Goal: Information Seeking & Learning: Learn about a topic

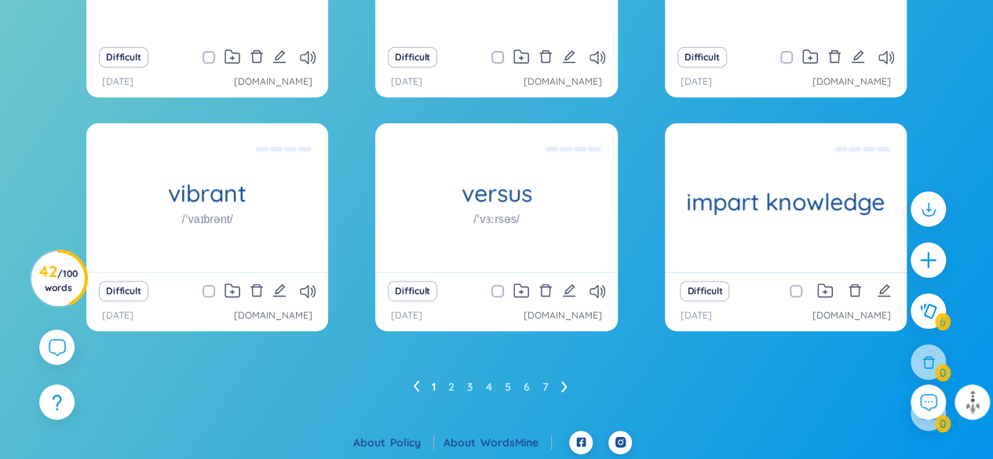
scroll to position [319, 0]
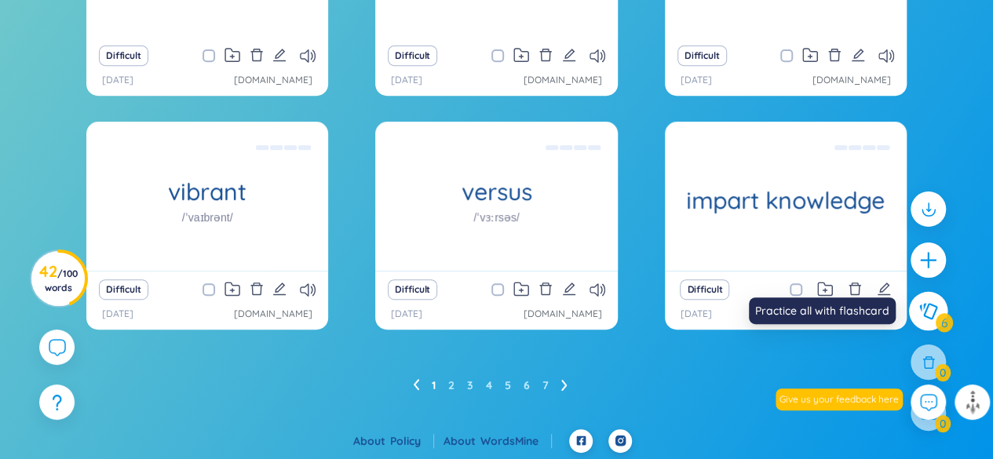
click at [932, 321] on button at bounding box center [928, 311] width 39 height 39
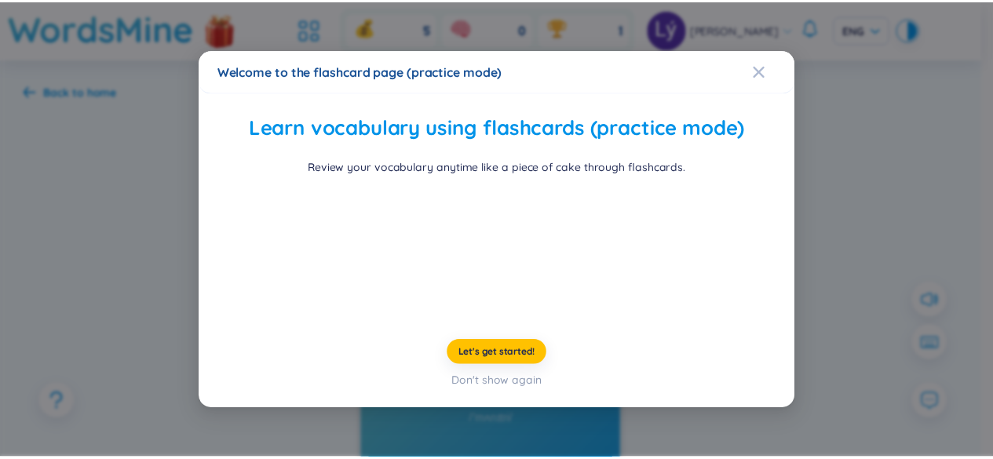
scroll to position [82, 0]
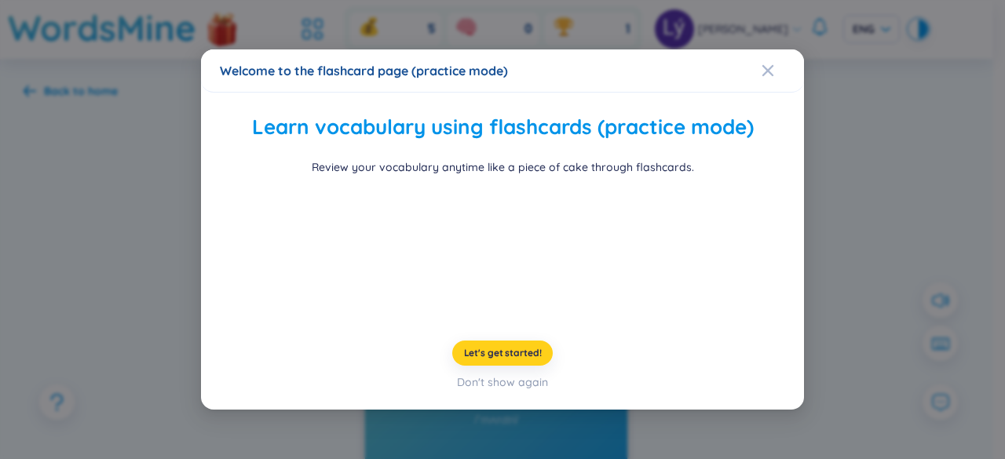
click at [524, 359] on span "Let's get started!" at bounding box center [503, 353] width 78 height 13
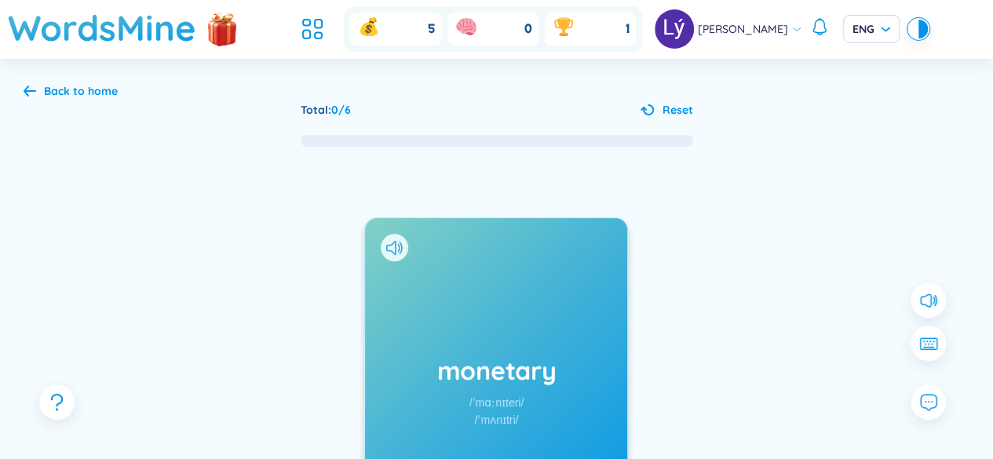
scroll to position [157, 0]
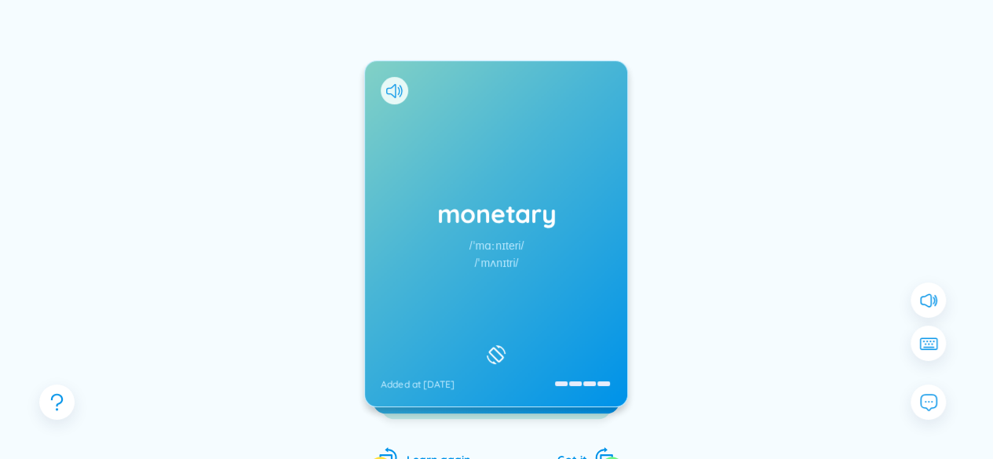
click at [457, 263] on div "monetary /ˈmɑːnɪteri/ /ˈmʌnɪtri/ Added at [DATE]" at bounding box center [496, 233] width 262 height 345
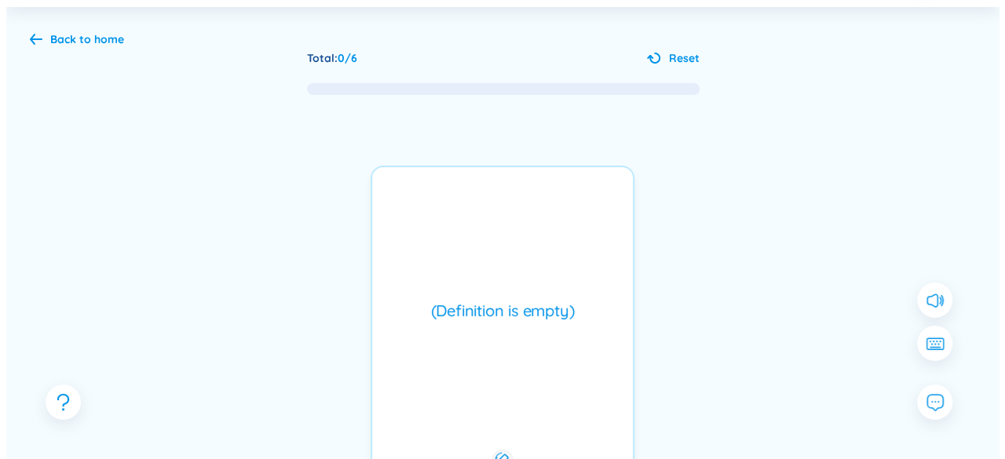
scroll to position [0, 0]
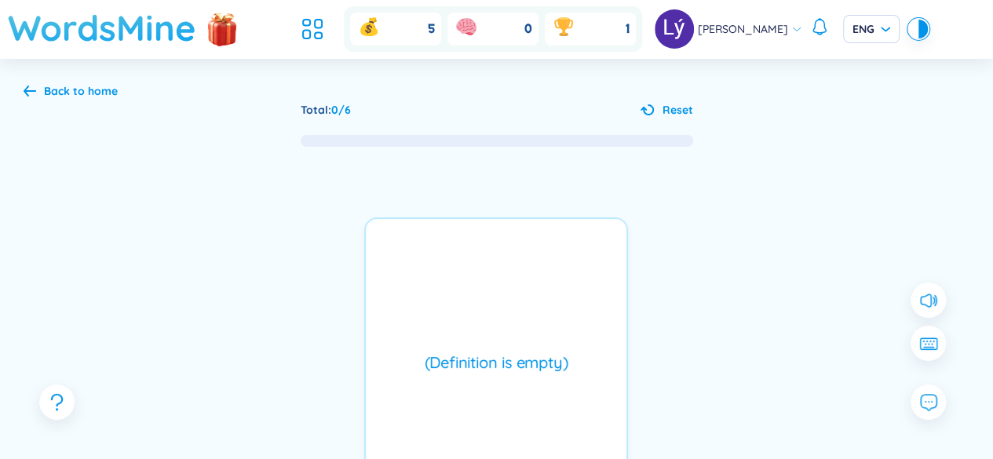
click at [130, 35] on h1 "WordsMine" at bounding box center [102, 28] width 188 height 56
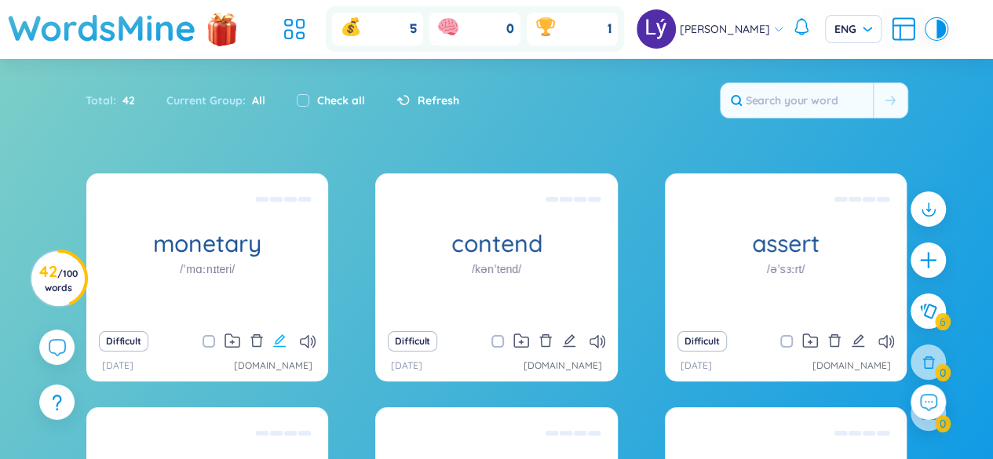
click at [276, 348] on button at bounding box center [279, 341] width 14 height 22
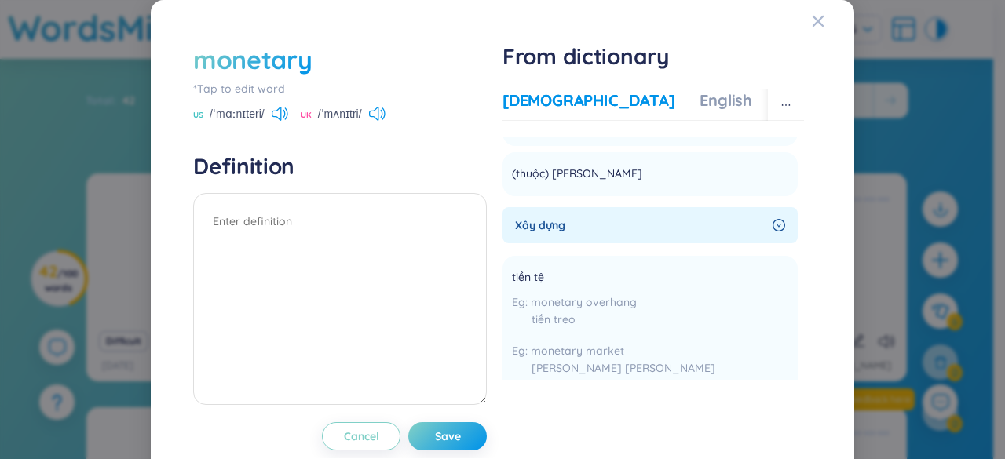
scroll to position [157, 0]
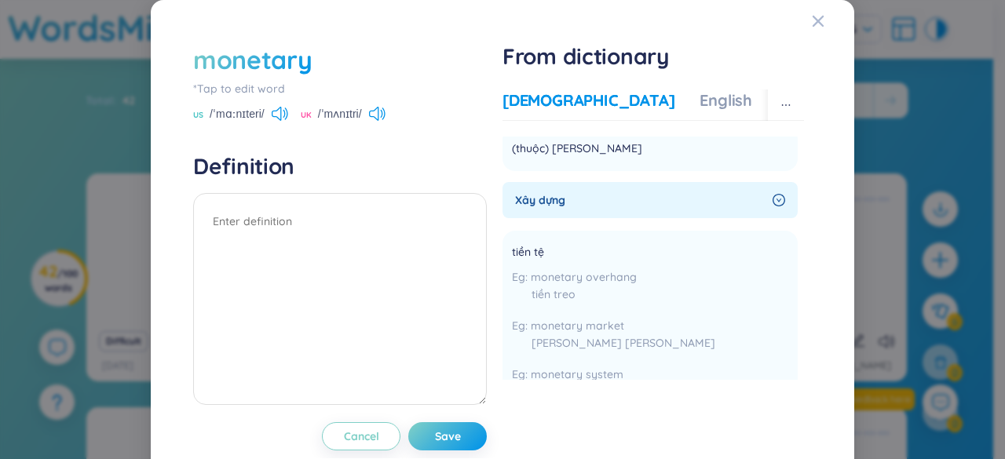
click at [772, 199] on icon "right-circle" at bounding box center [778, 200] width 13 height 13
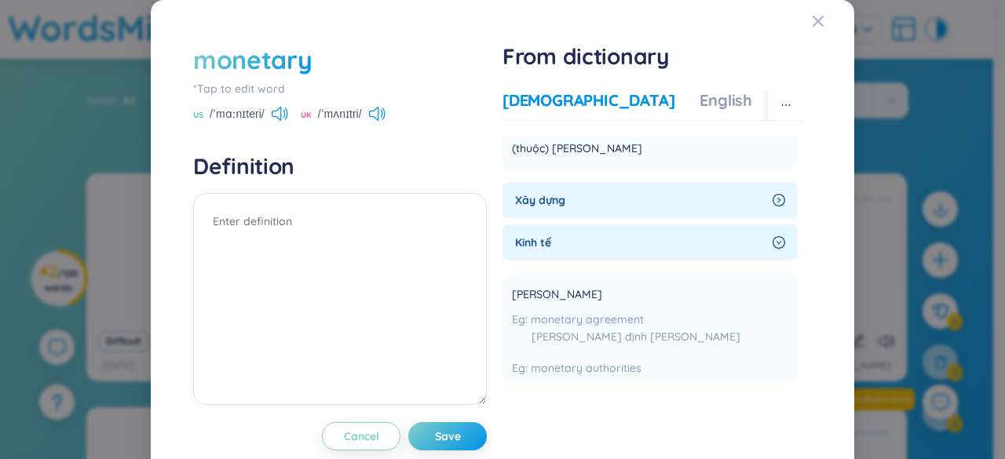
click at [772, 199] on icon "right-circle" at bounding box center [778, 200] width 13 height 13
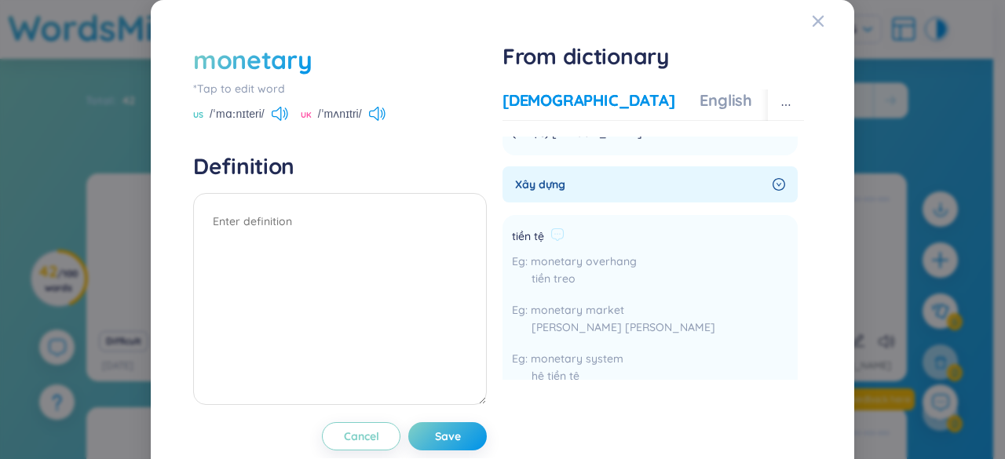
scroll to position [0, 0]
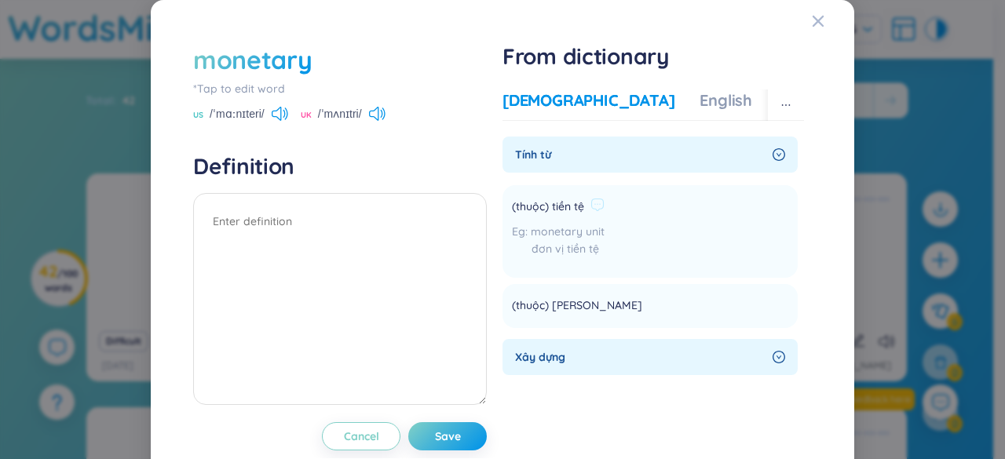
click at [563, 206] on span "(thuộc) tiền tệ" at bounding box center [548, 207] width 72 height 19
click at [632, 114] on div "Vietnamese English More examples" at bounding box center [696, 104] width 389 height 31
click at [699, 103] on div "English" at bounding box center [725, 100] width 53 height 22
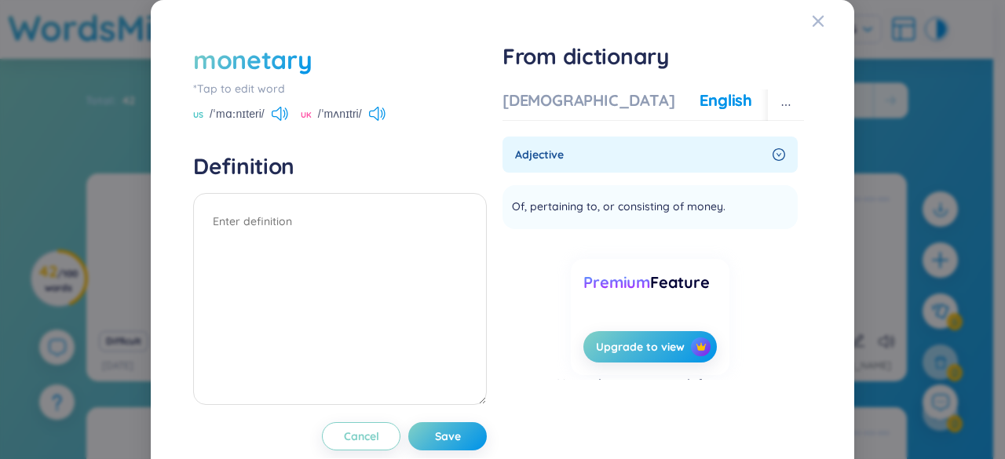
scroll to position [25, 0]
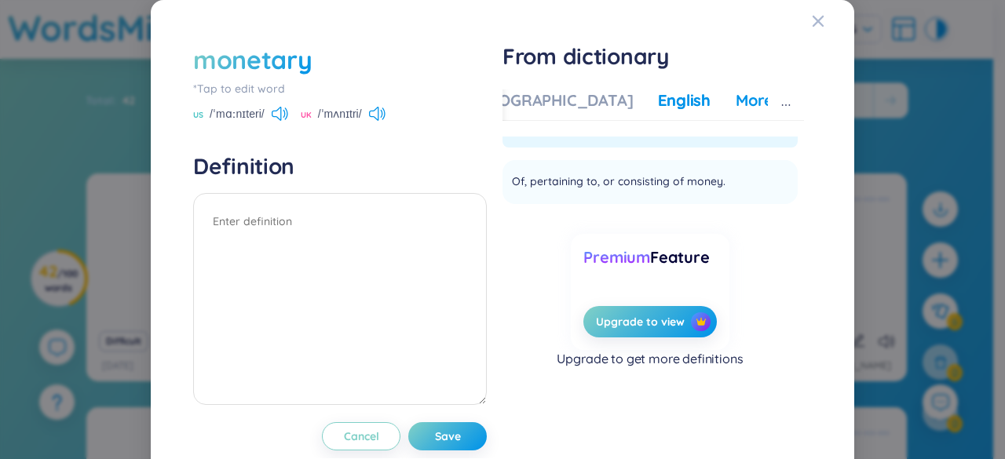
click at [735, 104] on div "More examples" at bounding box center [792, 100] width 114 height 22
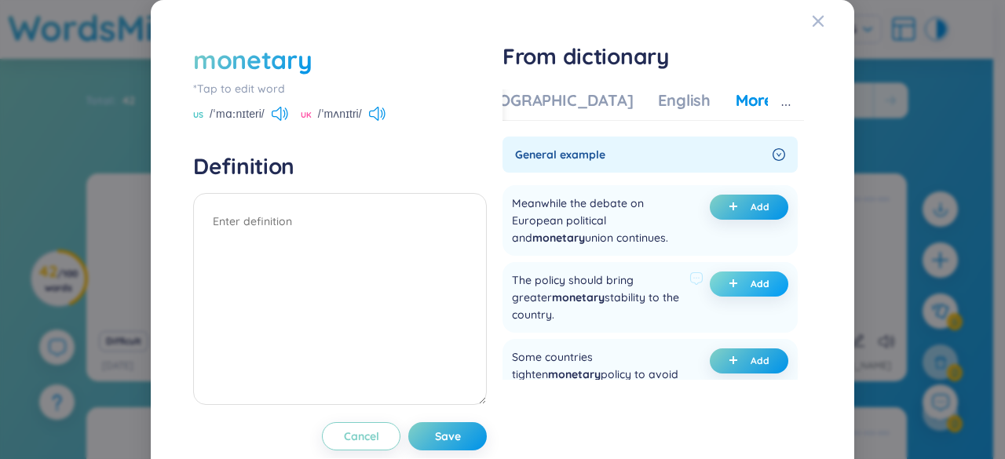
click at [728, 286] on icon "plus" at bounding box center [732, 283] width 9 height 9
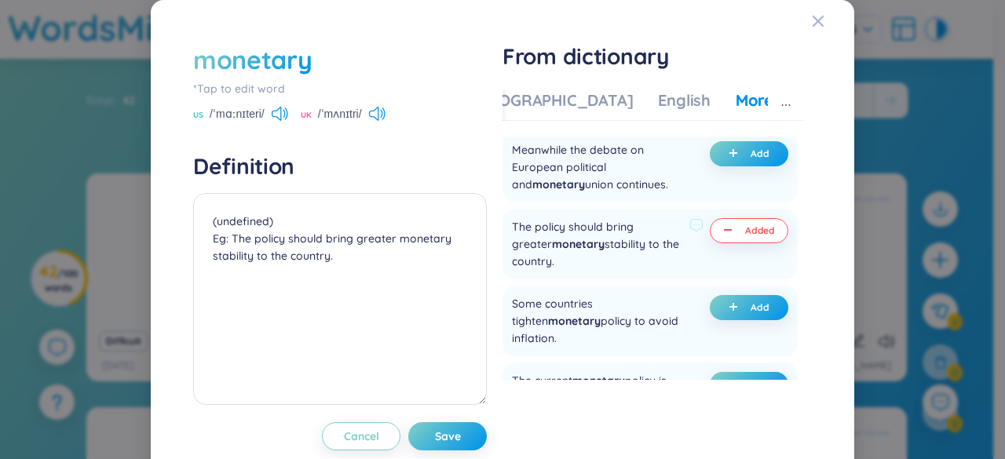
scroll to position [78, 0]
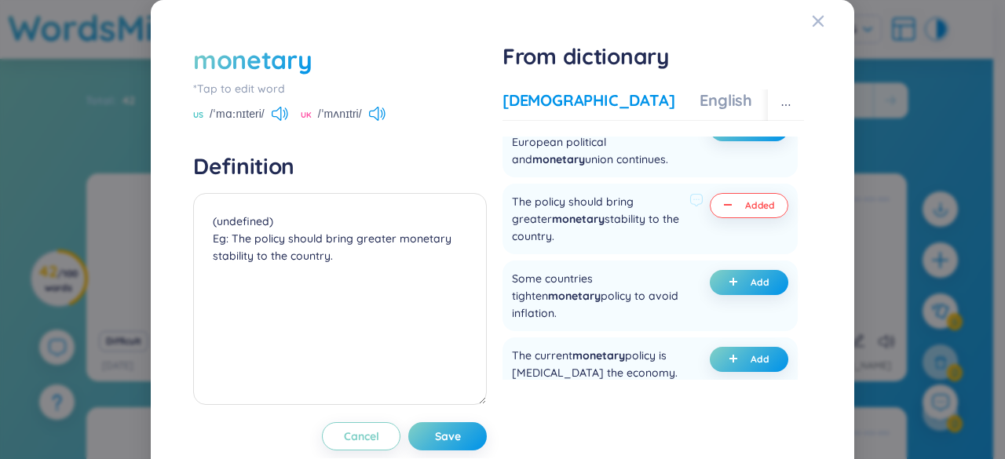
click at [512, 103] on div "[DEMOGRAPHIC_DATA]" at bounding box center [588, 100] width 172 height 22
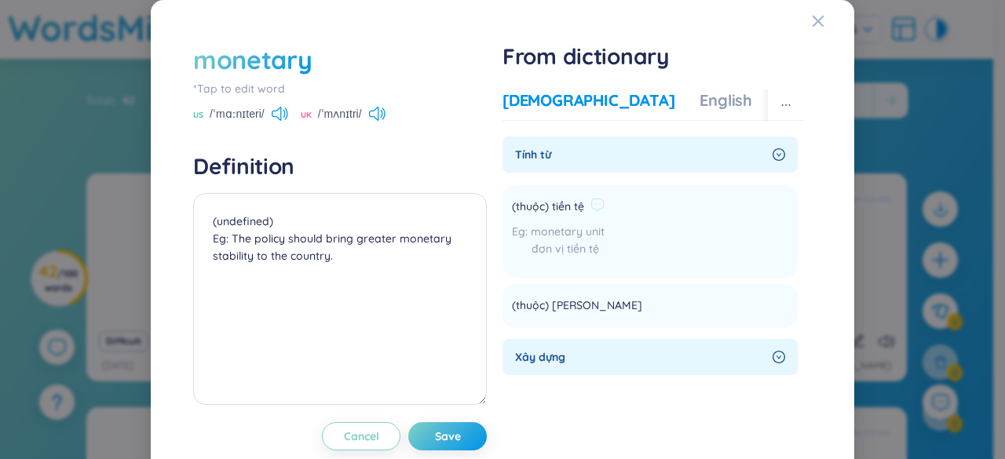
click at [566, 205] on span "(thuộc) tiền tệ" at bounding box center [548, 207] width 72 height 19
click at [566, 211] on span "(thuộc) tiền tệ" at bounding box center [548, 207] width 72 height 19
copy div "(thuộc) tiền tệ"
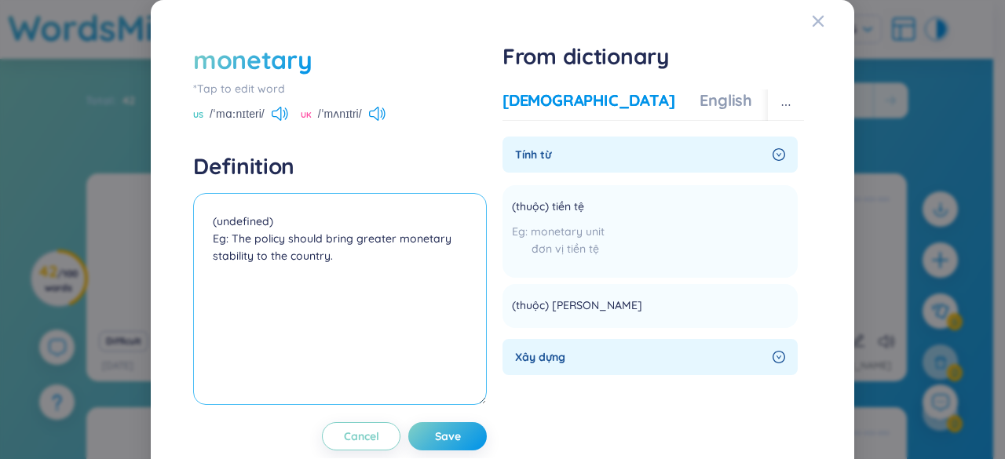
click at [236, 221] on textarea "(undefined) Eg: The policy should bring greater monetary stability to the count…" at bounding box center [340, 299] width 294 height 212
paste textarea "(thuộc) tiền tệ"
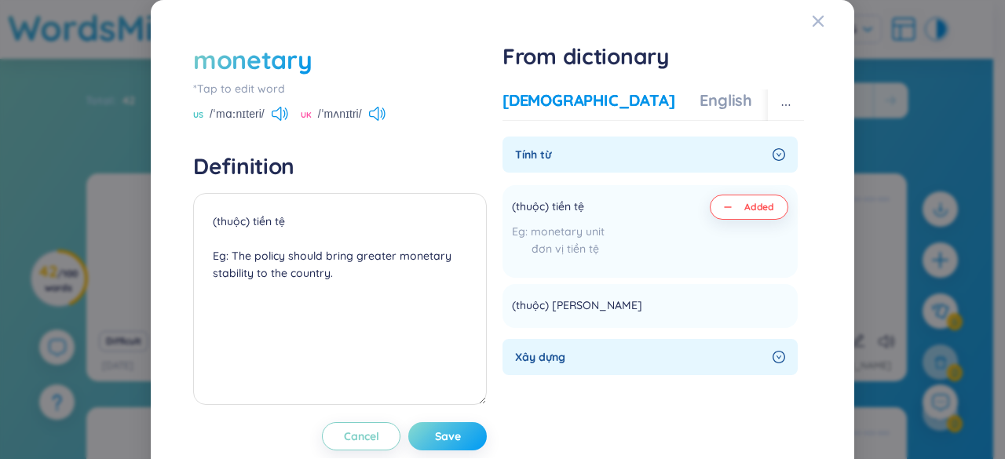
click at [453, 439] on span "Save" at bounding box center [448, 437] width 26 height 16
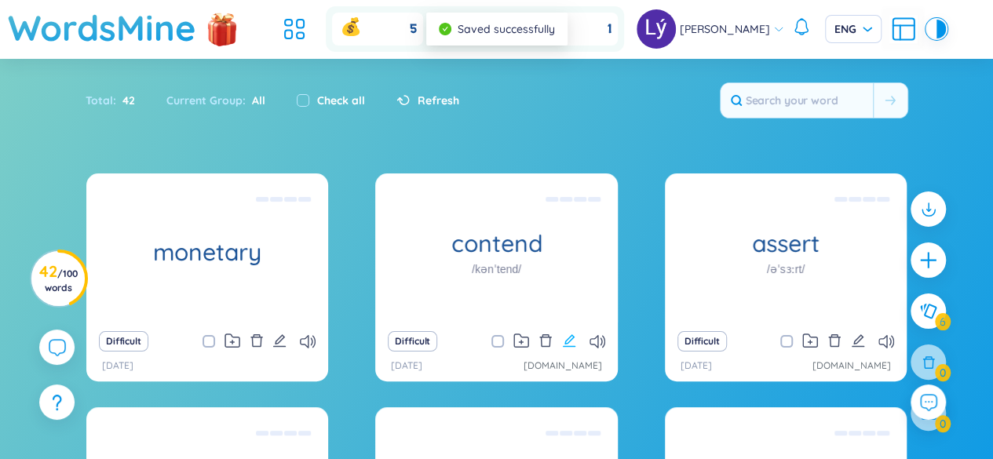
click at [568, 340] on icon "edit" at bounding box center [569, 341] width 14 height 14
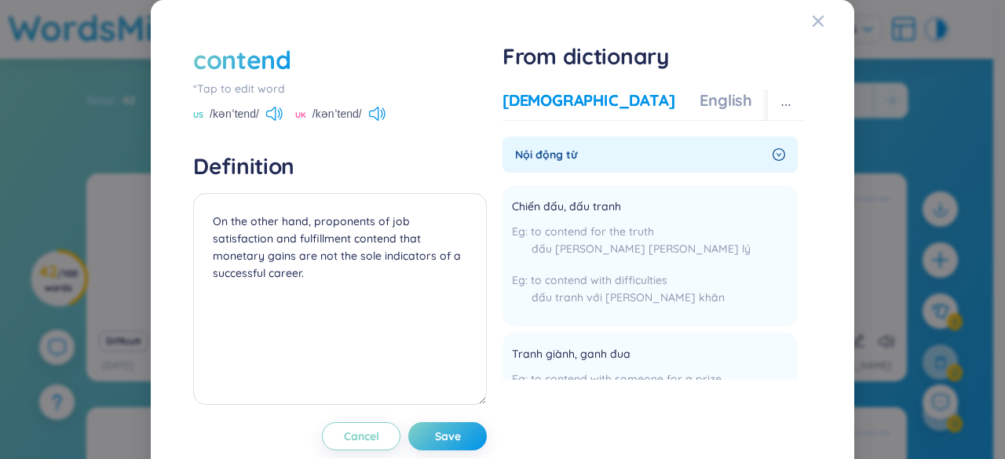
click at [635, 113] on div "Vietnamese English More examples" at bounding box center [696, 104] width 389 height 31
click at [699, 104] on div "English" at bounding box center [725, 100] width 53 height 22
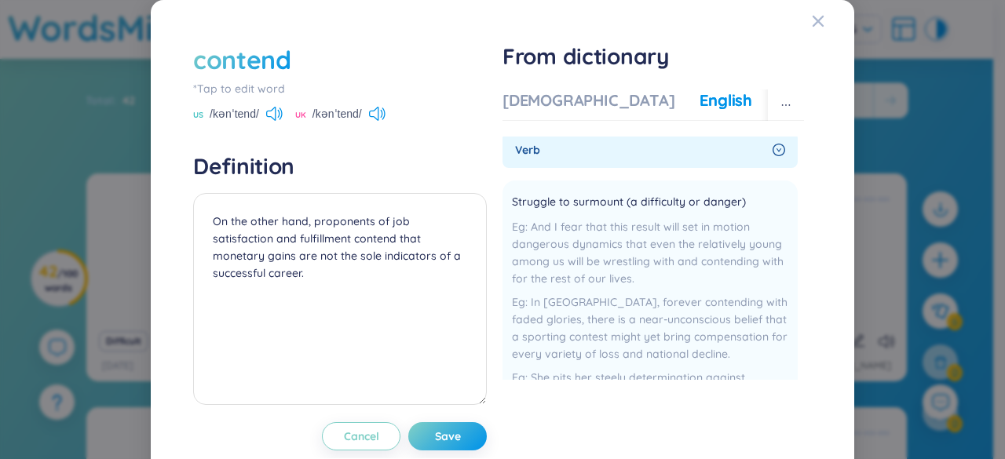
scroll to position [0, 0]
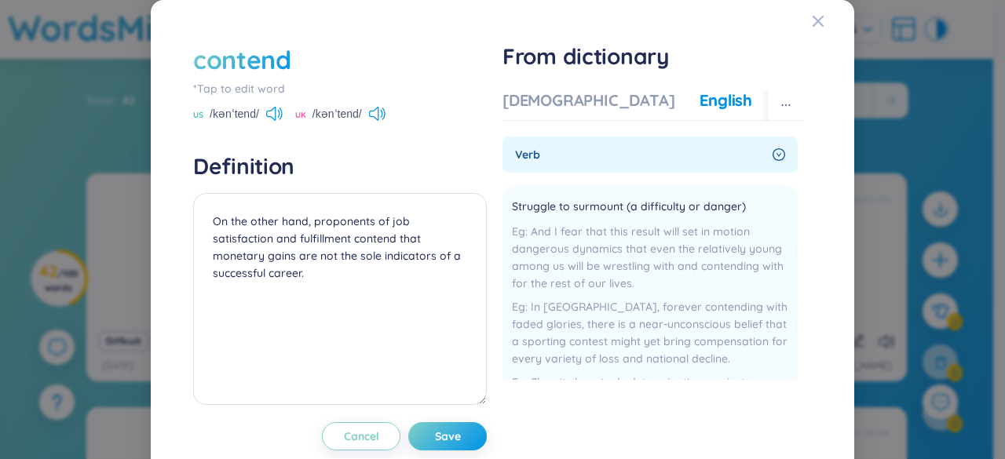
click at [532, 112] on div "Vietnamese English More examples" at bounding box center [696, 104] width 389 height 31
click at [527, 103] on div "[DEMOGRAPHIC_DATA]" at bounding box center [588, 100] width 172 height 22
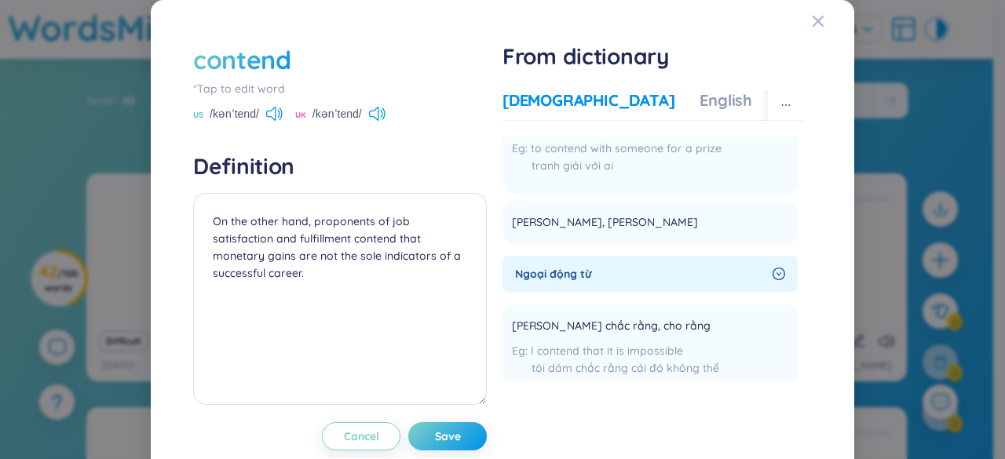
scroll to position [235, 0]
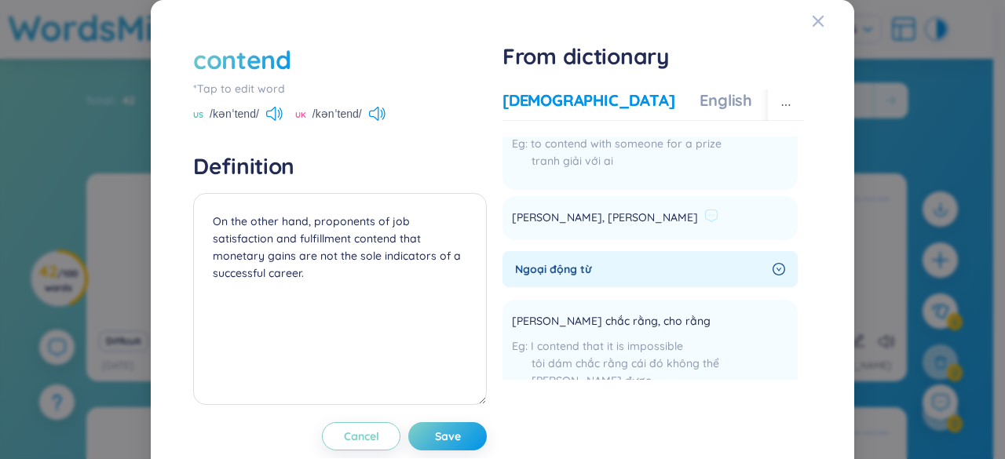
click at [570, 216] on span "[PERSON_NAME], [PERSON_NAME]" at bounding box center [605, 218] width 186 height 19
copy section "[PERSON_NAME], [PERSON_NAME] Add"
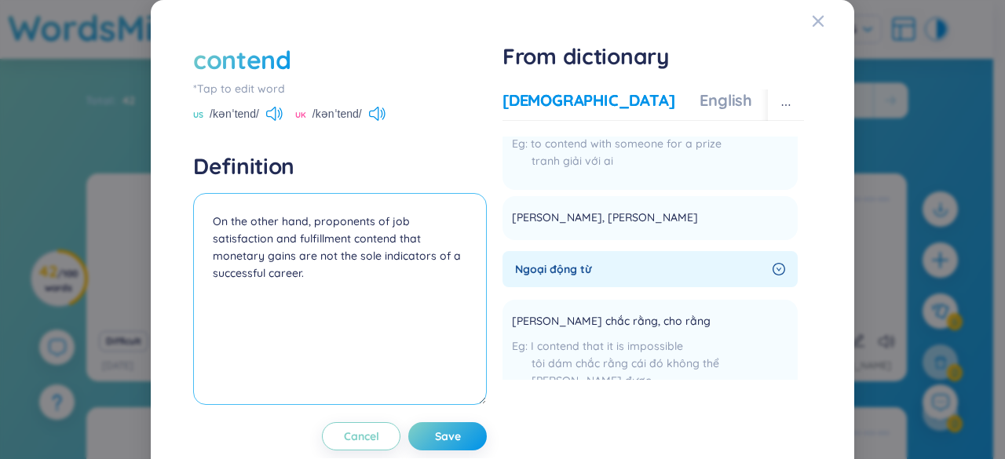
click at [208, 221] on textarea "On the other hand, proponents of job satisfaction and fulfillment contend that …" at bounding box center [340, 299] width 294 height 212
paste textarea "[PERSON_NAME], [PERSON_NAME]"
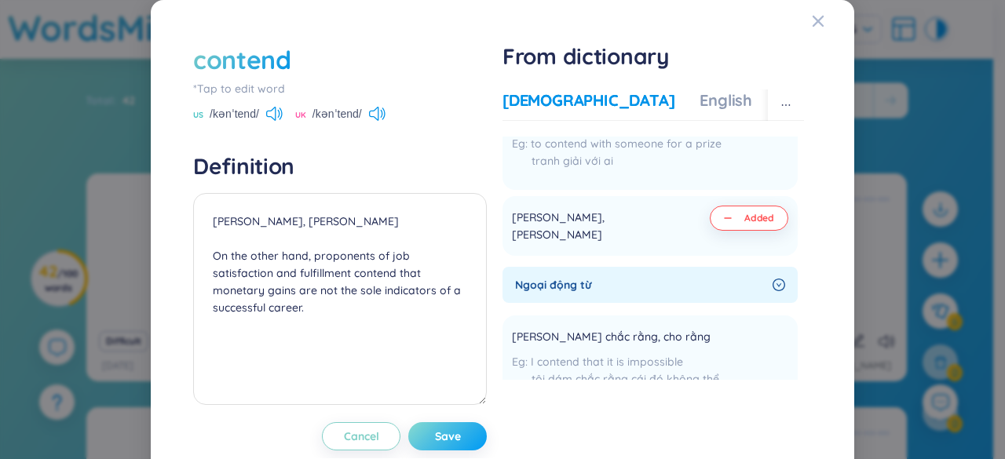
click at [451, 434] on span "Save" at bounding box center [448, 437] width 26 height 16
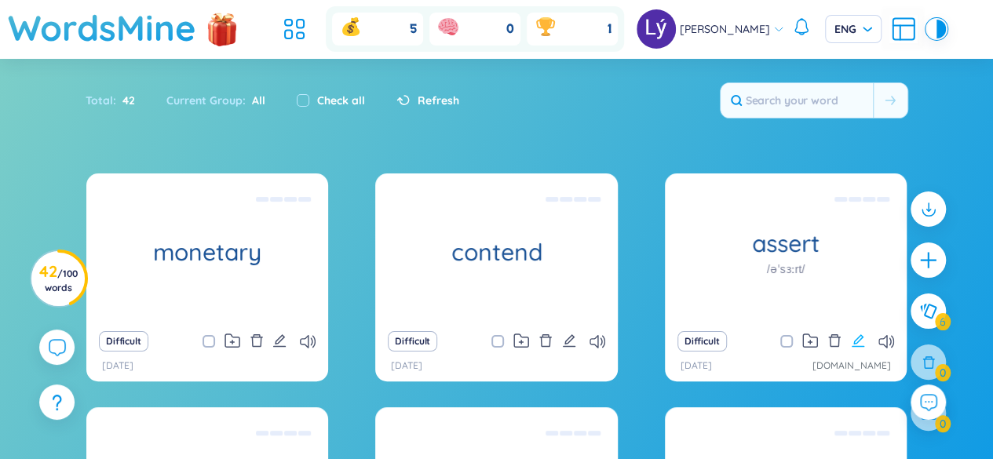
click at [853, 338] on icon "edit" at bounding box center [858, 341] width 14 height 14
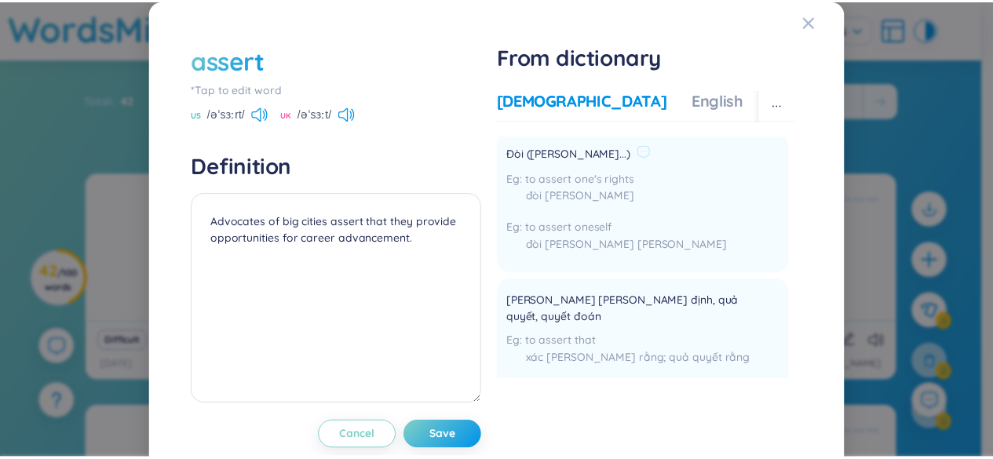
scroll to position [78, 0]
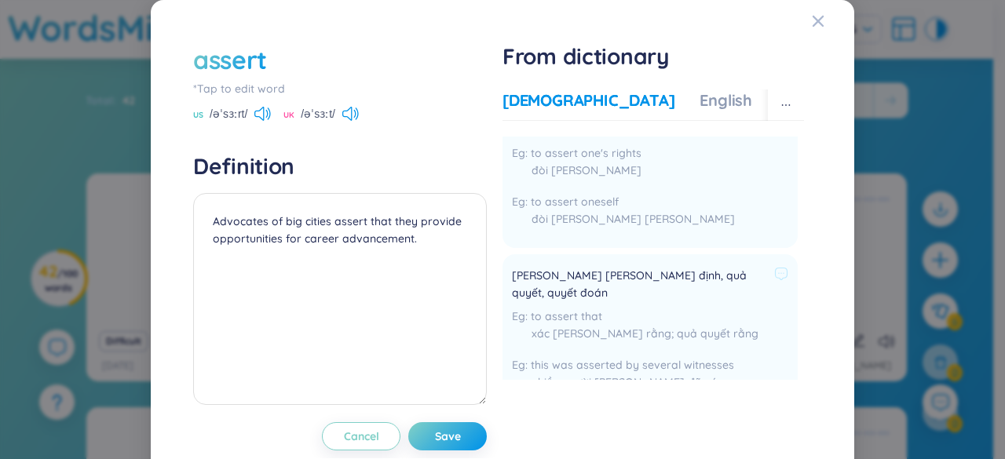
click at [600, 272] on span "[PERSON_NAME] [PERSON_NAME] định, quả quyết, quyết đoán" at bounding box center [640, 284] width 256 height 35
click at [595, 272] on span "[PERSON_NAME] [PERSON_NAME] định, quả quyết, quyết đoán" at bounding box center [640, 284] width 256 height 35
drag, startPoint x: 562, startPoint y: 275, endPoint x: 676, endPoint y: 272, distance: 113.9
click at [676, 272] on span "[PERSON_NAME] [PERSON_NAME] định, quả quyết, quyết đoán" at bounding box center [640, 284] width 256 height 35
copy span "[PERSON_NAME] định, quả quyết"
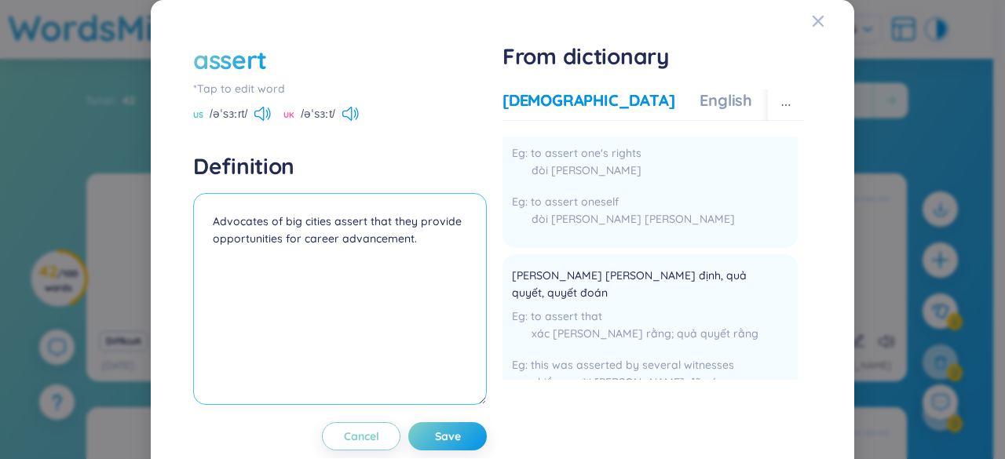
click at [198, 216] on textarea "Advocates of big cities assert that they provide opportunities for career advan…" at bounding box center [340, 299] width 294 height 212
paste textarea "[PERSON_NAME] định, quả quyết"
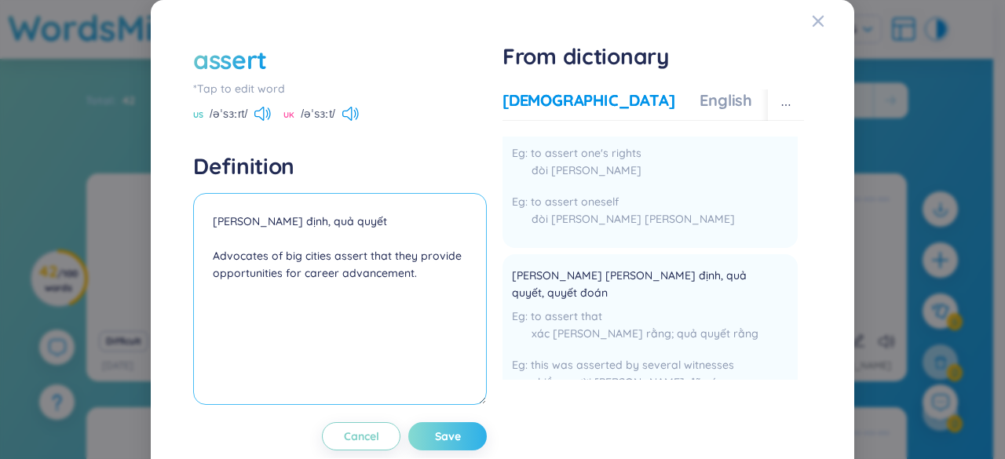
type textarea "[PERSON_NAME] định, quả quyết Advocates of big cities assert that they provide …"
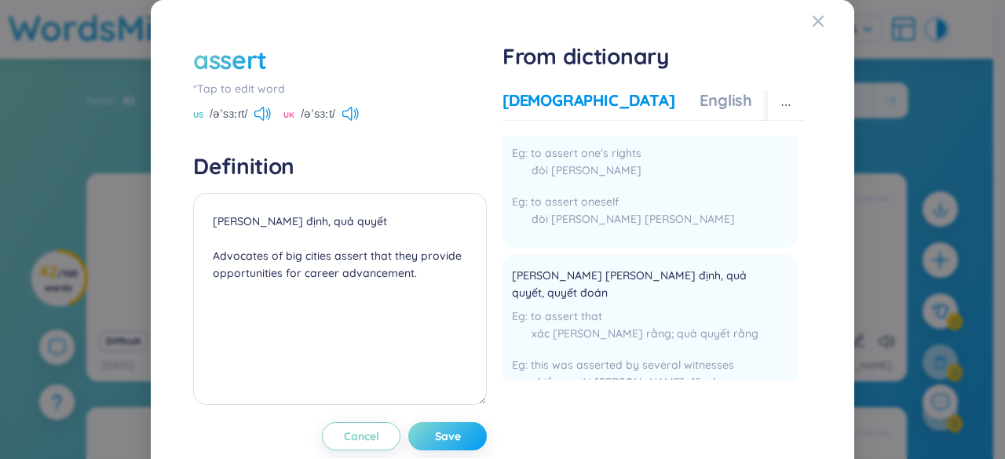
click at [437, 434] on span "Save" at bounding box center [448, 437] width 26 height 16
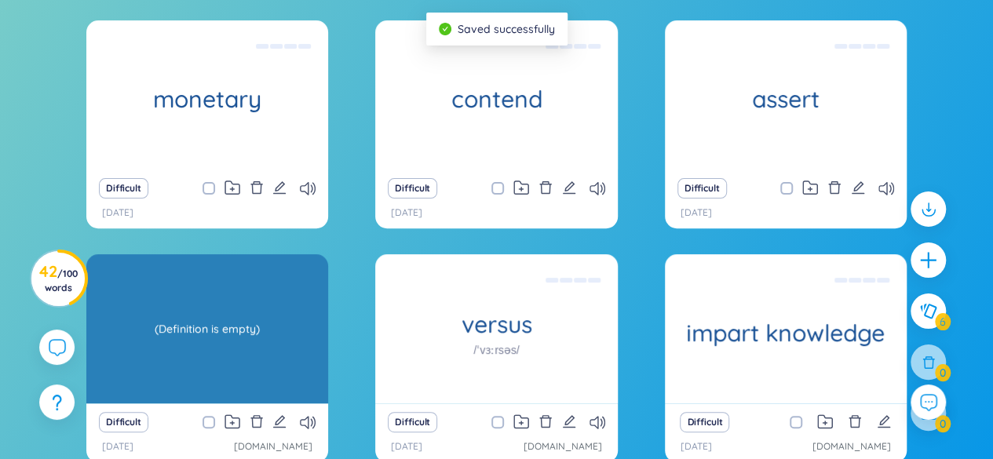
scroll to position [157, 0]
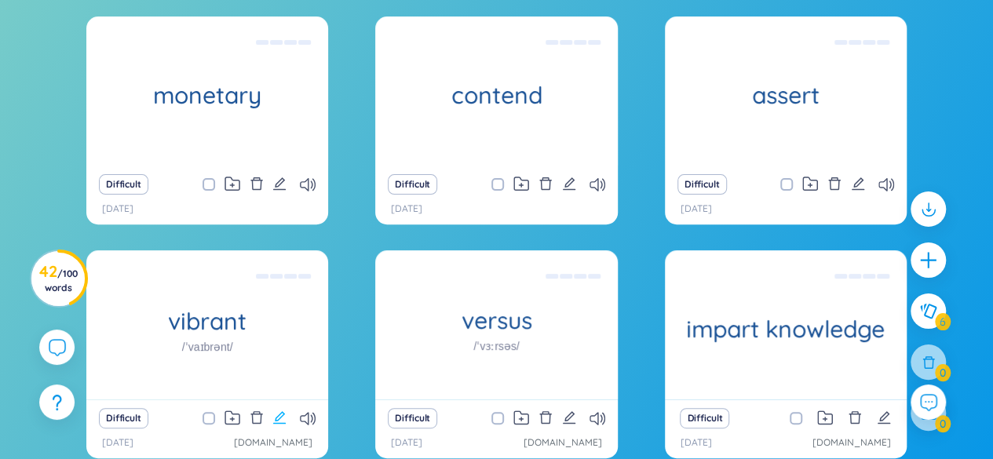
click at [278, 417] on icon "edit" at bounding box center [279, 417] width 13 height 13
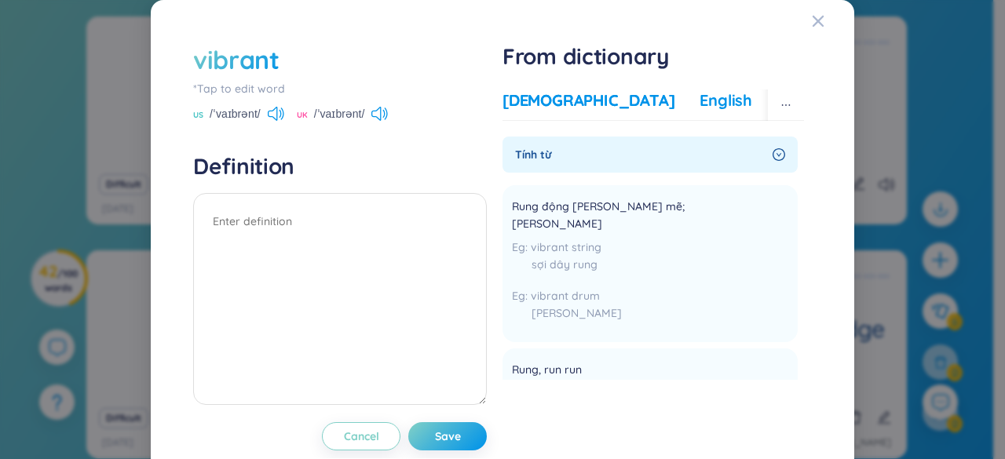
click at [699, 93] on div "English" at bounding box center [725, 100] width 53 height 22
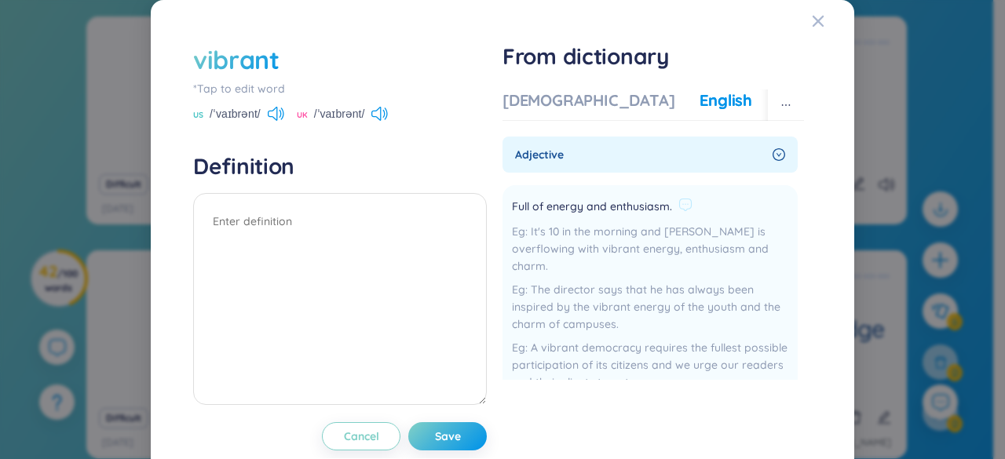
click at [570, 211] on span "Full of energy and enthusiasm." at bounding box center [592, 207] width 160 height 19
copy div "Full of energy and enthusiasm."
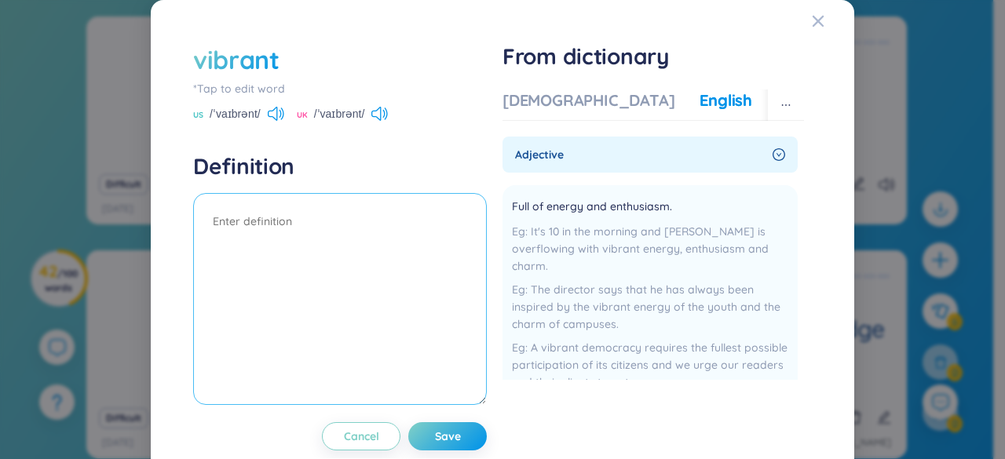
click at [279, 222] on textarea at bounding box center [340, 299] width 294 height 212
paste textarea "Full of energy and enthusiasm."
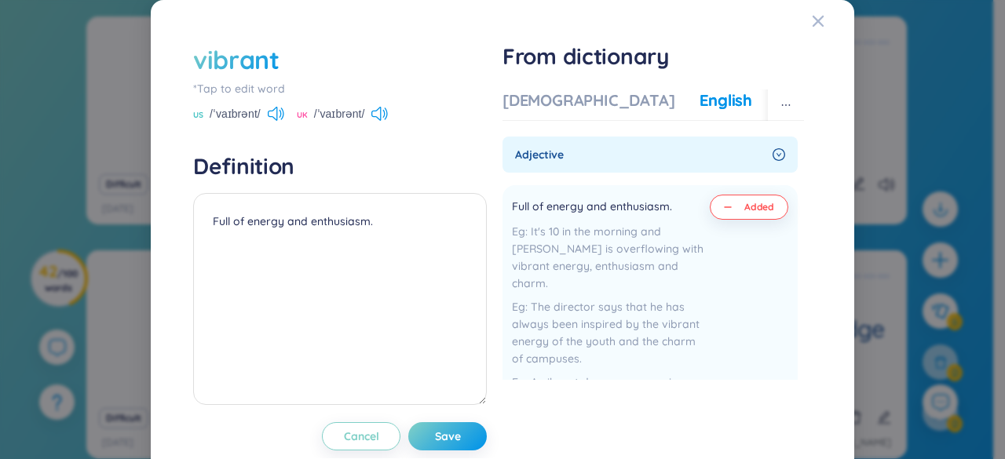
click at [777, 101] on div "More examples" at bounding box center [834, 100] width 114 height 22
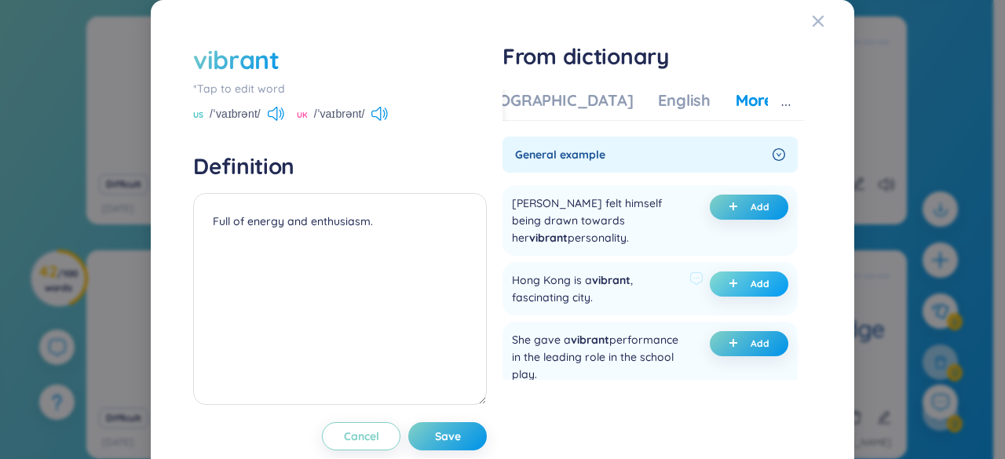
click at [737, 294] on button "Add" at bounding box center [749, 284] width 78 height 25
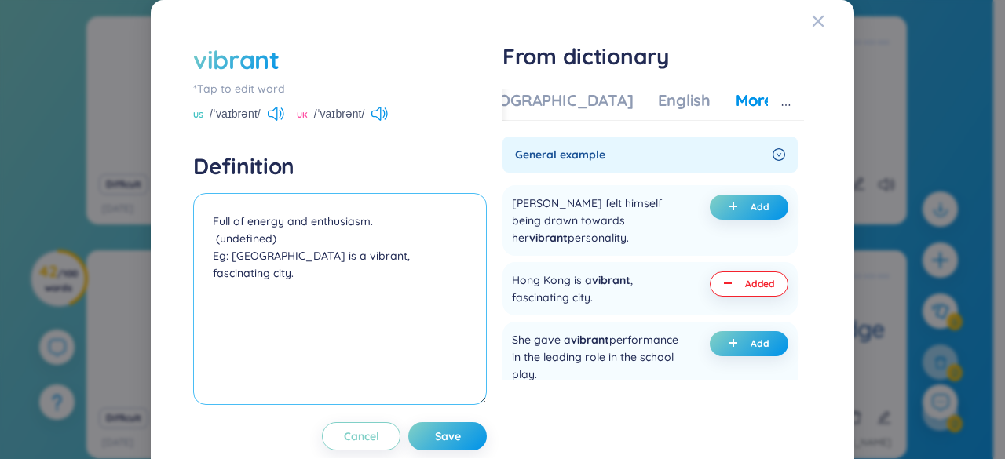
click at [242, 246] on textarea "Full of energy and enthusiasm. (undefined) Eg: [GEOGRAPHIC_DATA] is a vibrant, …" at bounding box center [340, 299] width 294 height 212
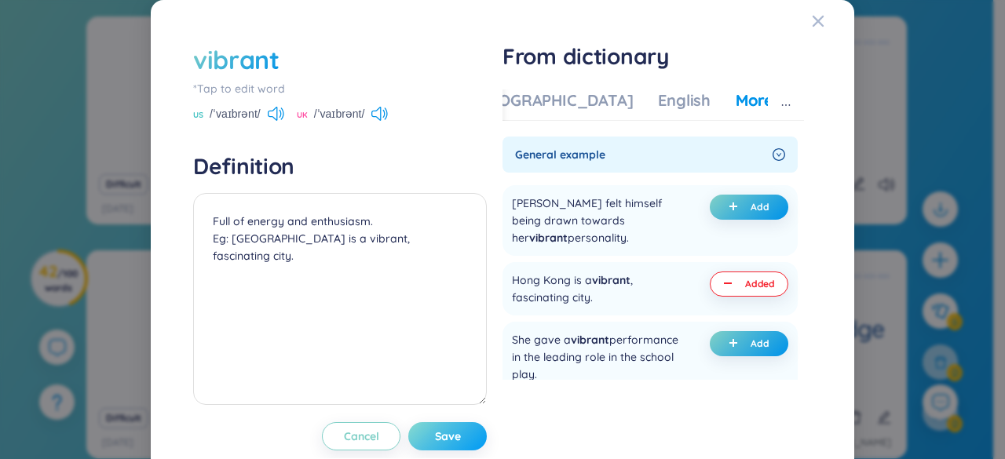
click at [440, 434] on span "Save" at bounding box center [448, 437] width 26 height 16
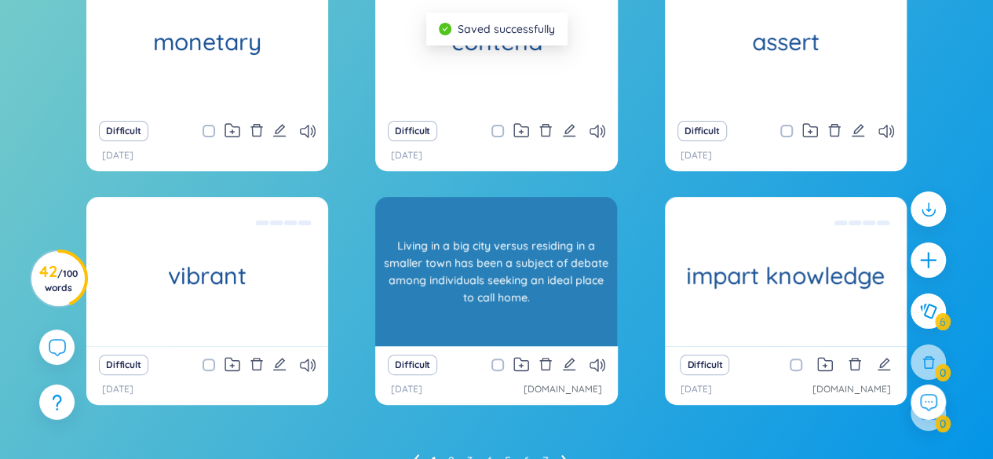
scroll to position [235, 0]
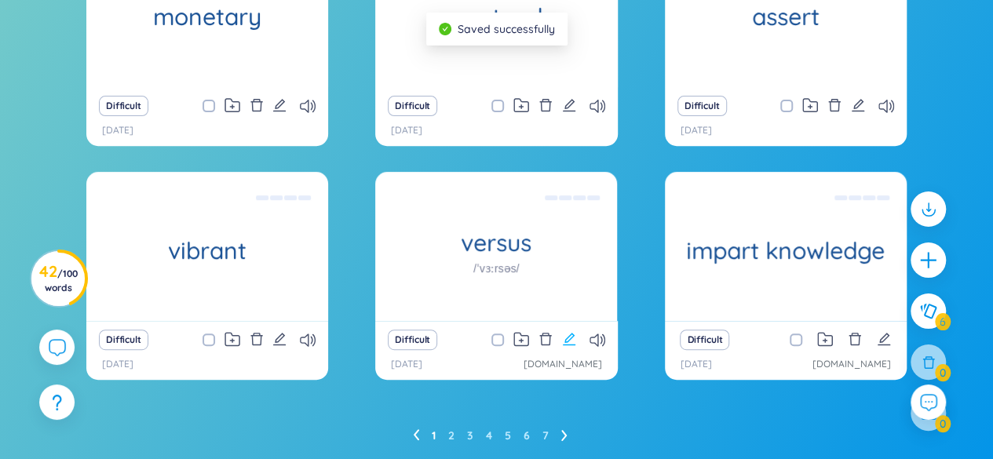
click at [567, 342] on icon "edit" at bounding box center [569, 339] width 14 height 14
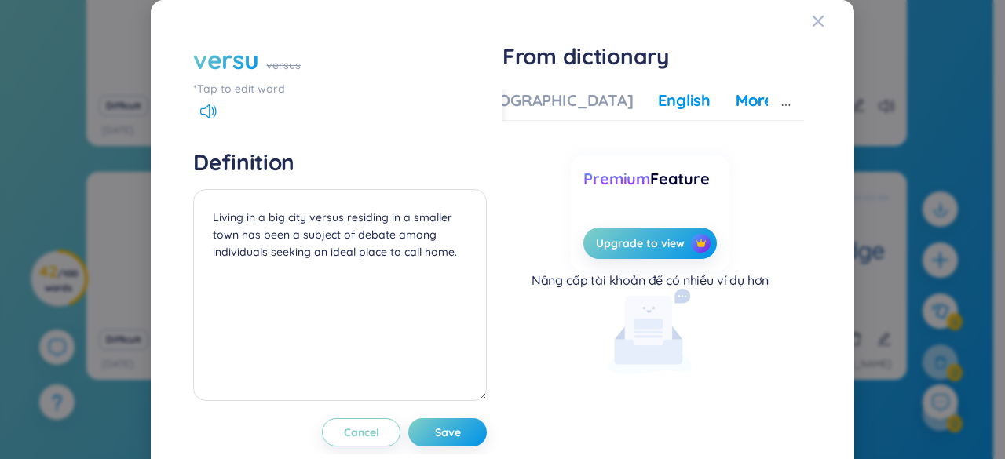
click at [658, 102] on div "English" at bounding box center [684, 100] width 53 height 22
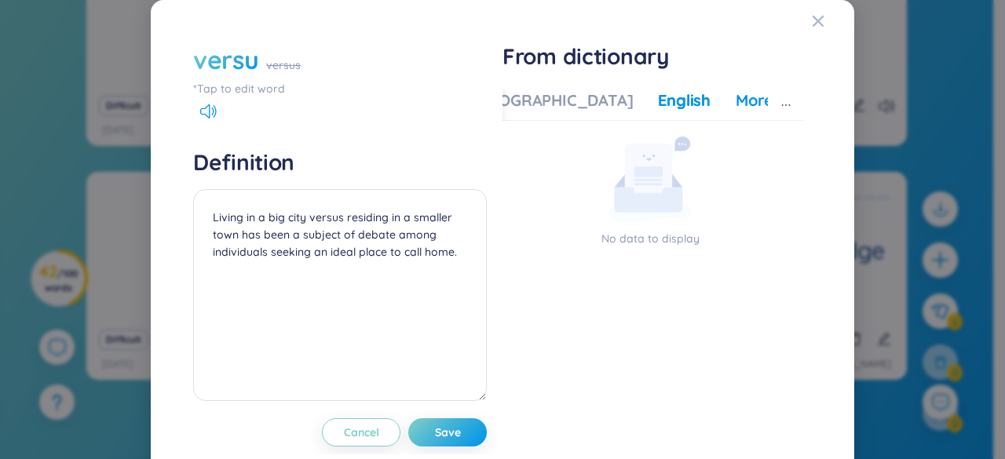
click at [735, 100] on div "More examples" at bounding box center [792, 100] width 114 height 22
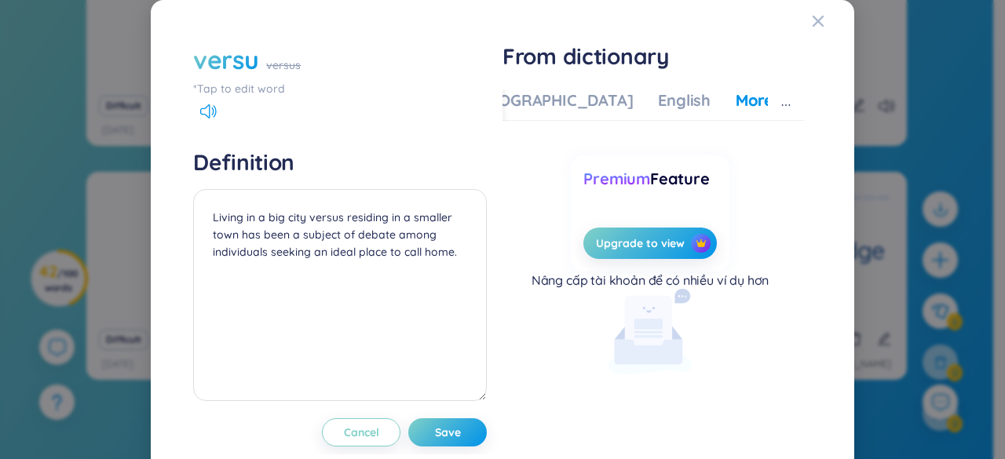
click at [530, 111] on div "Vietnamese English More examples" at bounding box center [655, 104] width 389 height 31
click at [529, 103] on div "[DEMOGRAPHIC_DATA]" at bounding box center [547, 100] width 172 height 22
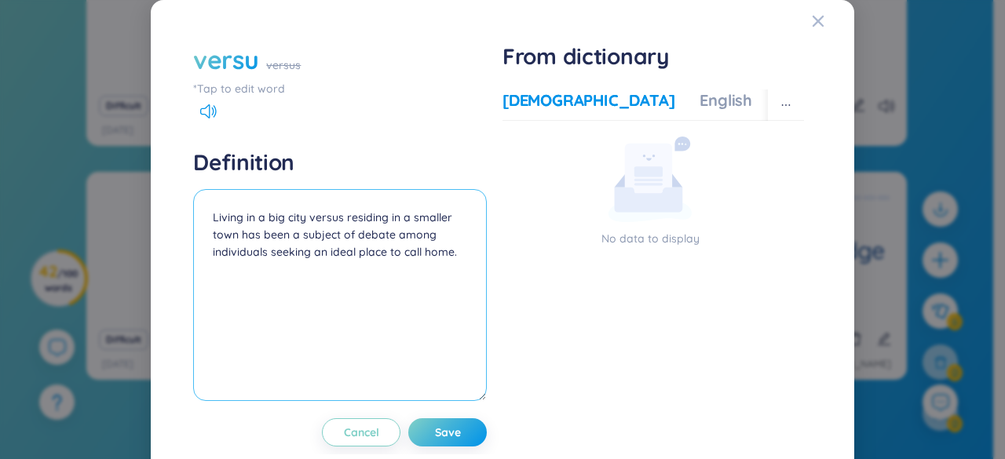
click at [317, 219] on textarea "Living in a big city versus residing in a smaller town has been a subject of de…" at bounding box center [340, 295] width 294 height 212
click at [204, 214] on textarea "Living in a big city versus residing in a smaller town has been a subject of de…" at bounding box center [340, 295] width 294 height 212
paste textarea "used to say that one team or person is competing against another"
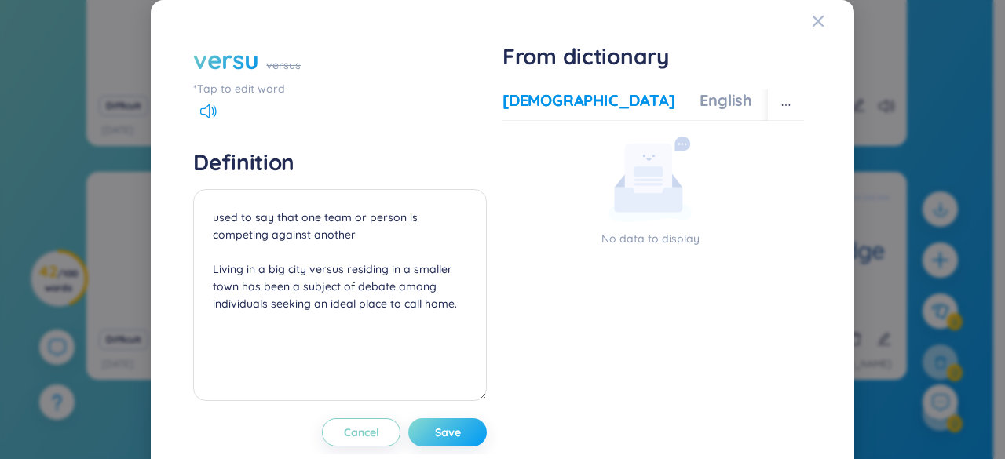
click at [457, 429] on button "Save" at bounding box center [447, 432] width 78 height 28
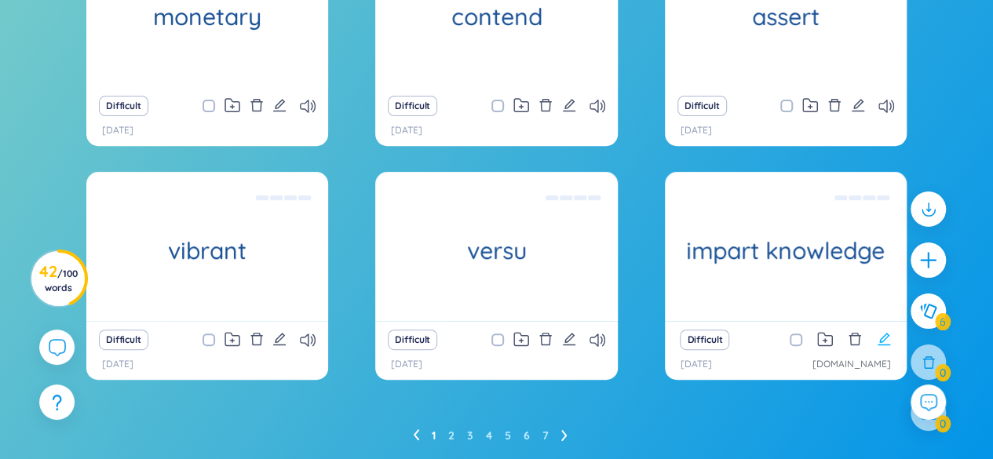
click at [880, 339] on icon "edit" at bounding box center [884, 339] width 13 height 13
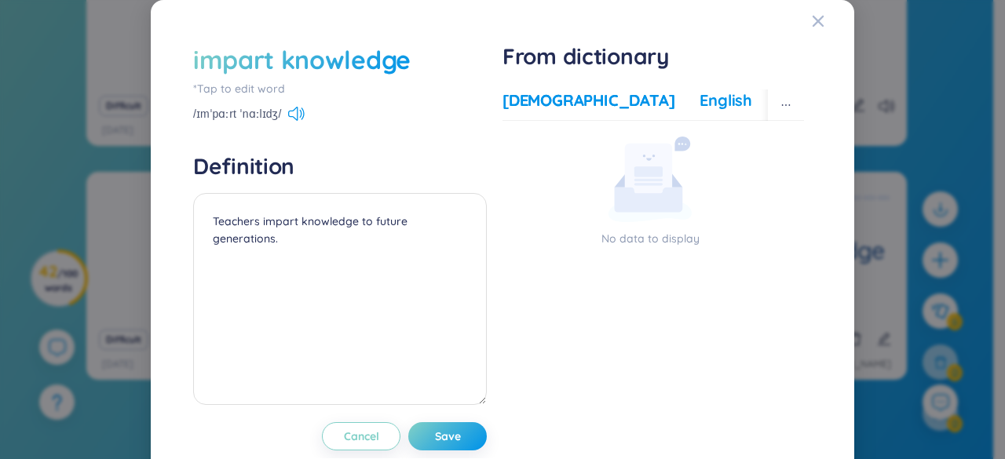
click at [699, 107] on div "English" at bounding box center [725, 100] width 53 height 22
click at [777, 98] on div "More examples" at bounding box center [834, 100] width 114 height 22
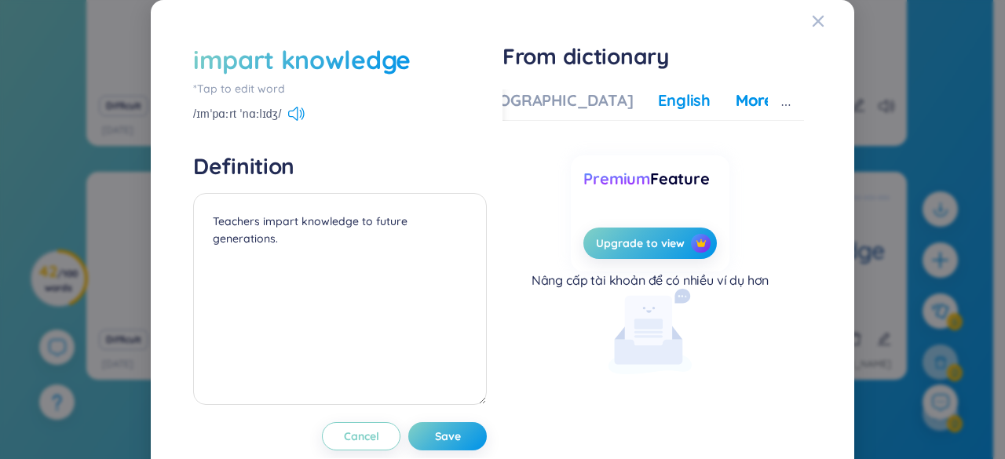
click at [658, 105] on div "English" at bounding box center [684, 100] width 53 height 22
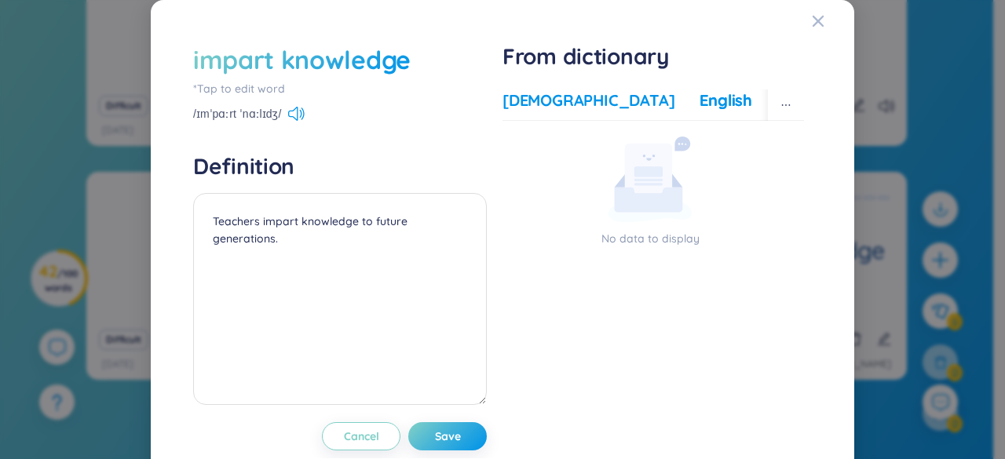
click at [520, 104] on div "[DEMOGRAPHIC_DATA]" at bounding box center [588, 100] width 172 height 22
click at [812, 24] on icon "Close" at bounding box center [817, 21] width 11 height 11
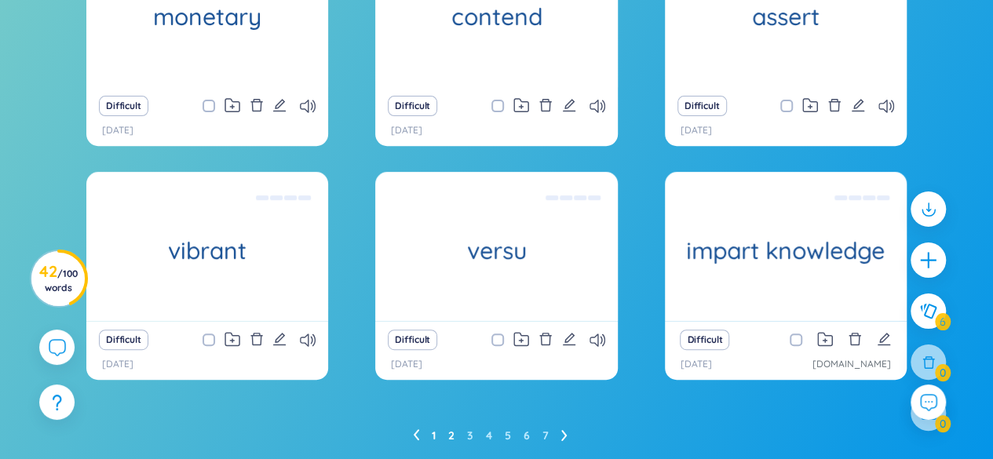
click at [451, 432] on link "2" at bounding box center [451, 436] width 6 height 24
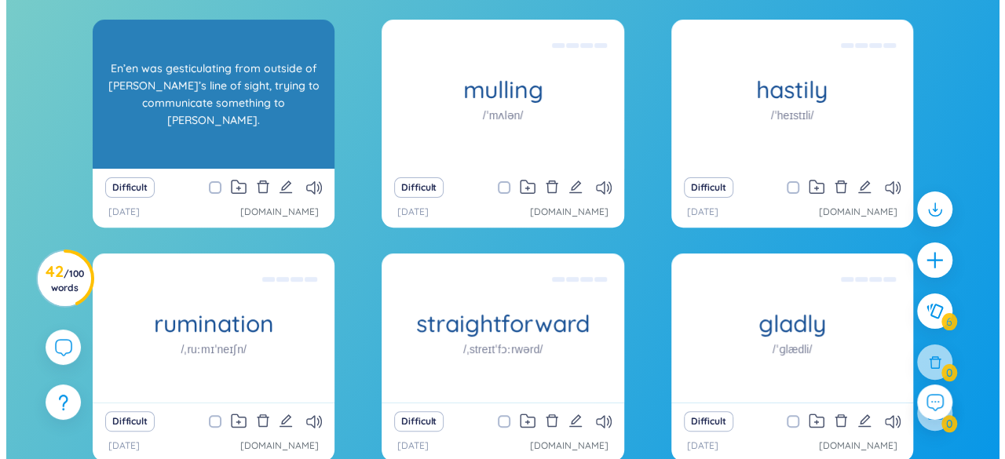
scroll to position [129, 0]
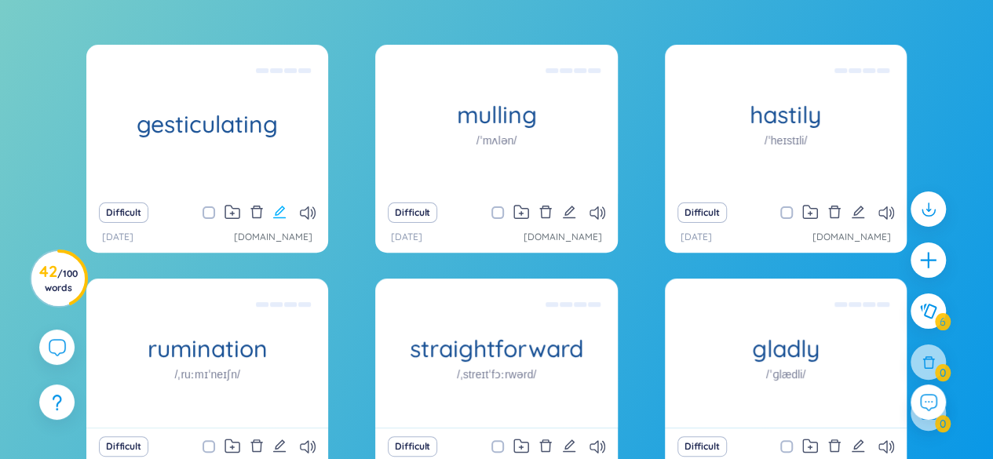
click at [282, 216] on icon "edit" at bounding box center [279, 212] width 14 height 14
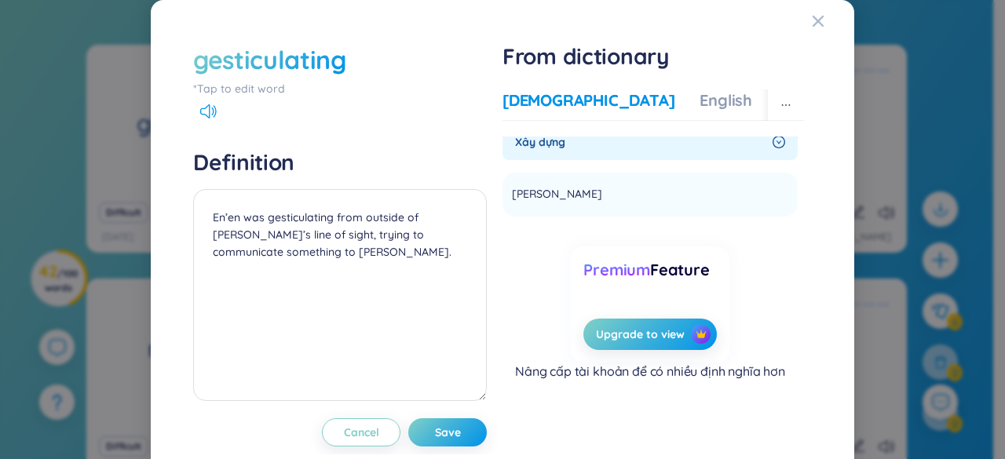
scroll to position [0, 0]
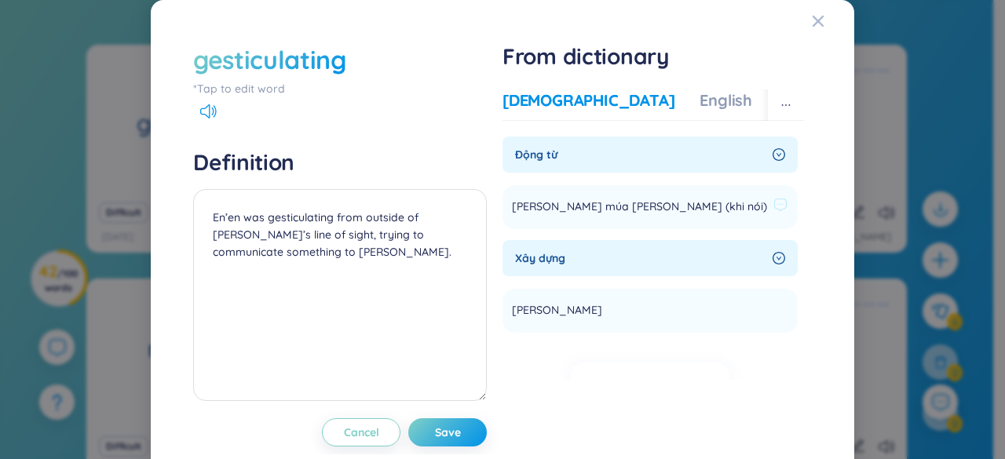
click at [583, 210] on span "[PERSON_NAME] múa [PERSON_NAME] (khi nói)" at bounding box center [639, 207] width 255 height 19
click at [699, 104] on div "English" at bounding box center [725, 100] width 53 height 22
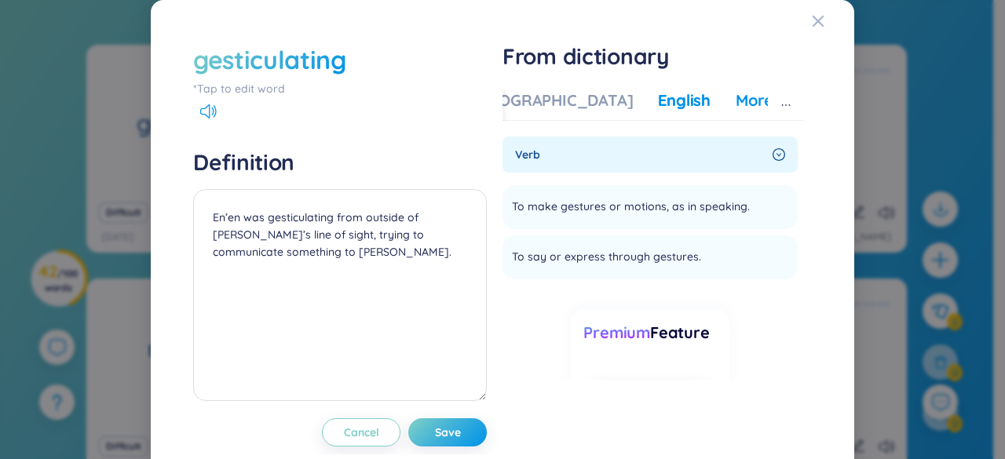
click at [735, 94] on div "More examples" at bounding box center [792, 100] width 114 height 22
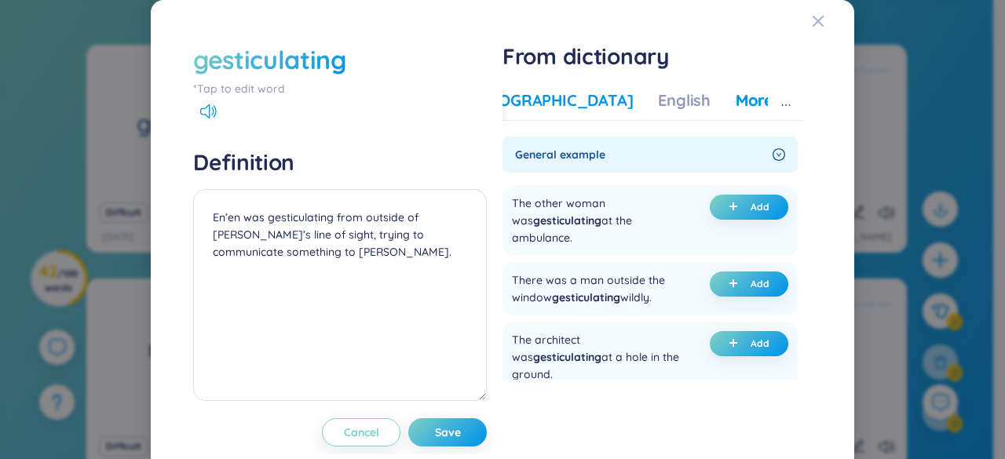
click at [530, 102] on div "[DEMOGRAPHIC_DATA]" at bounding box center [547, 100] width 172 height 22
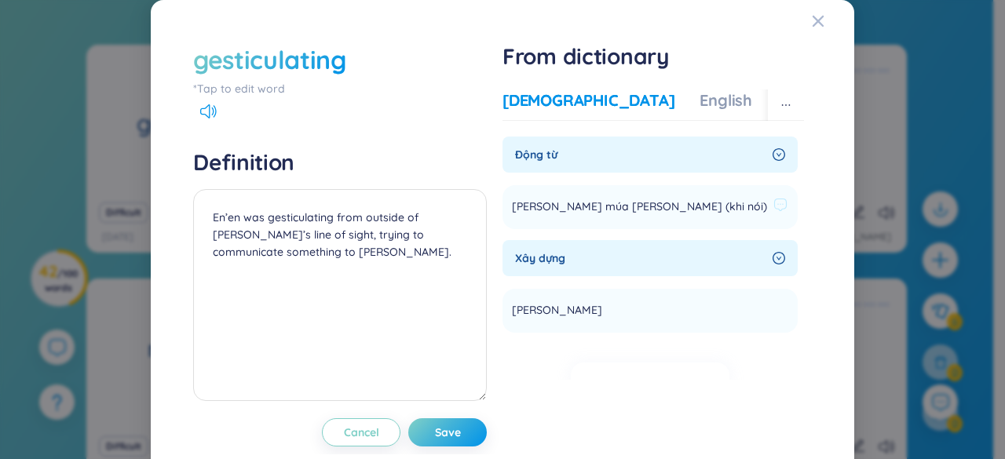
click at [547, 209] on span "[PERSON_NAME] múa [PERSON_NAME] (khi nói)" at bounding box center [639, 207] width 255 height 19
copy section "[PERSON_NAME] múa [PERSON_NAME] (khi nói) Add"
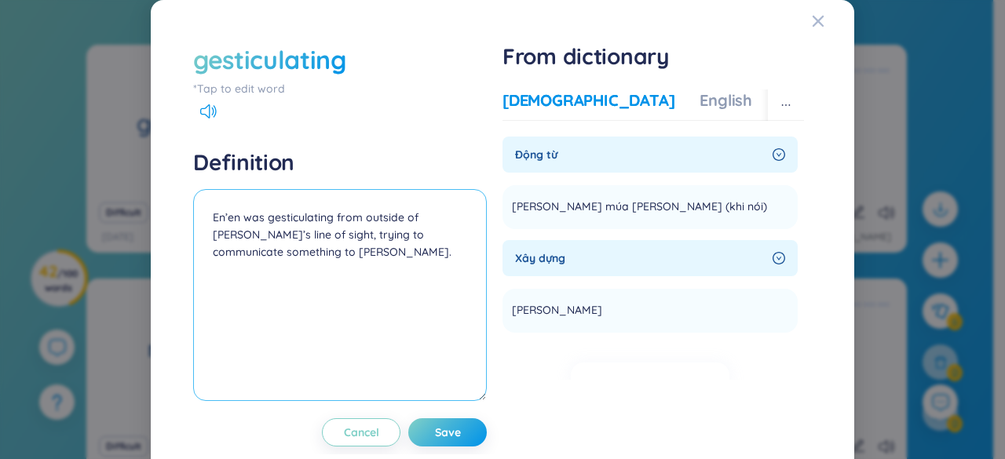
click at [211, 216] on textarea "En’en was gesticulating from outside of [PERSON_NAME]’s line of sight, trying t…" at bounding box center [340, 295] width 294 height 212
paste textarea "[PERSON_NAME] múa [PERSON_NAME] (khi nói)"
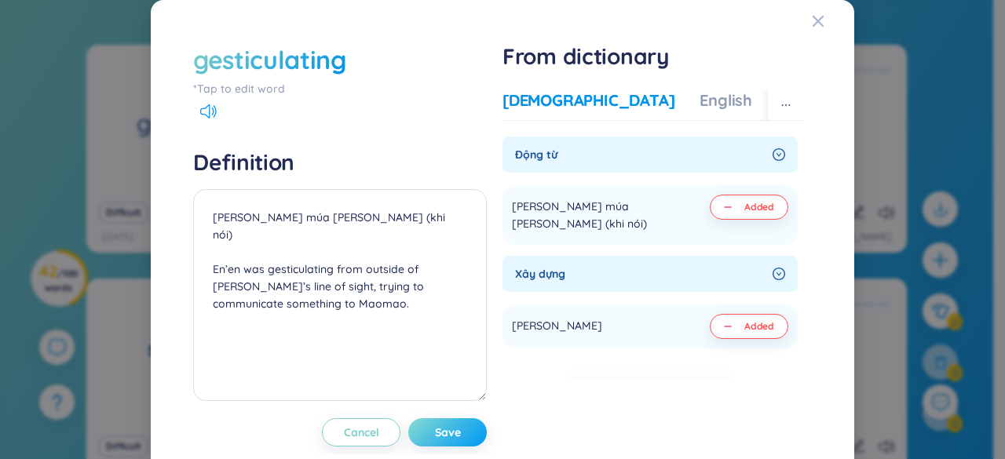
click at [435, 434] on span "Save" at bounding box center [448, 433] width 26 height 16
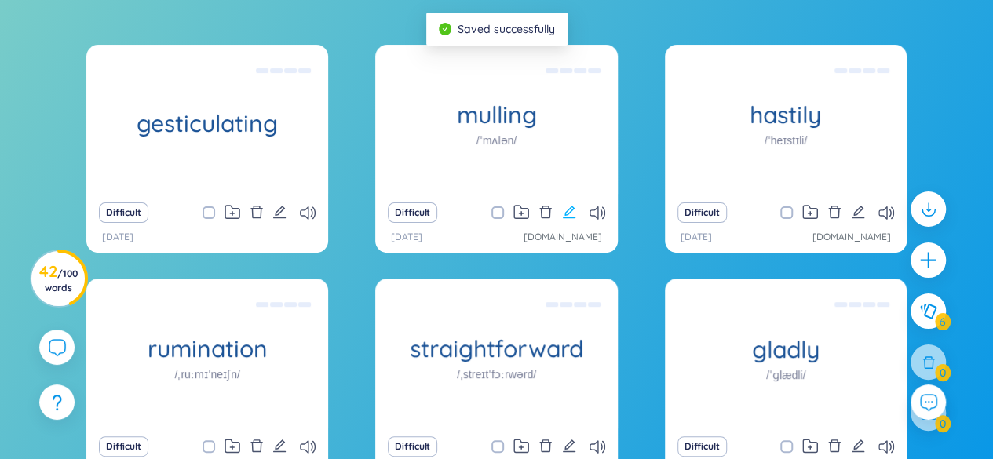
click at [568, 206] on icon "edit" at bounding box center [569, 212] width 14 height 14
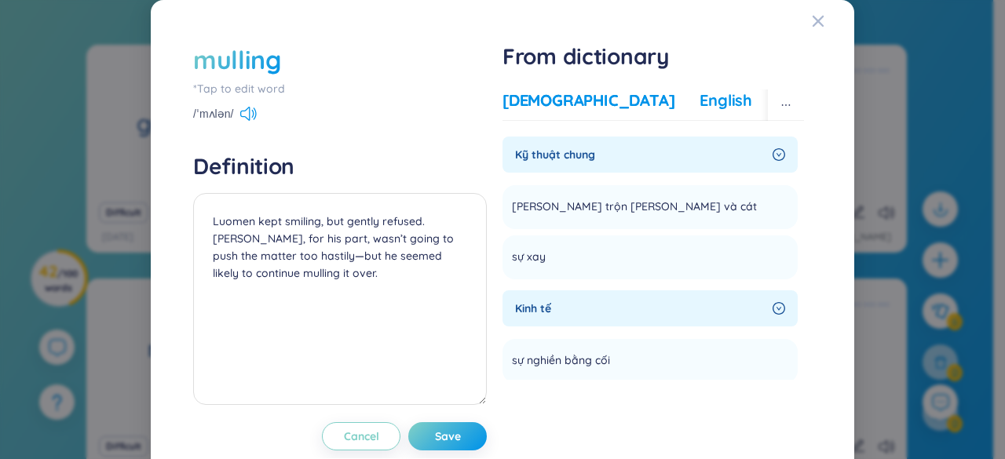
click at [699, 106] on div "English" at bounding box center [725, 100] width 53 height 22
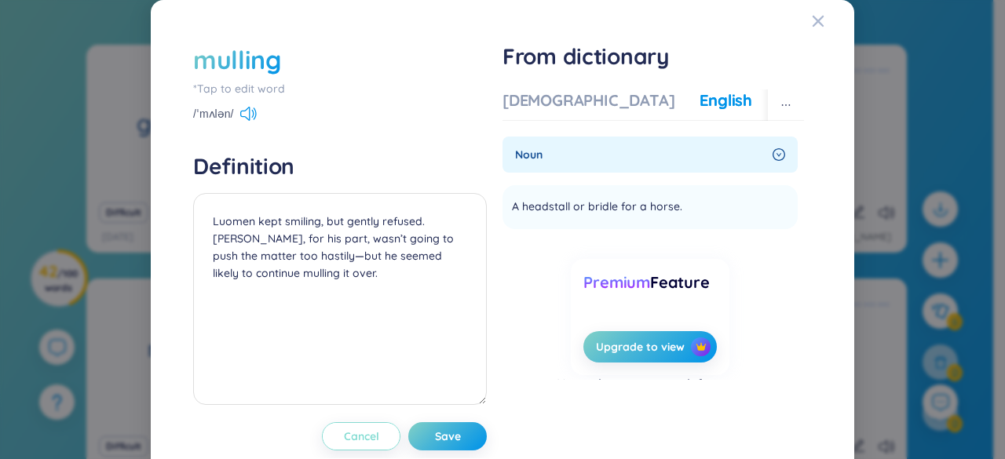
click at [378, 438] on button "Cancel" at bounding box center [361, 436] width 78 height 28
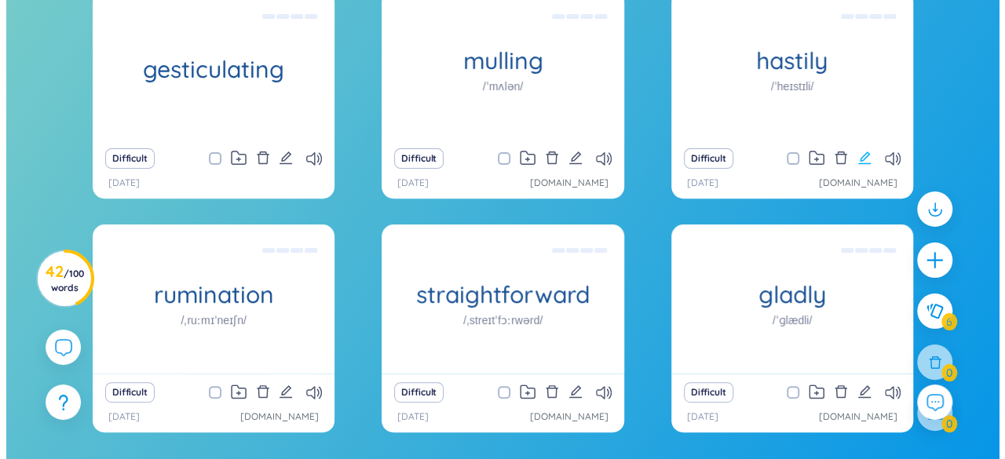
scroll to position [207, 0]
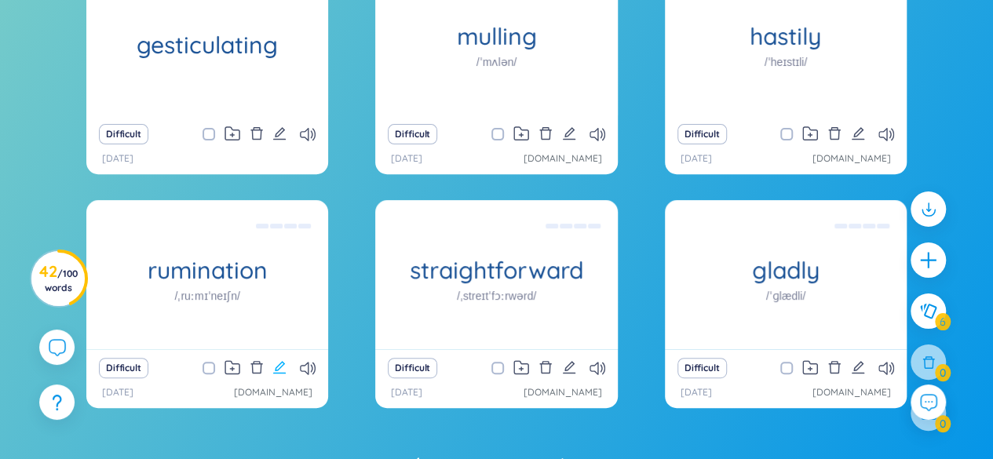
click at [281, 370] on icon "edit" at bounding box center [279, 367] width 14 height 14
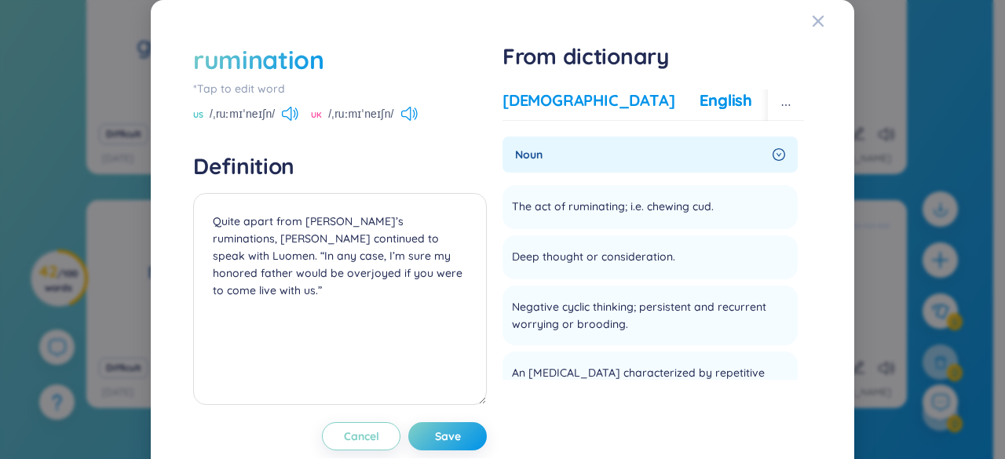
click at [549, 100] on div "[DEMOGRAPHIC_DATA]" at bounding box center [588, 100] width 172 height 22
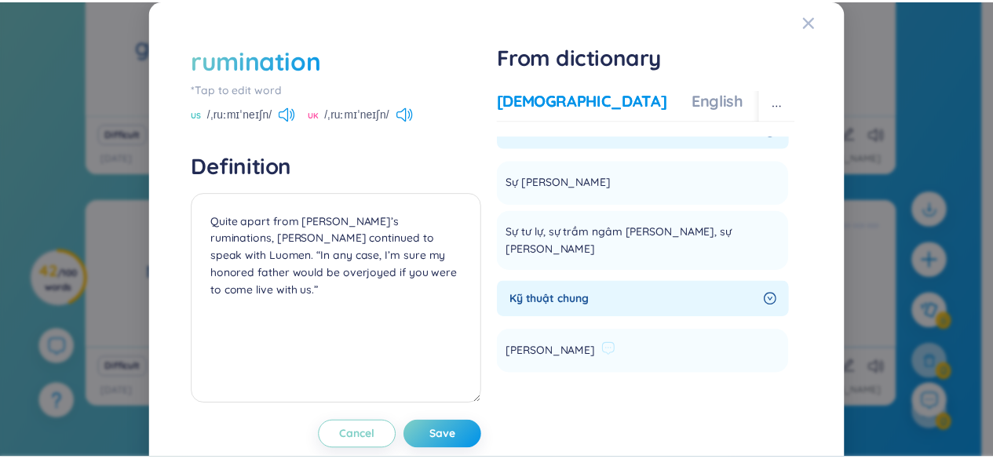
scroll to position [0, 0]
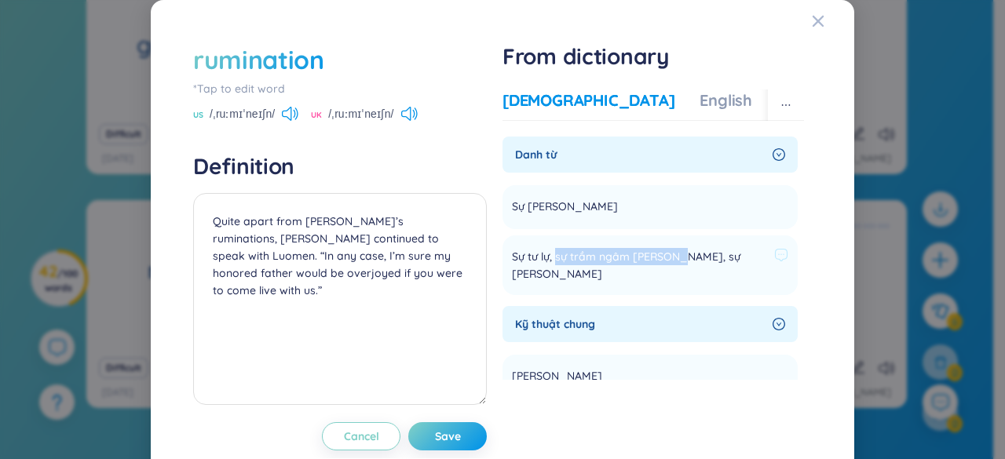
drag, startPoint x: 551, startPoint y: 257, endPoint x: 668, endPoint y: 257, distance: 116.9
click at [668, 257] on span "Sự tư lự, sự trầm ngâm [PERSON_NAME], sự [PERSON_NAME]" at bounding box center [640, 265] width 256 height 35
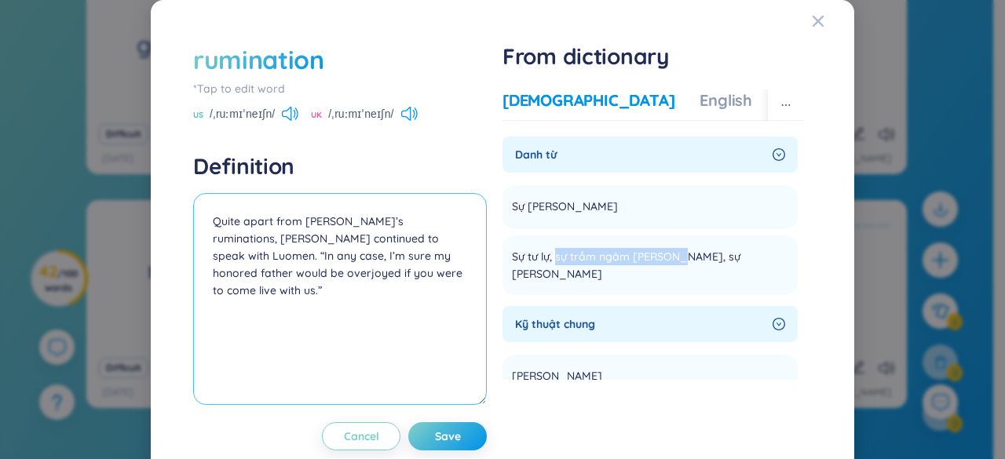
copy span "sự trầm ngâm [PERSON_NAME]"
click at [211, 221] on textarea "Quite apart from [PERSON_NAME]’s ruminations, [PERSON_NAME] continued to speak …" at bounding box center [340, 299] width 294 height 212
paste textarea "sự trầm ngâm [PERSON_NAME]"
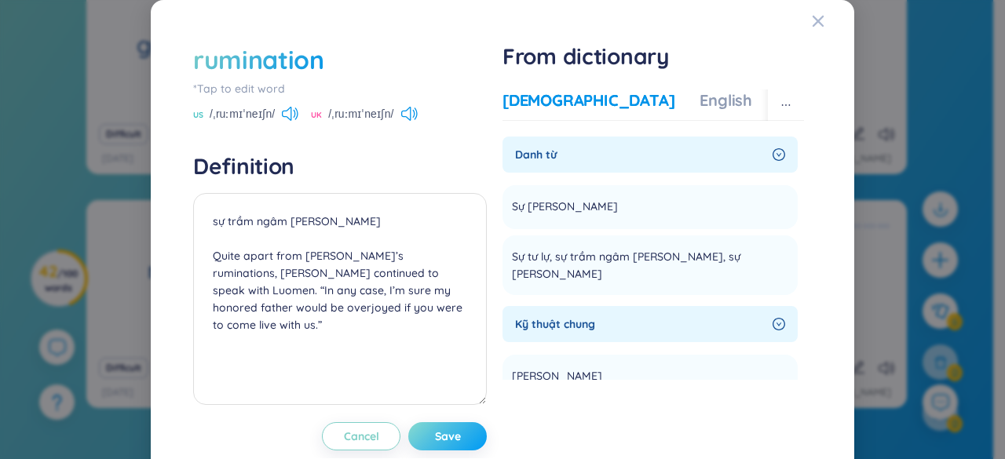
click at [443, 430] on span "Save" at bounding box center [448, 437] width 26 height 16
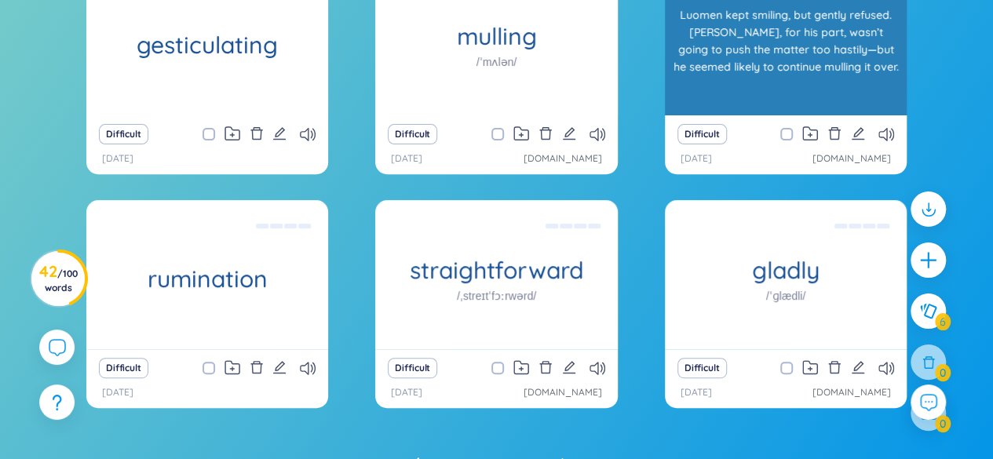
click at [752, 45] on div "Luomen kept smiling, but gently refused. [PERSON_NAME], for his part, wasn’t go…" at bounding box center [786, 40] width 226 height 141
copy div "hastily"
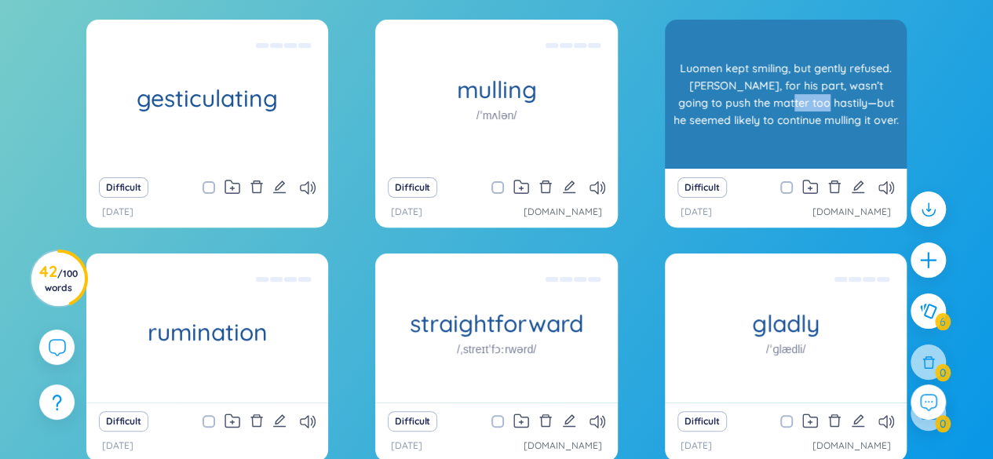
scroll to position [129, 0]
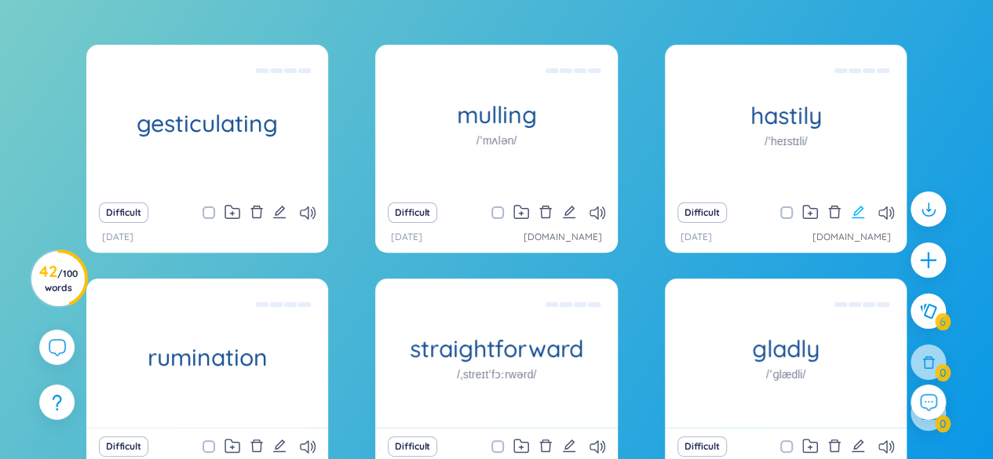
click at [856, 208] on icon "edit" at bounding box center [858, 212] width 14 height 14
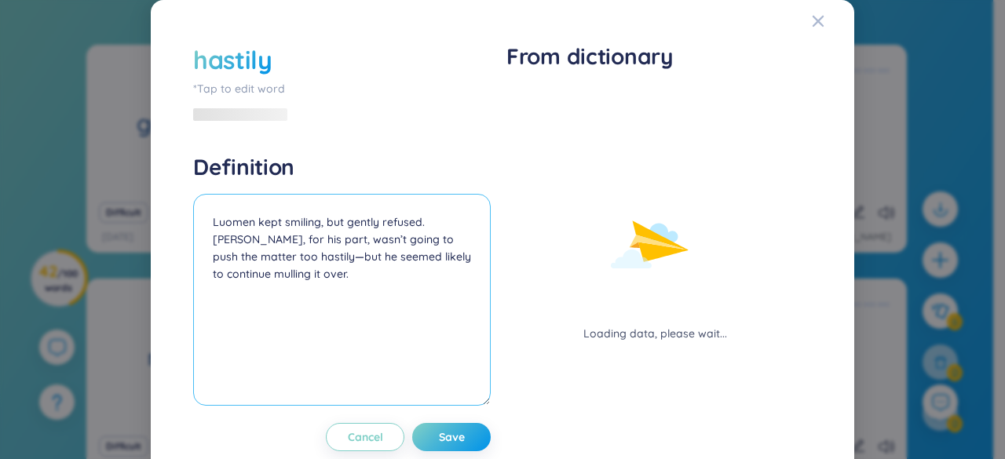
click at [210, 220] on textarea "Luomen kept smiling, but gently refused. [PERSON_NAME], for his part, wasn’t go…" at bounding box center [341, 300] width 297 height 212
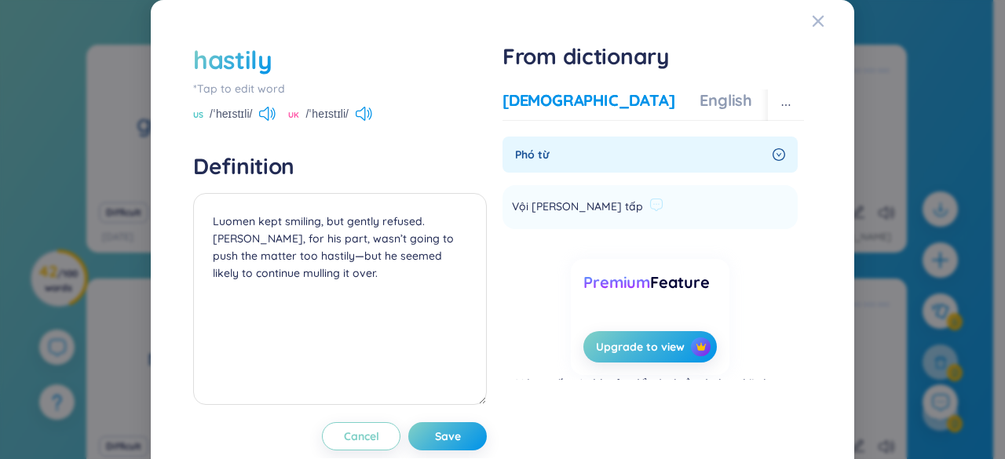
click at [526, 206] on span "Vội [PERSON_NAME] tấp" at bounding box center [577, 207] width 131 height 19
copy li "Vội [PERSON_NAME] tấp Add"
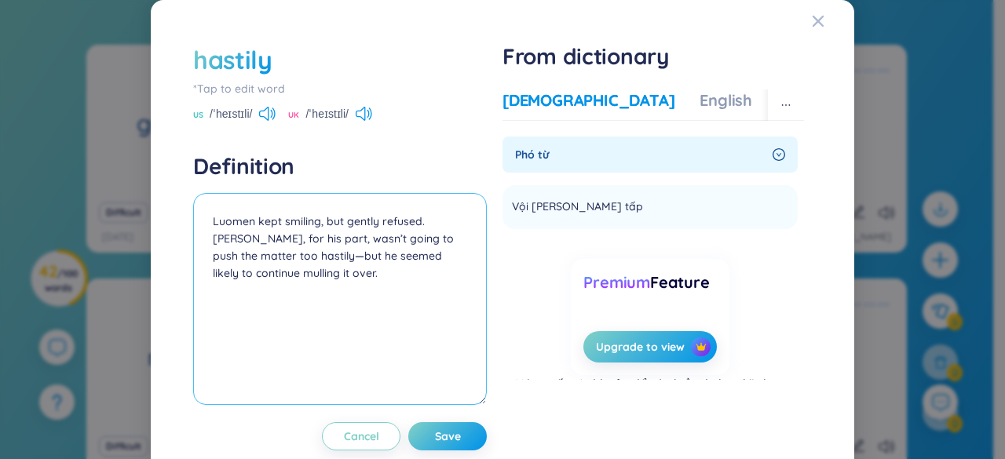
click at [210, 221] on textarea "Luomen kept smiling, but gently refused. [PERSON_NAME], for his part, wasn’t go…" at bounding box center [340, 299] width 294 height 212
paste textarea "Vội [PERSON_NAME] tấp"
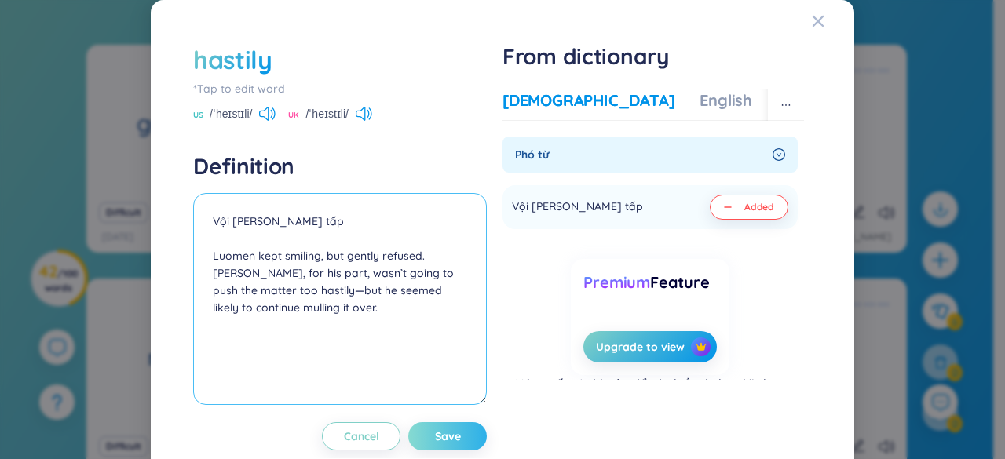
type textarea "Vội [PERSON_NAME] tấp Luomen kept smiling, but gently refused. [PERSON_NAME], f…"
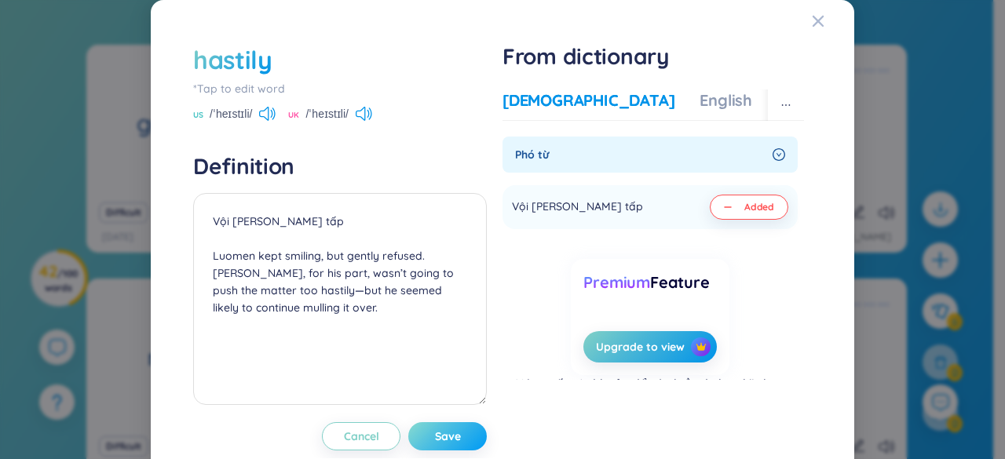
click at [438, 432] on span "Save" at bounding box center [448, 437] width 26 height 16
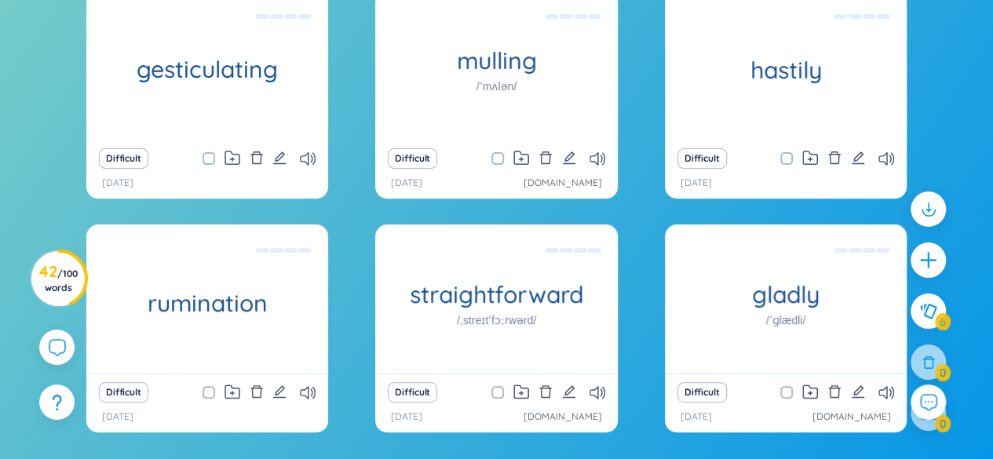
scroll to position [286, 0]
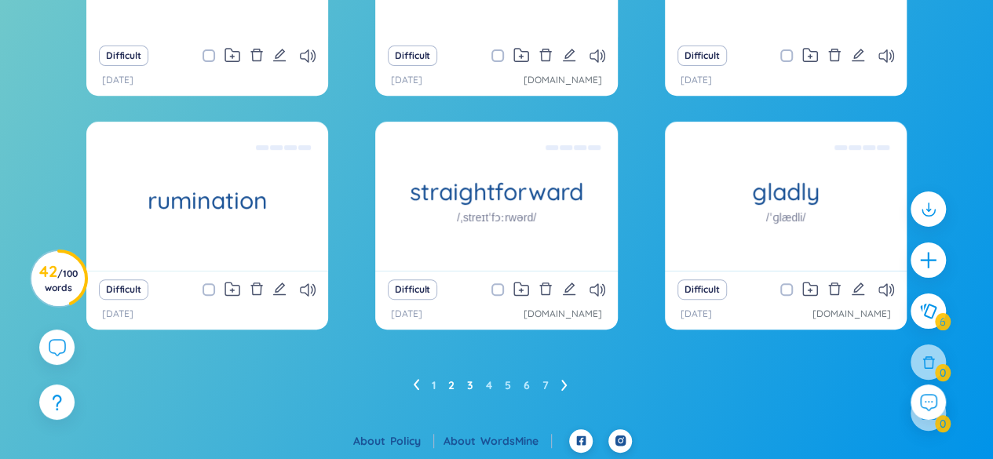
click at [470, 384] on link "3" at bounding box center [470, 386] width 6 height 24
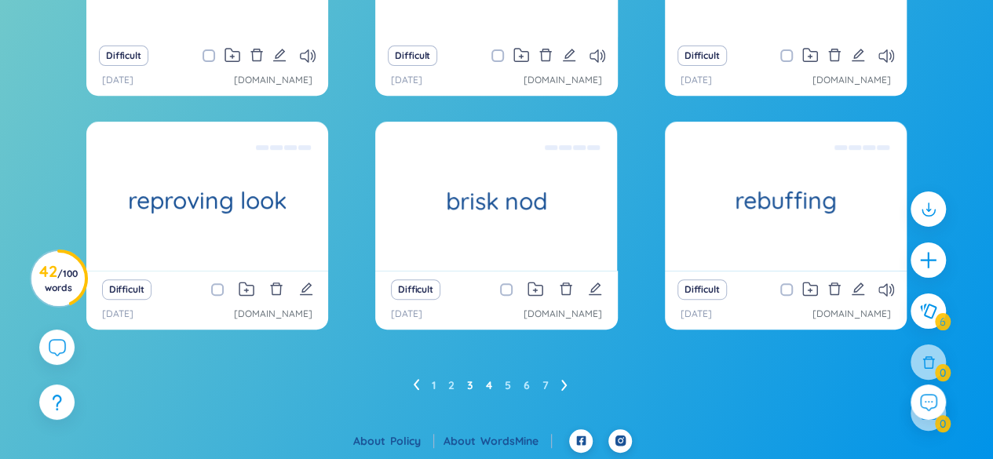
click at [490, 382] on link "4" at bounding box center [489, 386] width 6 height 24
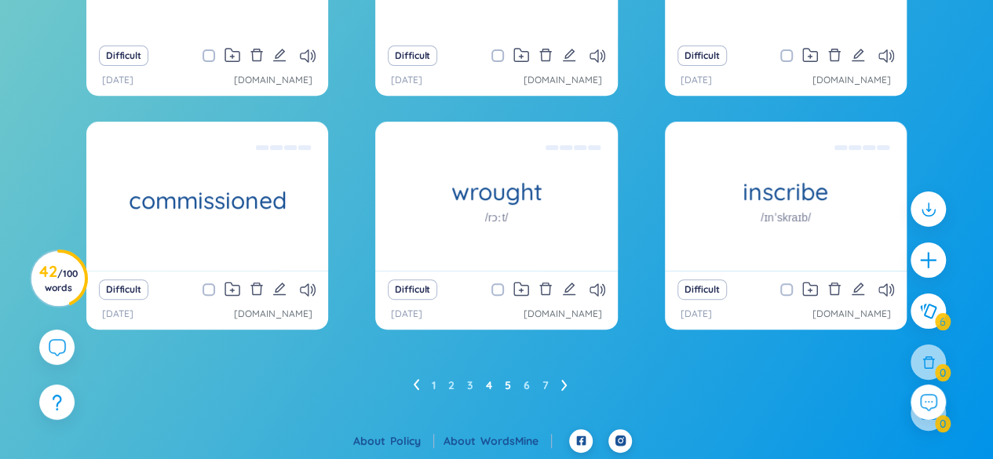
click at [505, 382] on link "5" at bounding box center [508, 386] width 6 height 24
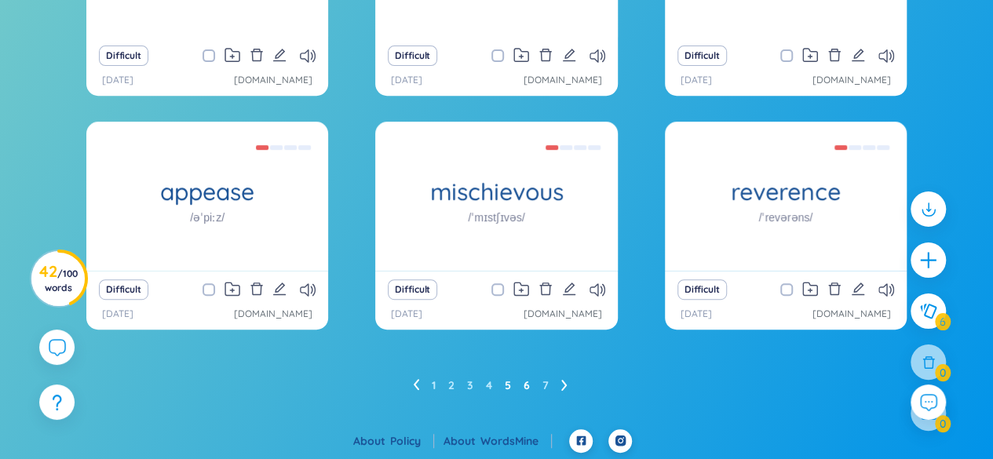
click at [529, 387] on link "6" at bounding box center [527, 386] width 6 height 24
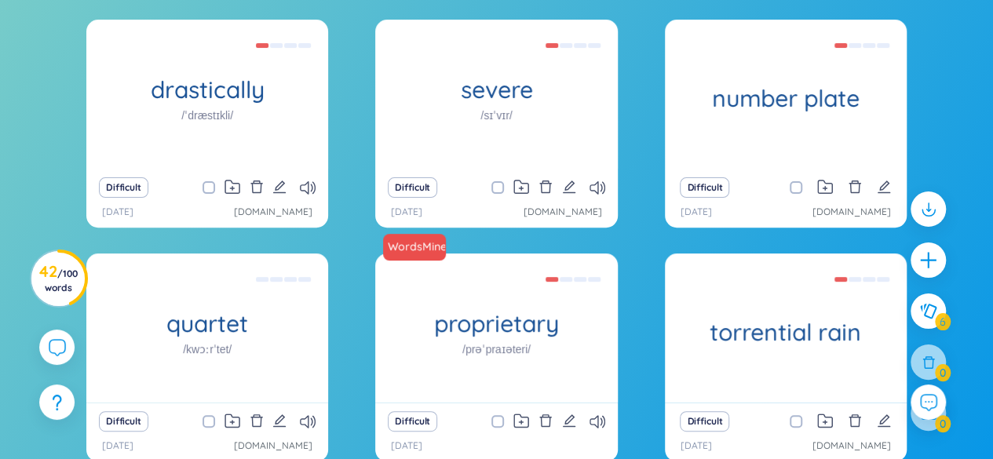
scroll to position [129, 0]
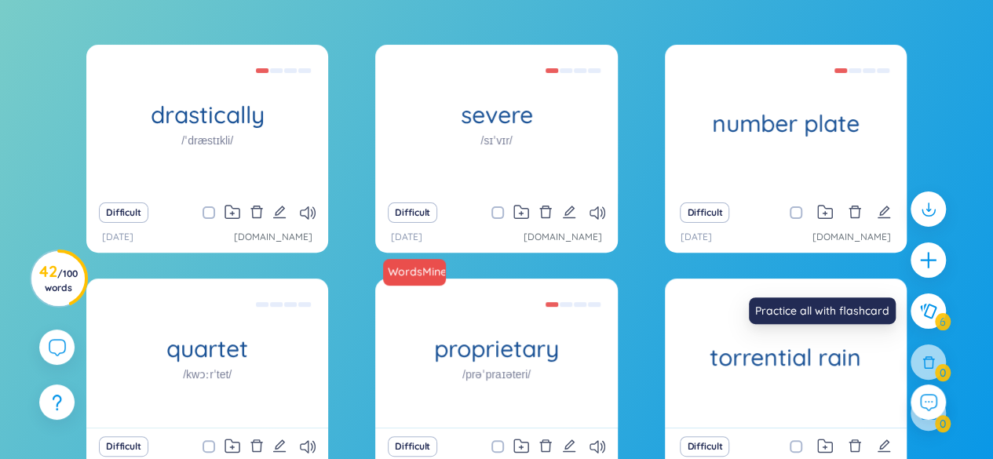
drag, startPoint x: 947, startPoint y: 316, endPoint x: 323, endPoint y: 261, distance: 627.2
click at [323, 261] on div "drastically /ˈdræstɪkli/ [PERSON_NAME] mẽ, [PERSON_NAME] Eg: Next year's budget…" at bounding box center [496, 276] width 820 height 462
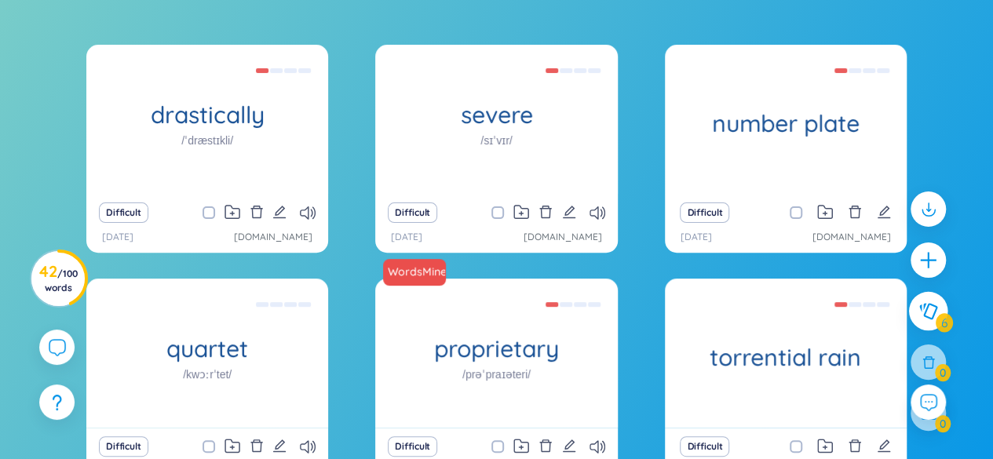
click at [927, 312] on icon at bounding box center [927, 311] width 19 height 17
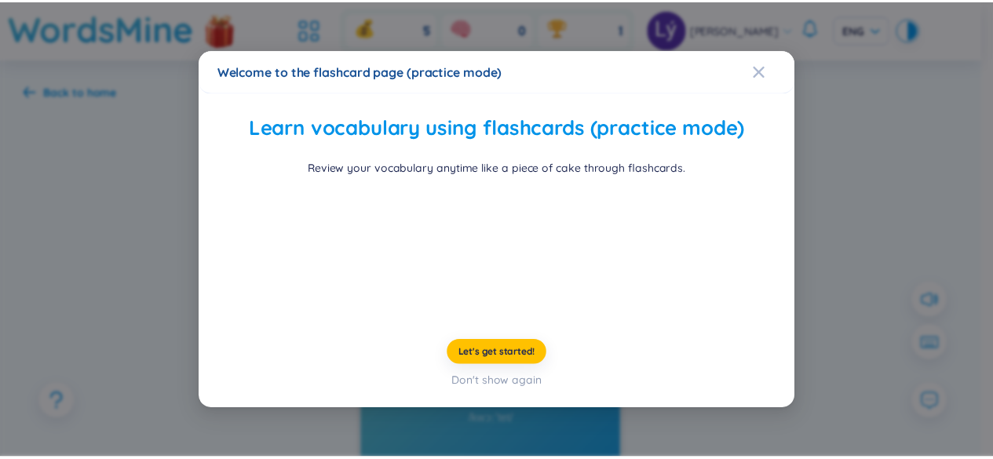
scroll to position [82, 0]
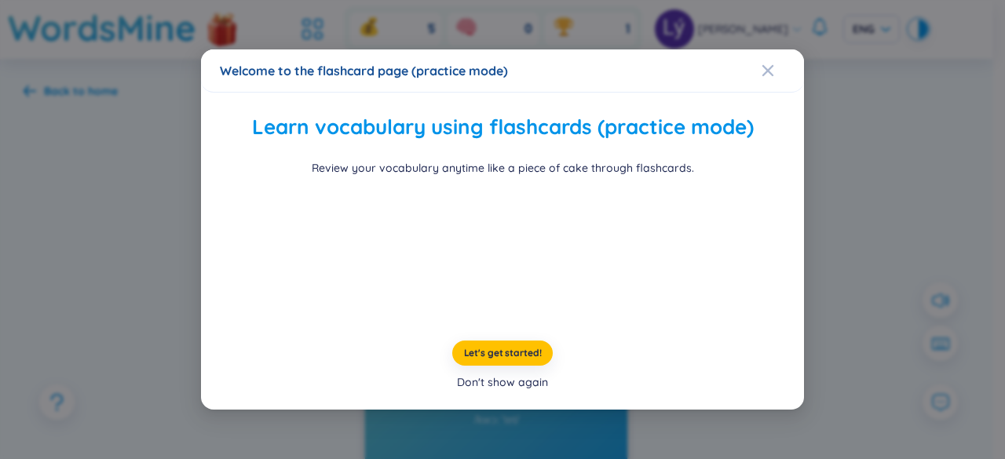
click at [529, 391] on div "Don't show again" at bounding box center [502, 382] width 91 height 17
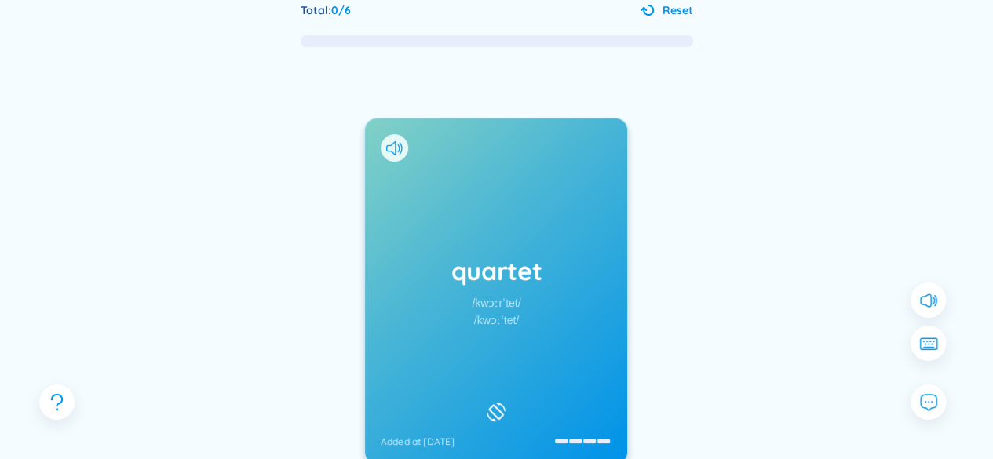
scroll to position [157, 0]
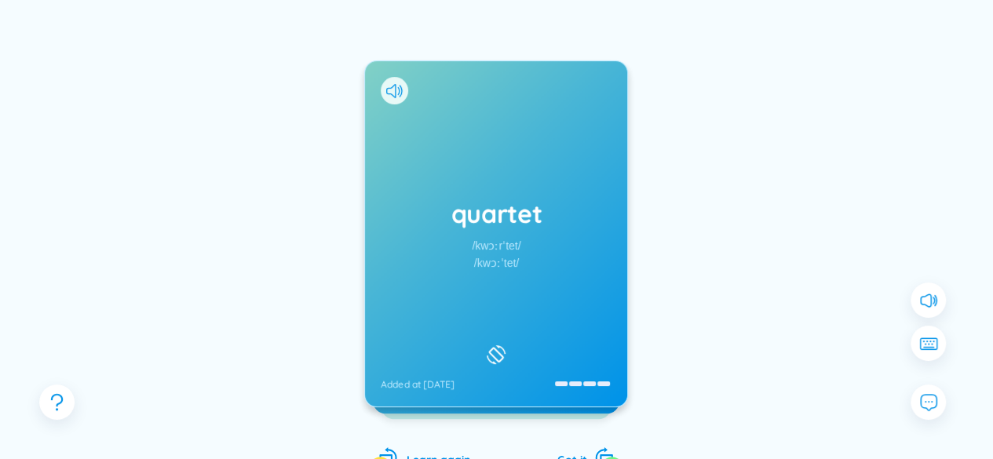
click at [434, 260] on div "quartet /kwɔːrˈtet/ /kwɔːˈtet/ Added at [DATE]" at bounding box center [496, 233] width 262 height 345
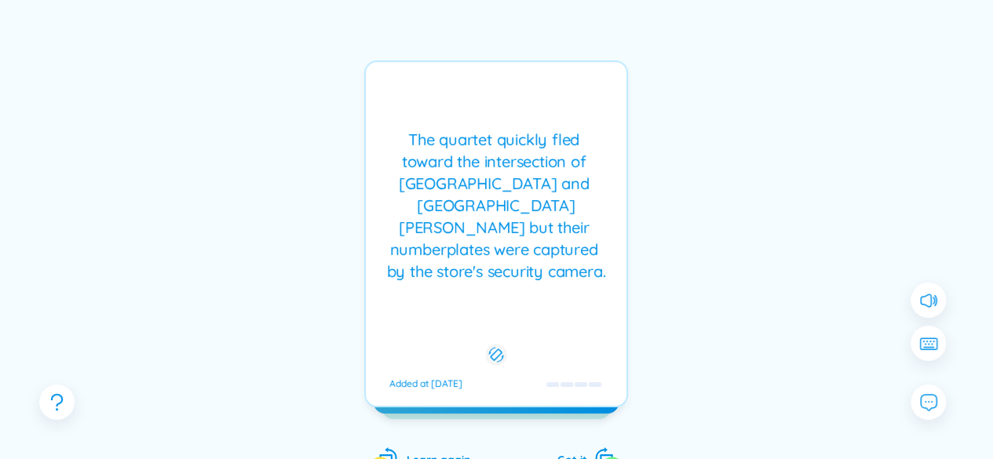
click at [434, 260] on div "The quartet quickly fled toward the intersection of [GEOGRAPHIC_DATA] and [GEOG…" at bounding box center [496, 206] width 245 height 154
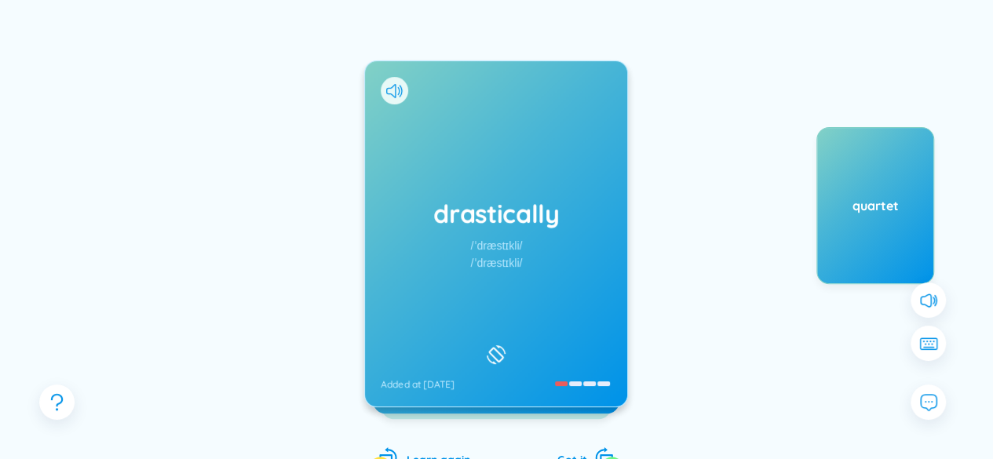
click at [507, 253] on div "/ˈdræstɪkli/" at bounding box center [497, 245] width 52 height 17
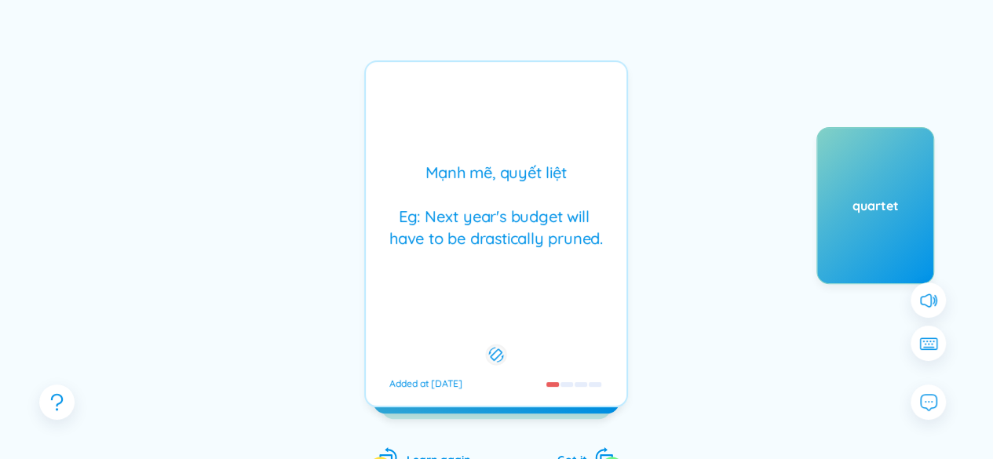
click at [507, 253] on div "[PERSON_NAME] mẽ, [PERSON_NAME] Eg: Next year's budget will have to be drastica…" at bounding box center [496, 233] width 264 height 347
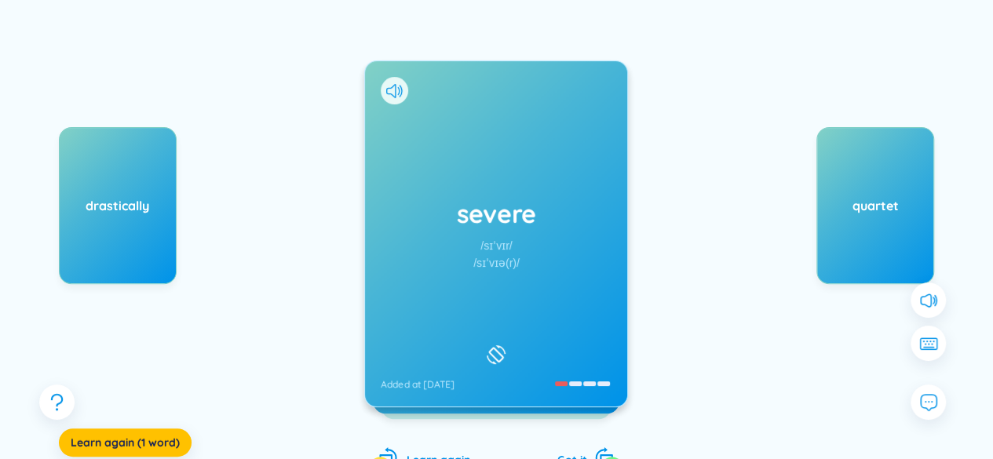
click at [498, 243] on div "/sɪˈvɪr/" at bounding box center [495, 245] width 31 height 17
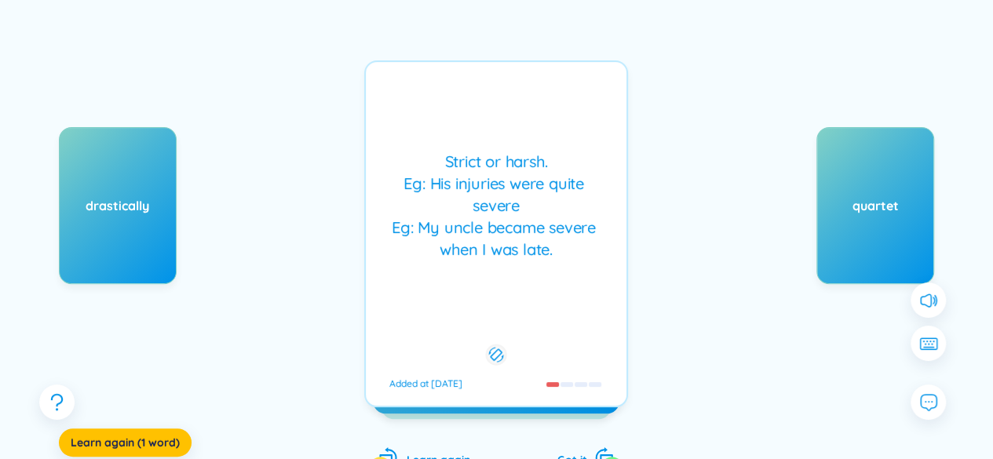
click at [498, 243] on div "Strict or harsh. Eg: His injuries were quite severe Eg: My uncle became severe …" at bounding box center [496, 206] width 245 height 110
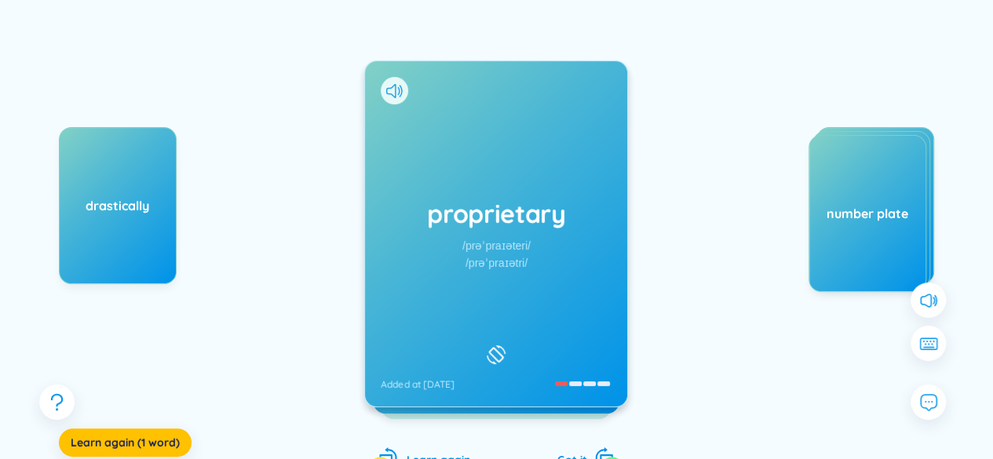
click at [567, 256] on div "proprietary /prəˈpraɪəteri/ /prəˈpraɪətri/ Added at [DATE]" at bounding box center [496, 233] width 262 height 345
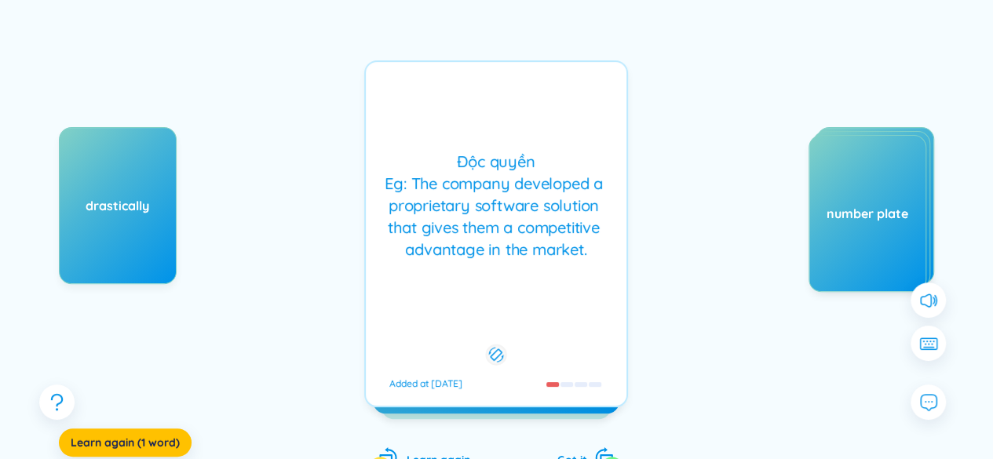
click at [567, 256] on div "Độc quyền Eg: The company developed a proprietary software solution that gives …" at bounding box center [496, 206] width 245 height 110
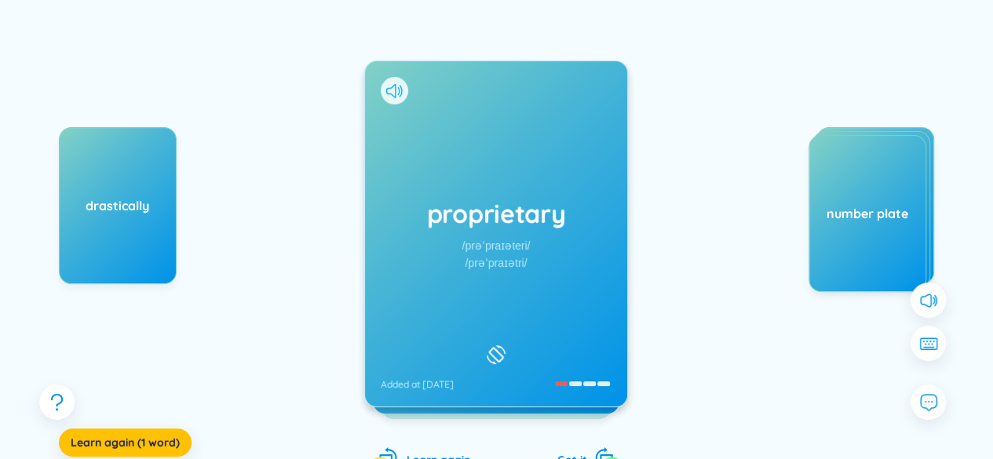
click at [401, 97] on icon at bounding box center [394, 91] width 16 height 14
click at [542, 210] on h1 "proprietary" at bounding box center [496, 213] width 231 height 35
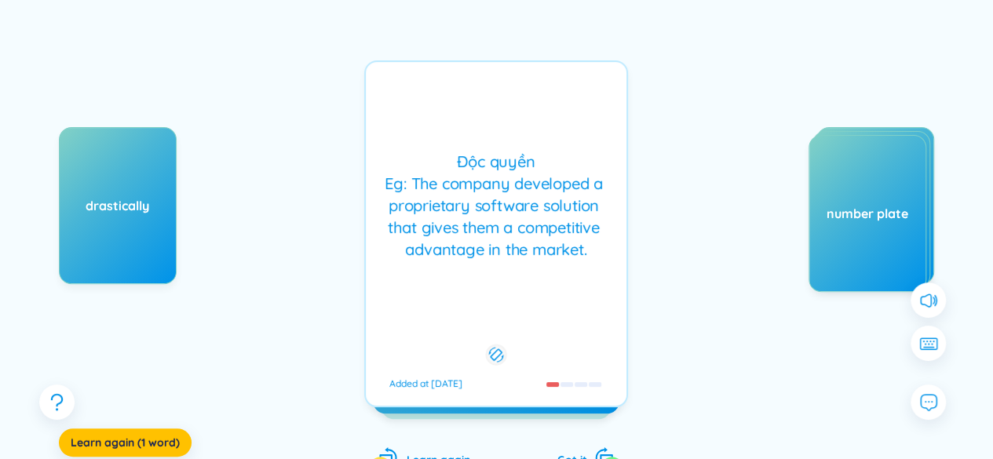
click at [542, 210] on div "Độc quyền Eg: The company developed a proprietary software solution that gives …" at bounding box center [496, 206] width 245 height 110
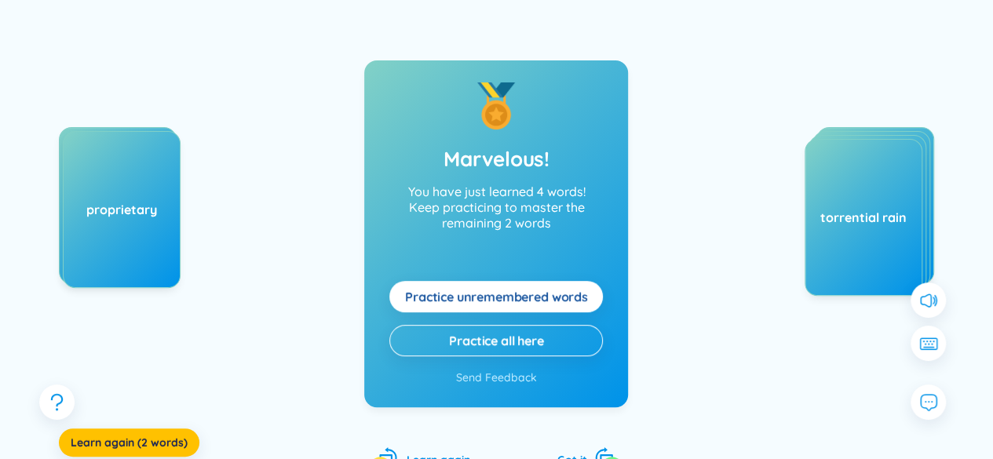
click at [567, 293] on span "Practice unremembered words" at bounding box center [496, 296] width 183 height 17
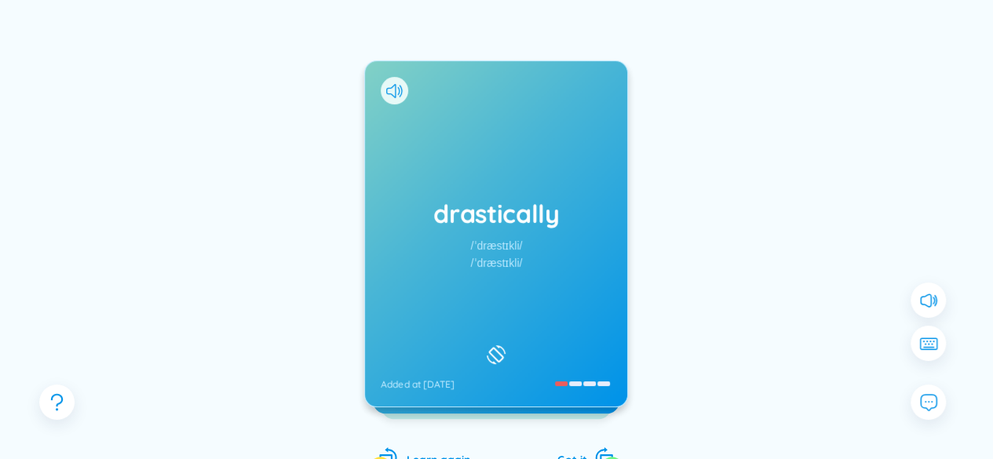
click at [598, 210] on h1 "drastically" at bounding box center [496, 213] width 231 height 35
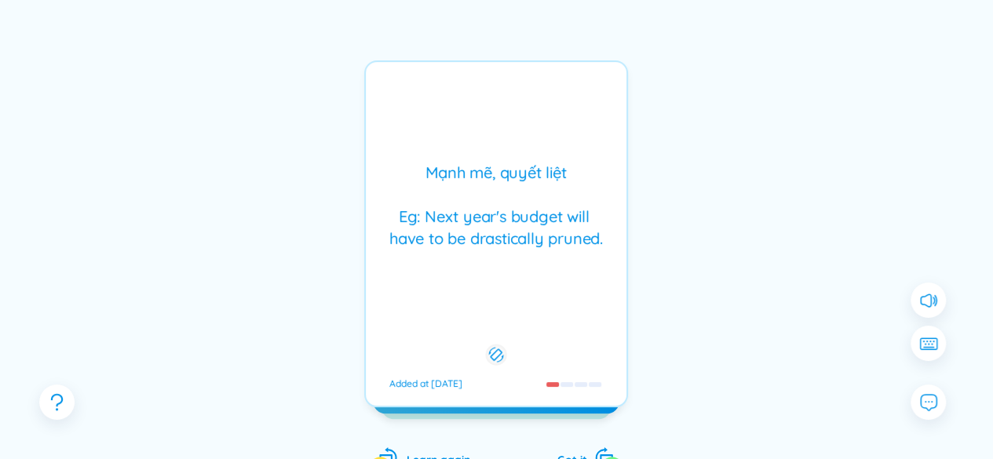
click at [568, 216] on div "Mạnh mẽ, quyết liệt Eg: Next year's budget will have to be drastically pruned." at bounding box center [496, 206] width 245 height 88
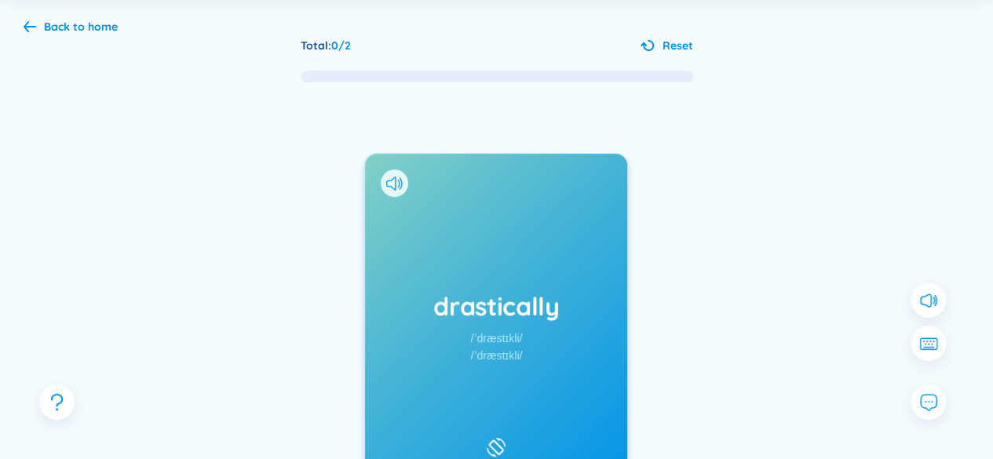
scroll to position [0, 0]
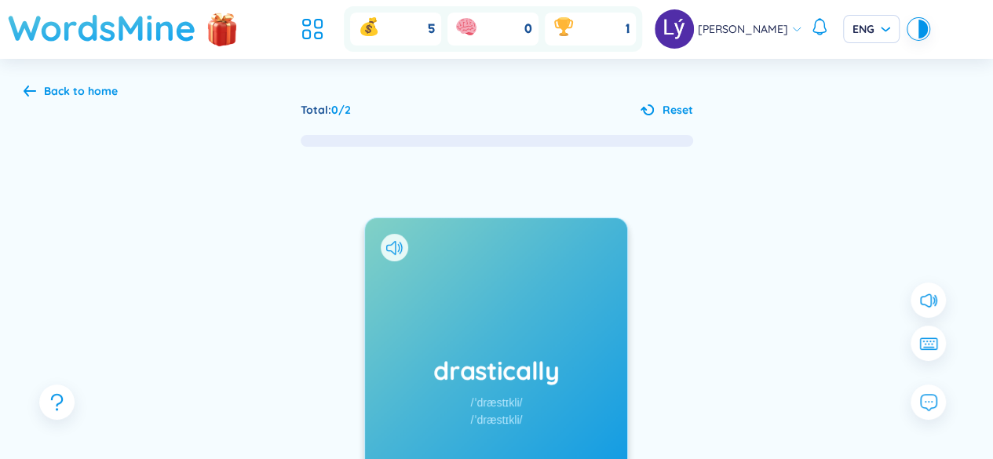
click at [167, 34] on h1 "WordsMine" at bounding box center [102, 28] width 188 height 56
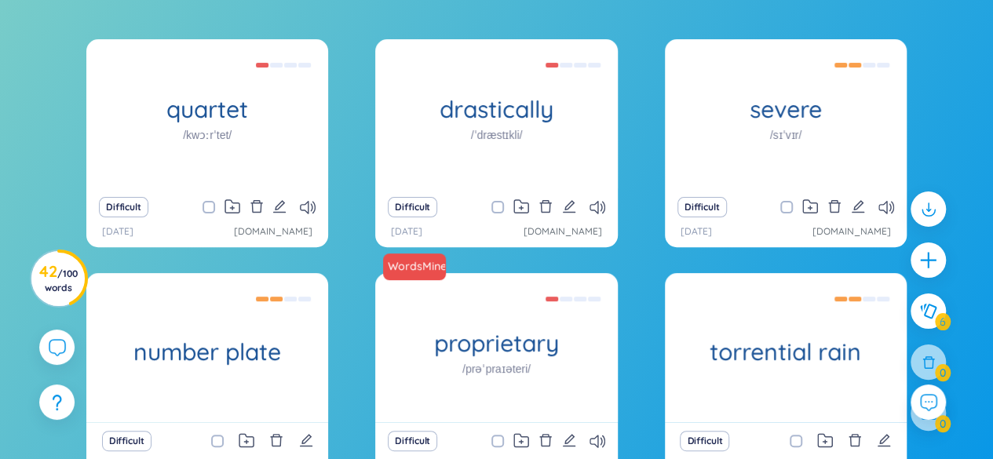
scroll to position [235, 0]
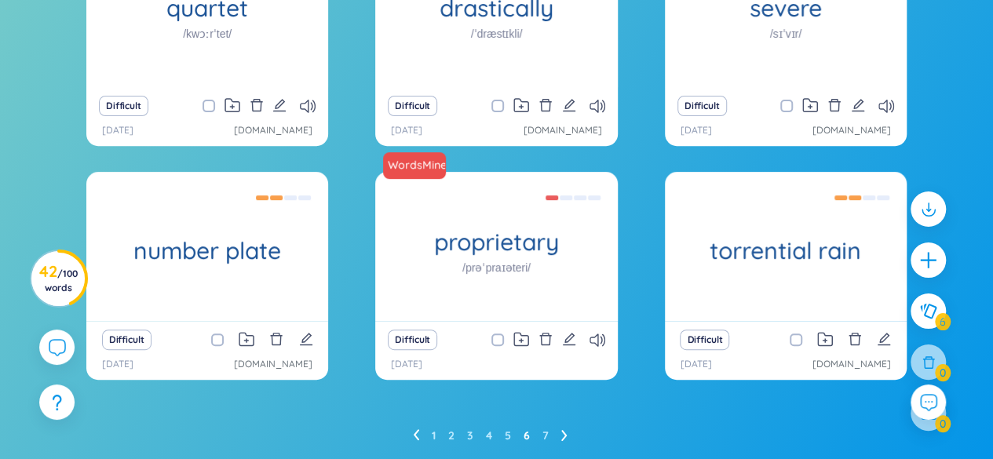
click at [427, 436] on ul "1 2 3 4 5 6 7" at bounding box center [496, 435] width 167 height 25
click at [435, 440] on link "1" at bounding box center [434, 436] width 4 height 24
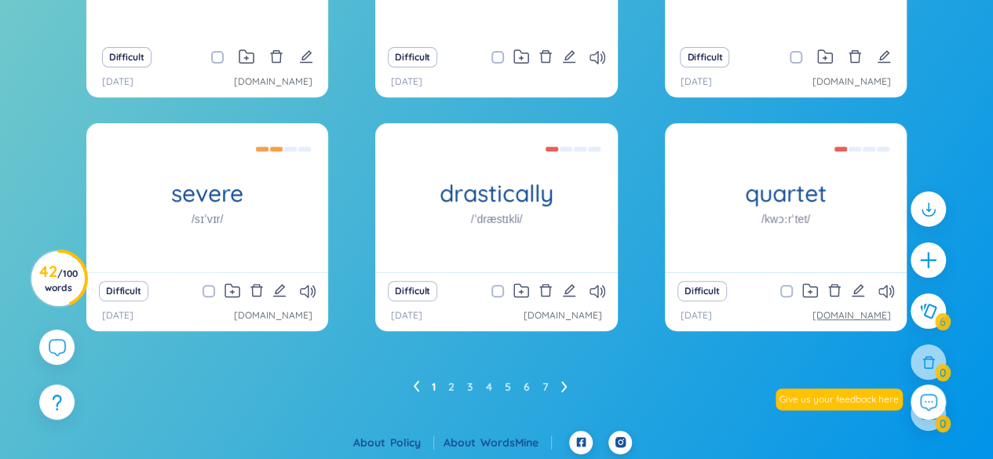
scroll to position [286, 0]
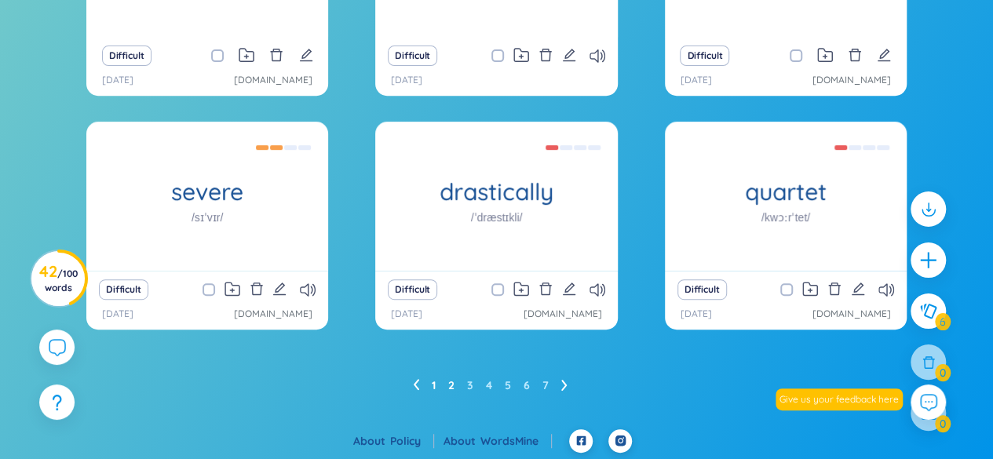
click at [452, 386] on link "2" at bounding box center [451, 386] width 6 height 24
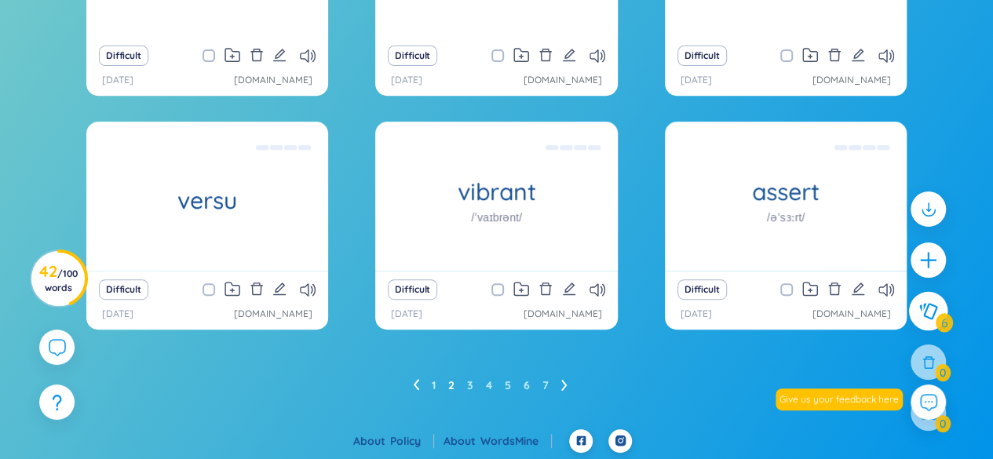
click at [939, 314] on button at bounding box center [928, 311] width 39 height 39
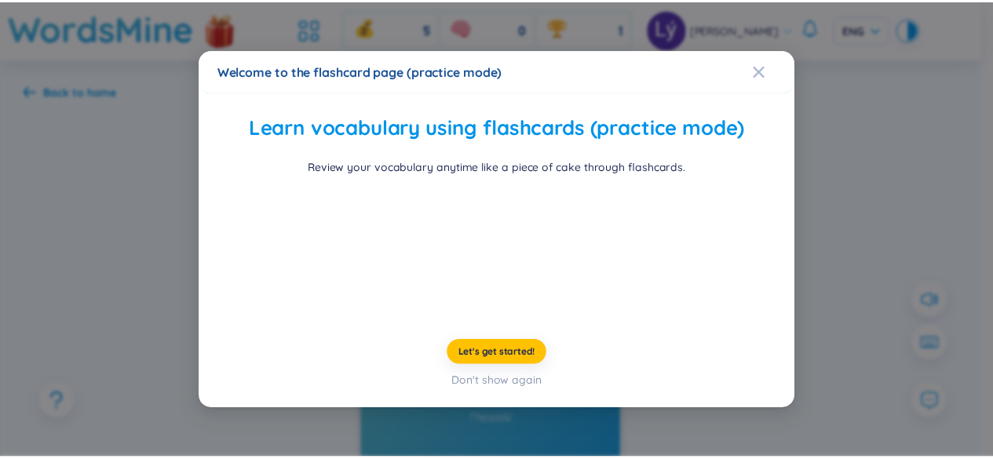
scroll to position [82, 0]
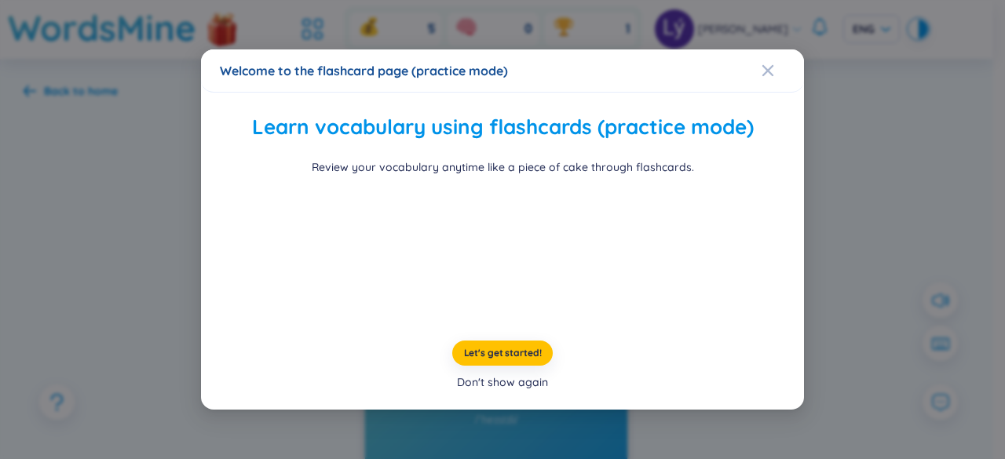
click at [517, 391] on div "Don't show again" at bounding box center [502, 382] width 91 height 17
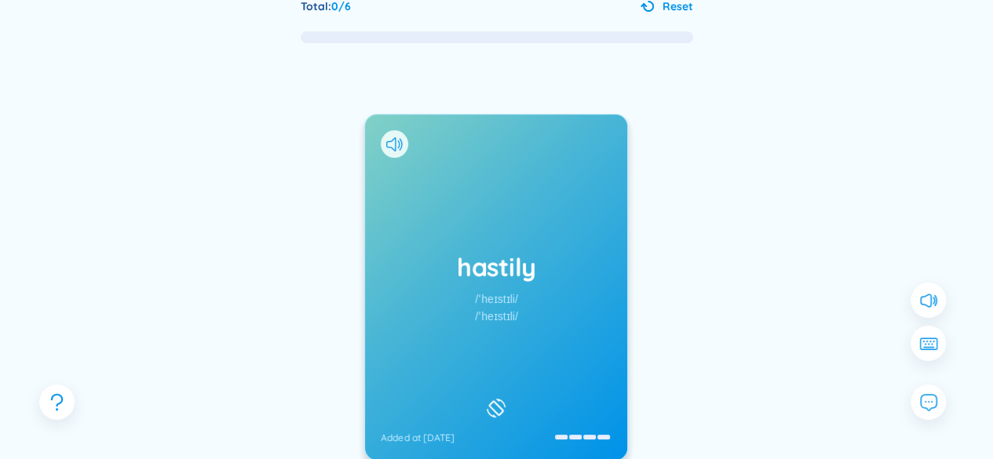
scroll to position [157, 0]
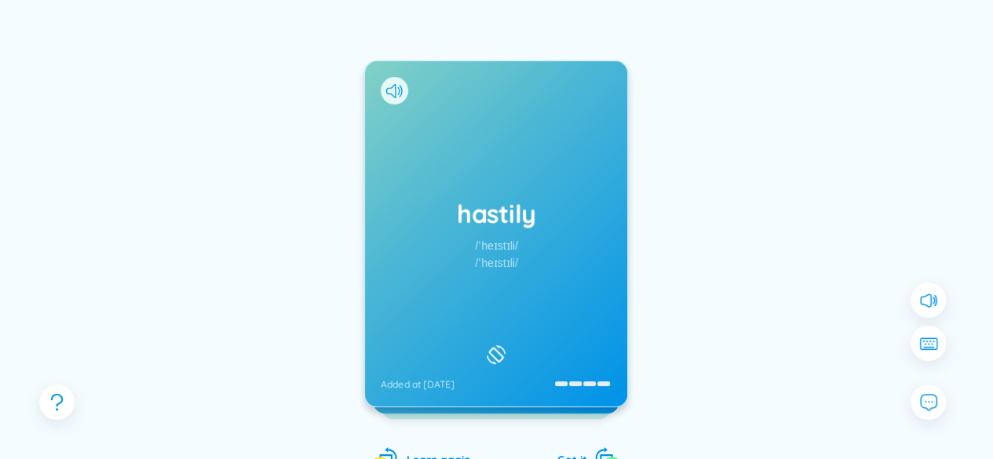
click at [531, 310] on div "hastily /ˈheɪstɪli/ /ˈheɪstɪli/ Added at [DATE]" at bounding box center [496, 233] width 262 height 345
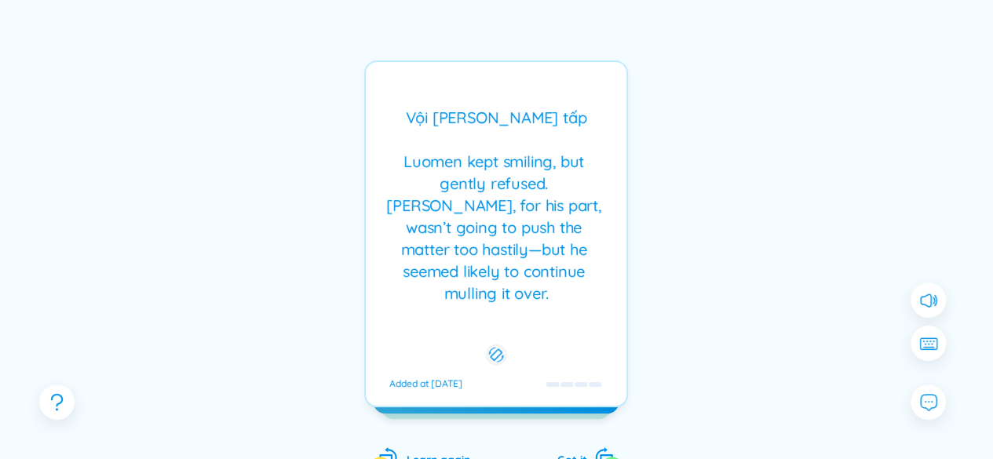
click at [531, 310] on div "Vội [PERSON_NAME] tấp Luomen kept smiling, but gently refused. [PERSON_NAME], f…" at bounding box center [496, 233] width 264 height 347
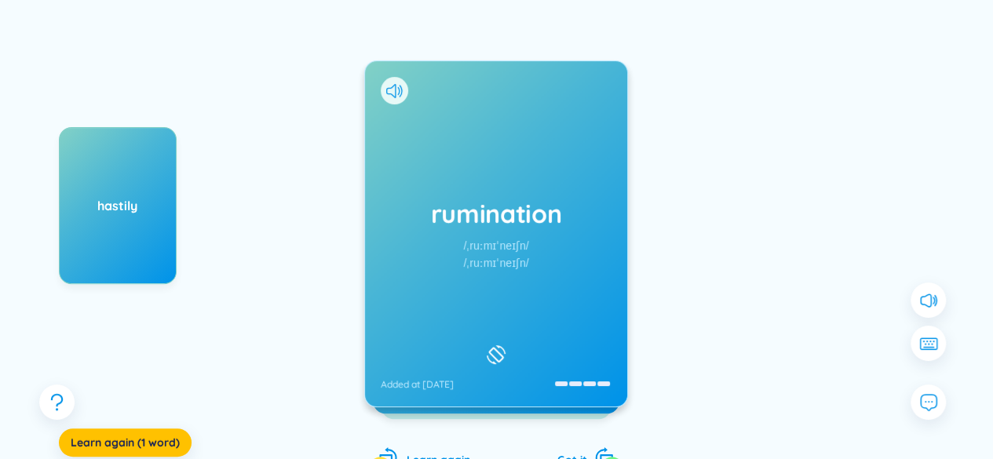
click at [505, 268] on div "/ˌruːmɪˈneɪʃn/" at bounding box center [496, 262] width 65 height 17
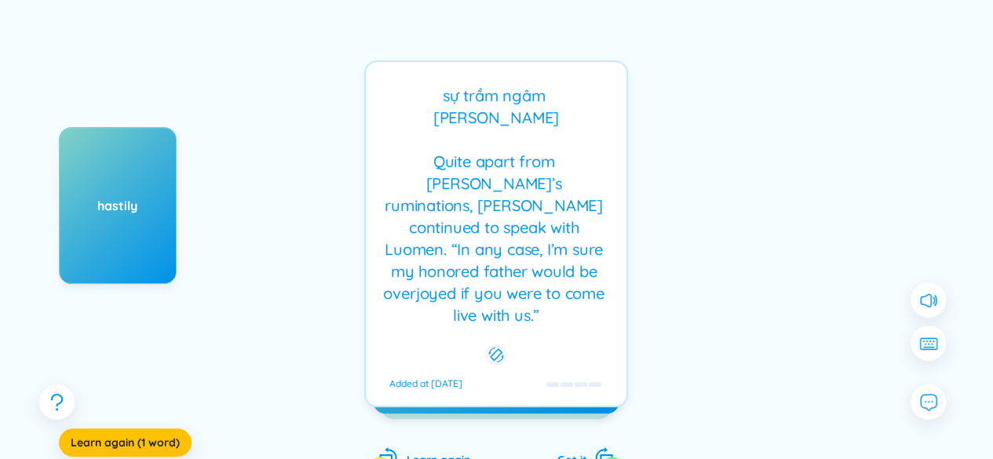
click at [504, 268] on div "rumination /ˌruːmɪˈneɪʃn/ /ˌruːmɪˈneɪʃn/ Added at [DATE] sự trầm ngâm [PERSON_N…" at bounding box center [496, 233] width 264 height 347
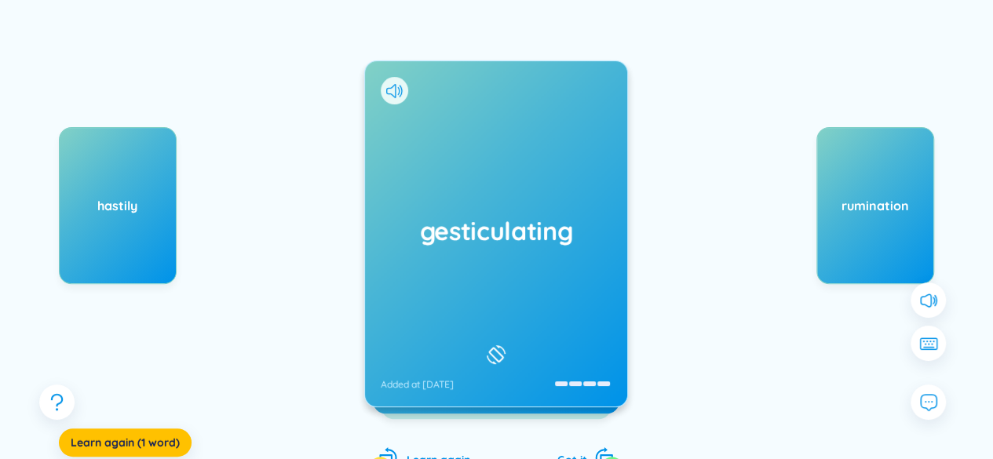
click at [520, 259] on div "gesticulating Added at [DATE]" at bounding box center [496, 233] width 262 height 345
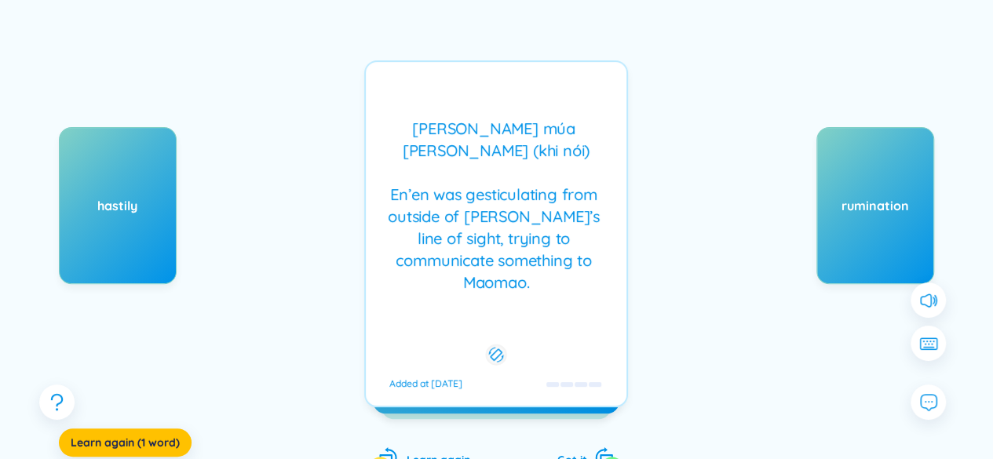
click at [519, 263] on div "[PERSON_NAME] múa [PERSON_NAME] (khi nói) En’en was gesticulating from outside …" at bounding box center [496, 206] width 245 height 176
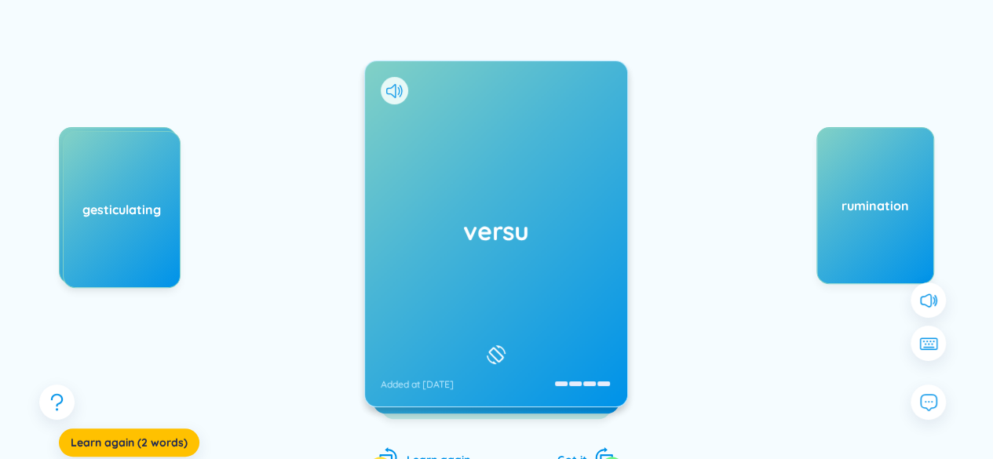
click at [509, 250] on div "versu Added at [DATE]" at bounding box center [496, 233] width 262 height 345
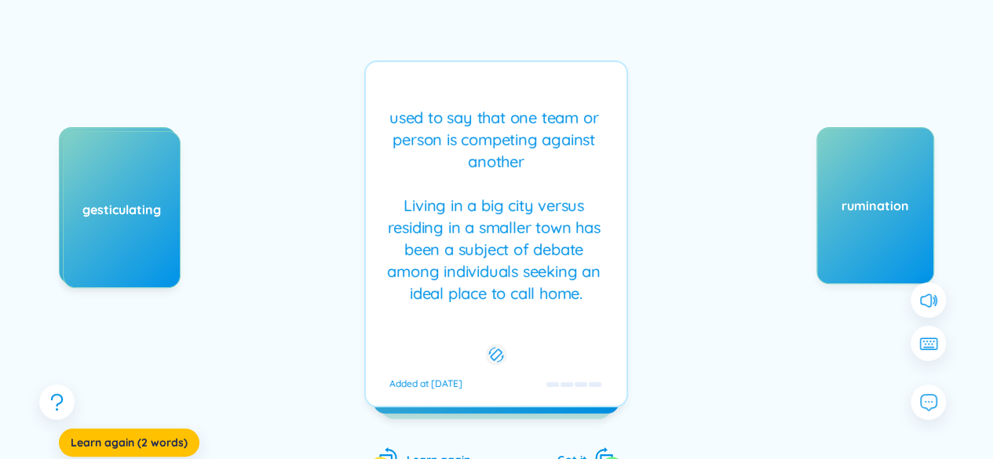
click at [510, 250] on div "used to say that one team or person is competing against another Living in a bi…" at bounding box center [496, 206] width 245 height 198
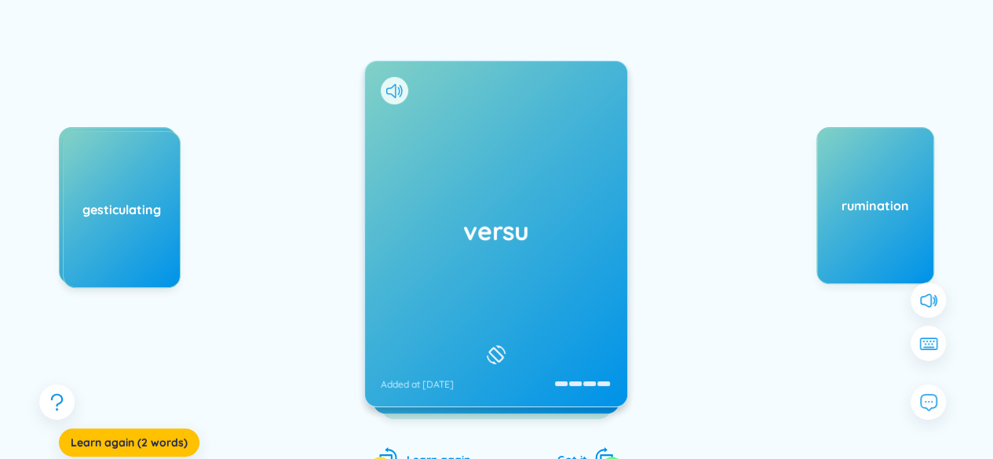
click at [526, 233] on h1 "versu" at bounding box center [496, 230] width 231 height 35
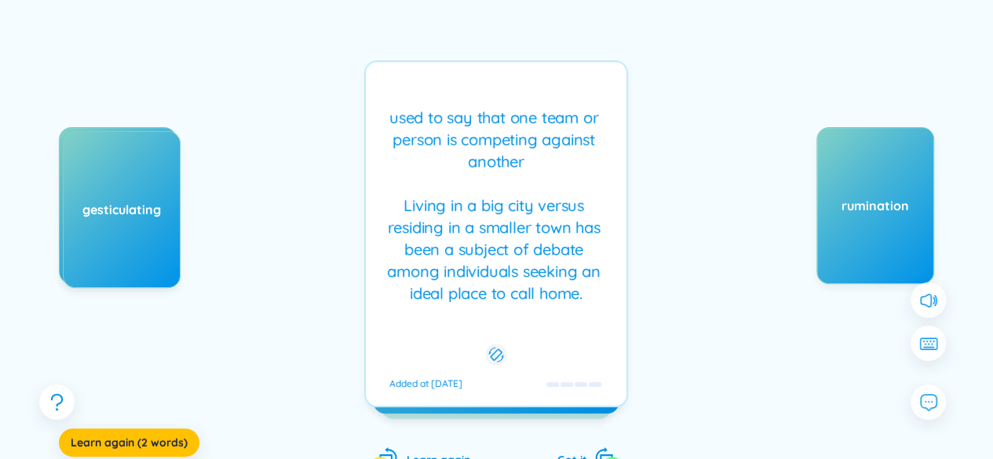
click at [526, 233] on div "used to say that one team or person is competing against another Living in a bi…" at bounding box center [496, 206] width 245 height 198
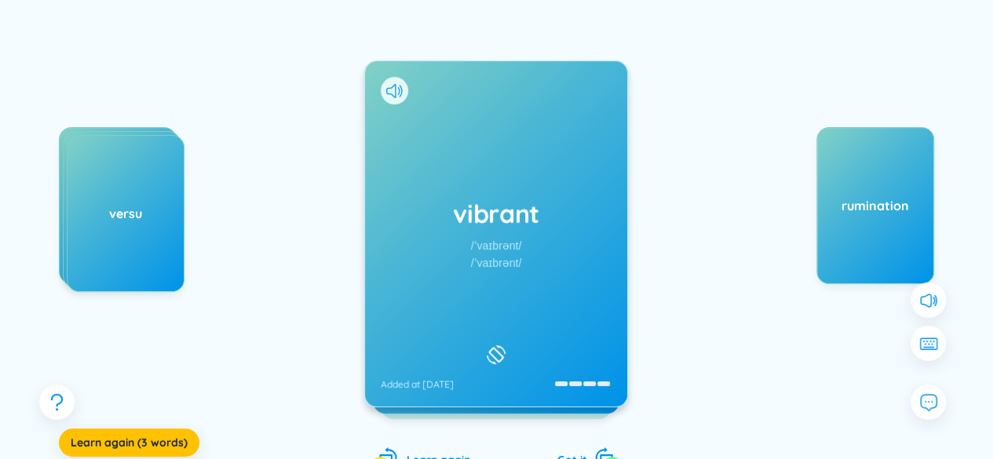
click at [525, 232] on div "vibrant /ˈvaɪbrənt/ /ˈvaɪbrənt/ Added at [DATE]" at bounding box center [496, 233] width 262 height 345
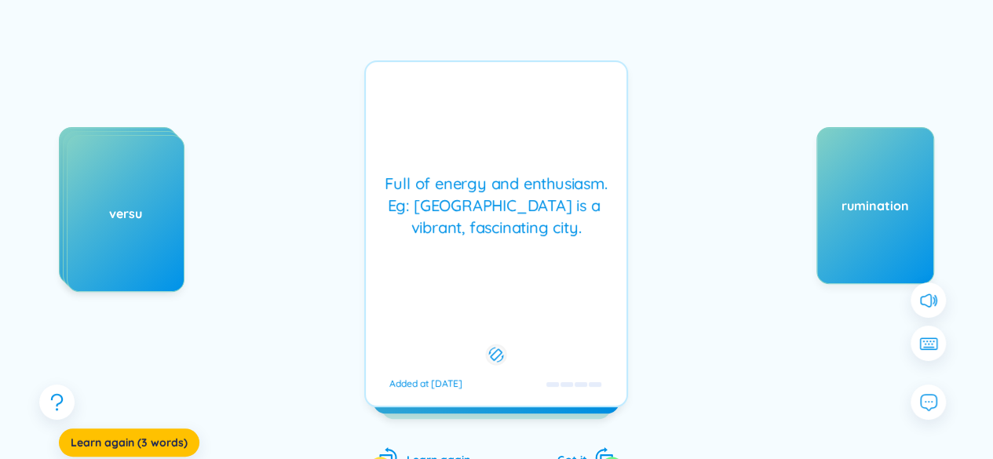
click at [525, 232] on div "Full of energy and enthusiasm. Eg: [GEOGRAPHIC_DATA] is a vibrant, fascinating …" at bounding box center [496, 206] width 245 height 66
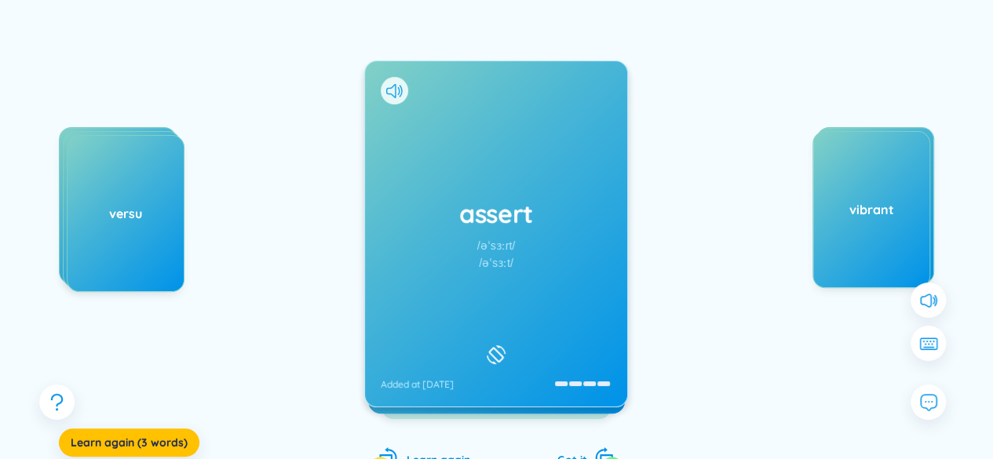
click at [557, 251] on div "assert /əˈsɜːrt/ /əˈsɜːt/ Added at [DATE]" at bounding box center [496, 233] width 262 height 345
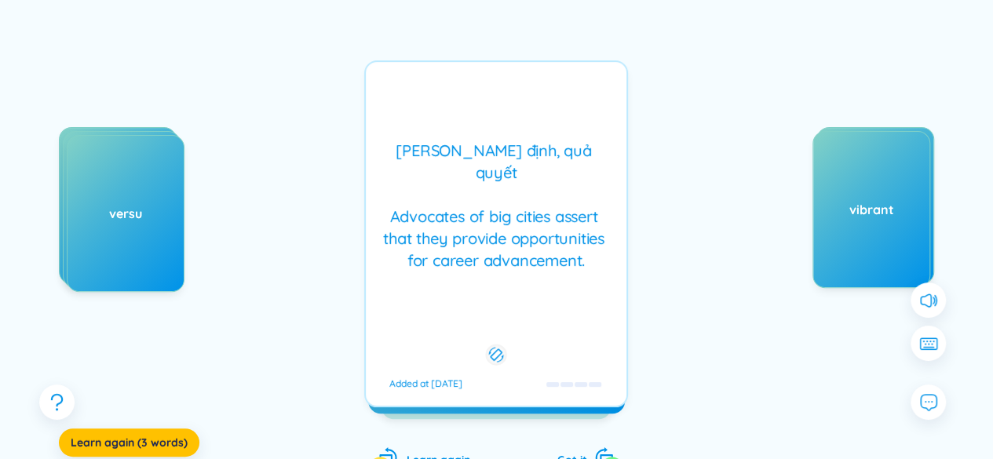
click at [557, 251] on div "[PERSON_NAME] định, quả quyết Advocates of big cities assert that they provide …" at bounding box center [496, 206] width 245 height 132
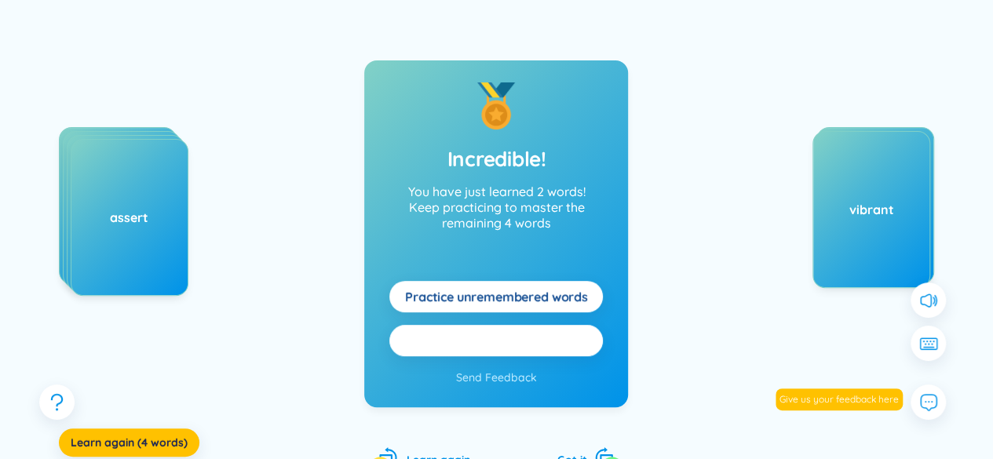
click at [562, 334] on button "Practice all here" at bounding box center [495, 340] width 213 height 31
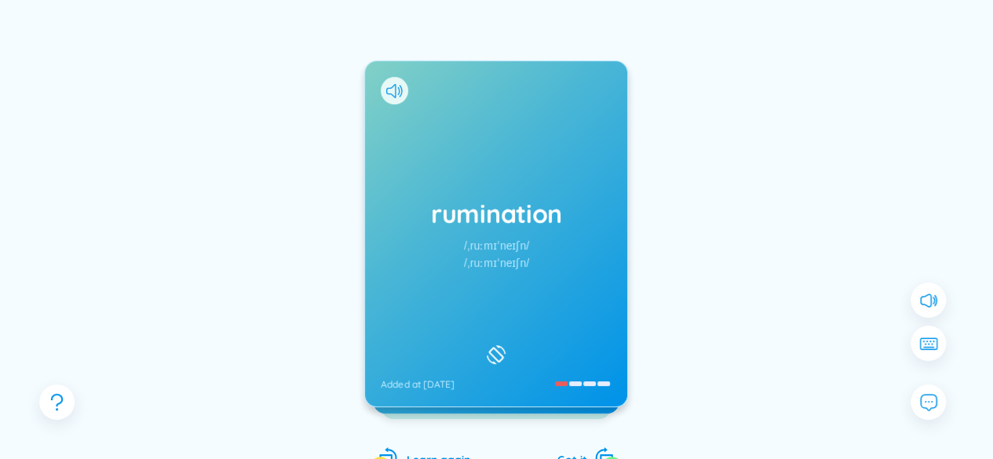
click at [553, 250] on div "rumination /ˌruːmɪˈneɪʃn/ /ˌruːmɪˈneɪʃn/ Added at [DATE]" at bounding box center [496, 233] width 262 height 345
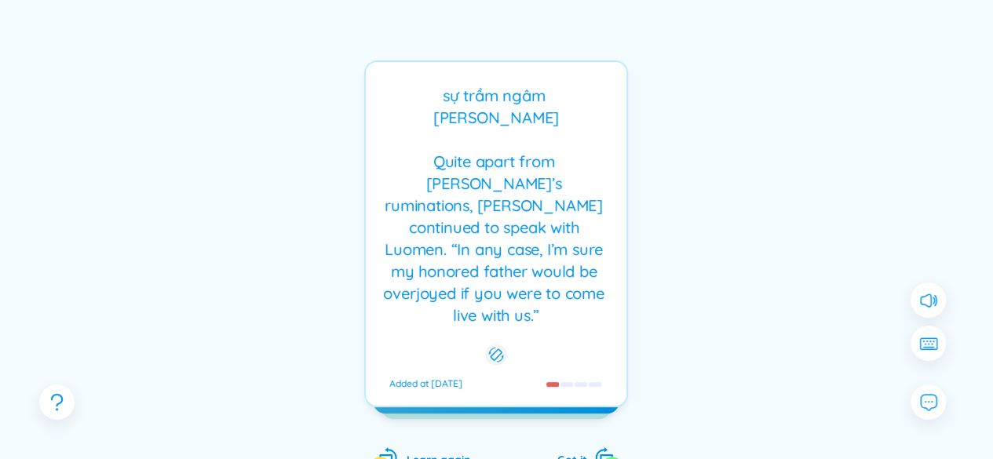
click at [553, 250] on div "sự trầm ngâm [PERSON_NAME] Quite apart from [PERSON_NAME]’s ruminations, [PERSO…" at bounding box center [496, 206] width 245 height 242
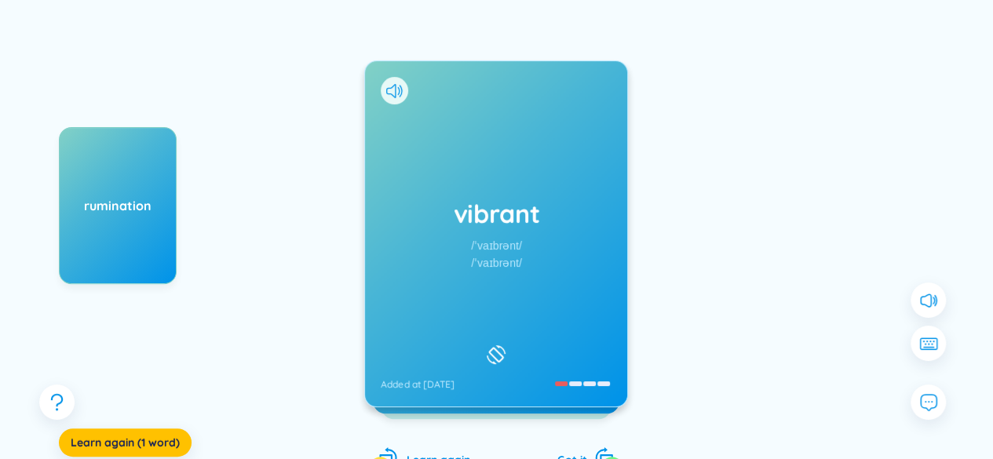
click at [512, 260] on div "/ˈvaɪbrənt/" at bounding box center [496, 262] width 51 height 17
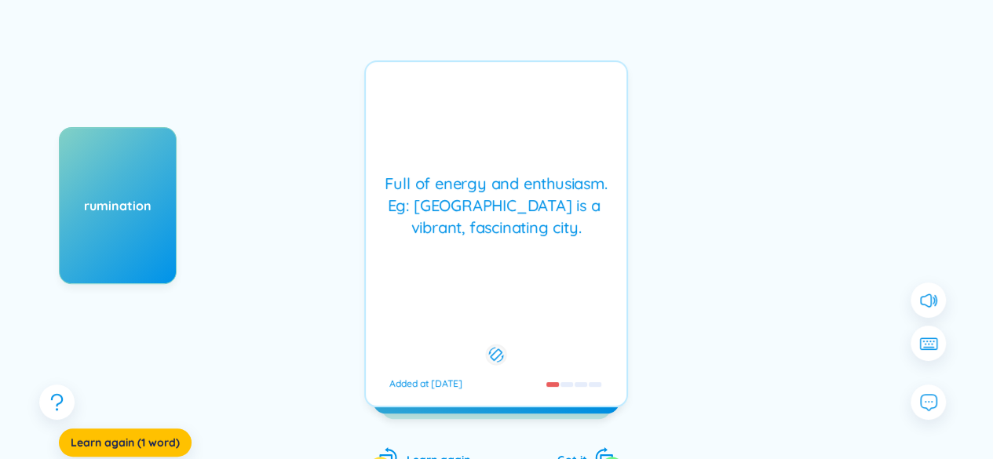
click at [482, 263] on div "/ˈvaɪbrənt/" at bounding box center [496, 262] width 51 height 17
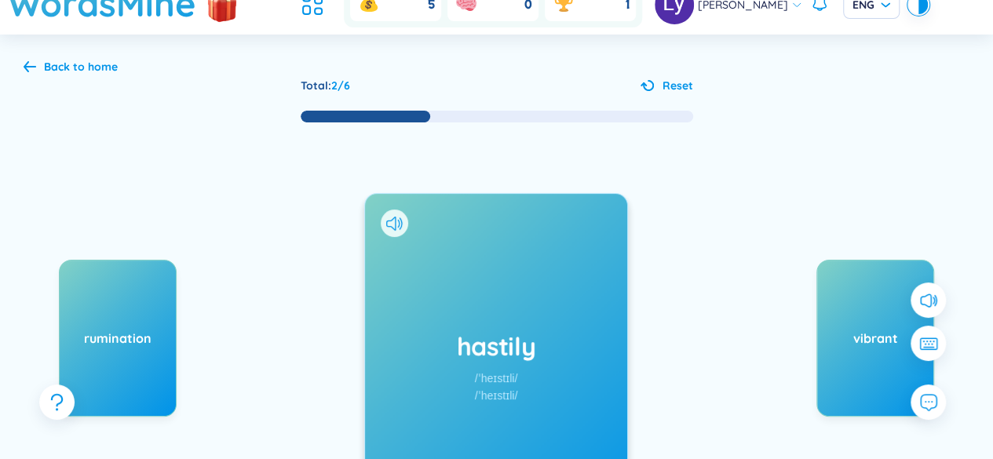
scroll to position [0, 0]
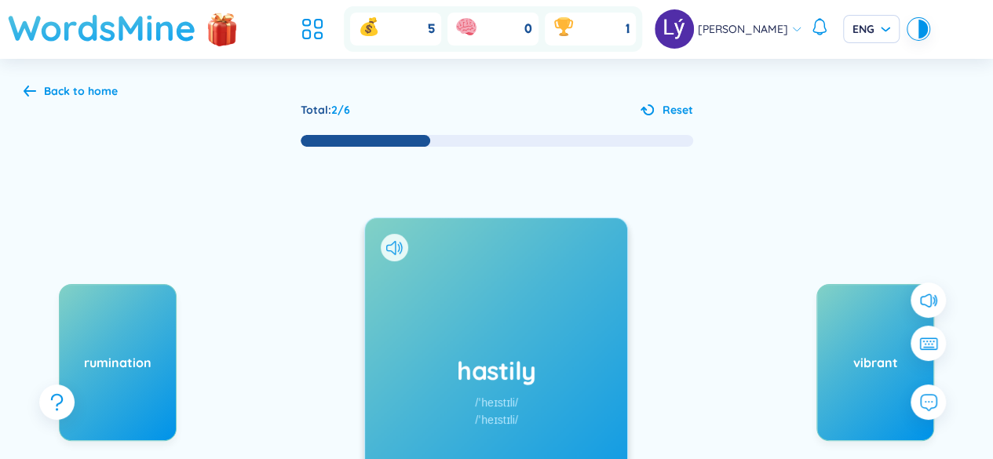
click at [126, 27] on h1 "WordsMine" at bounding box center [102, 28] width 188 height 56
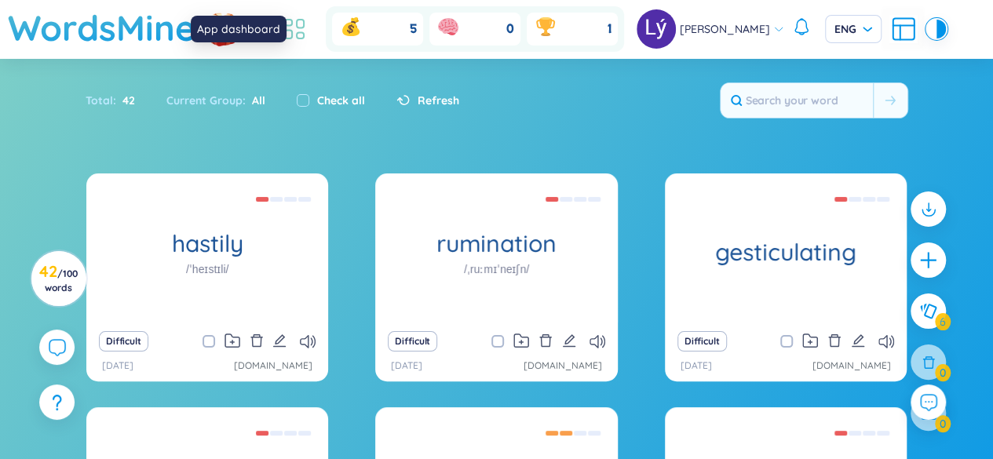
click at [308, 29] on icon at bounding box center [294, 29] width 28 height 28
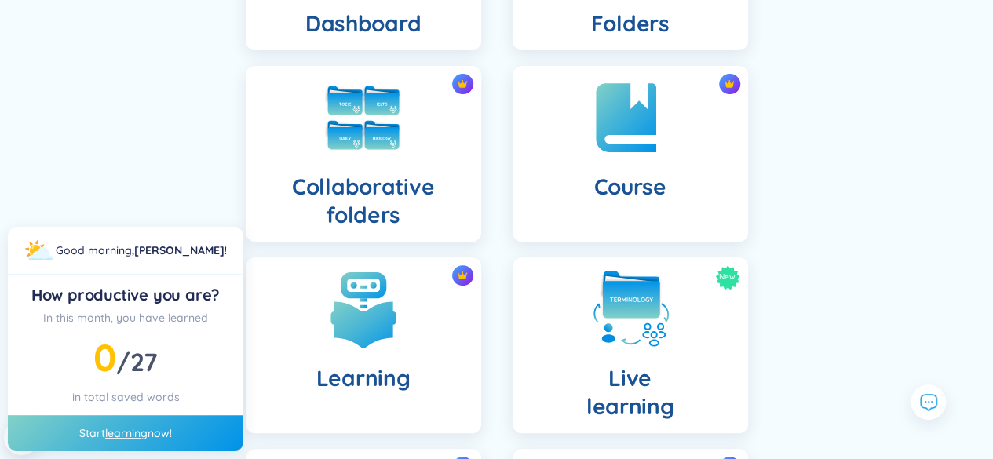
scroll to position [392, 0]
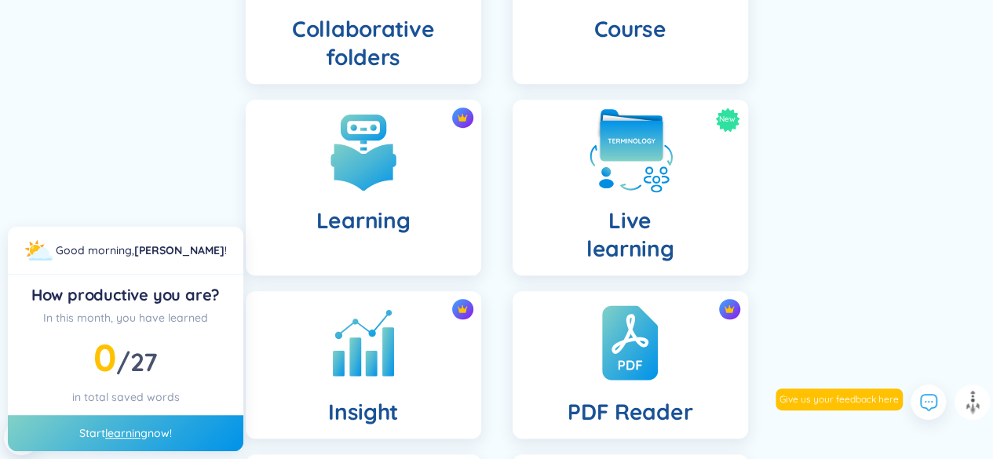
click at [648, 189] on img at bounding box center [630, 151] width 86 height 86
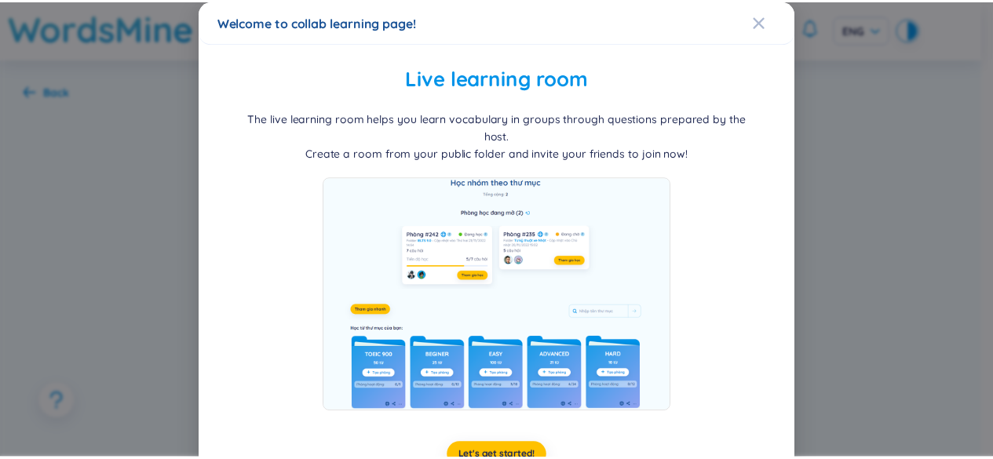
scroll to position [36, 0]
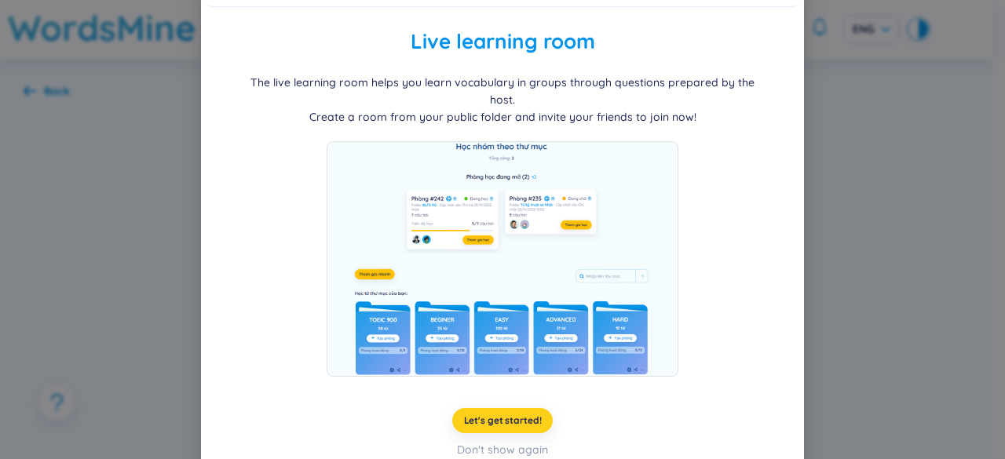
click at [515, 414] on span "Let's get started!" at bounding box center [503, 420] width 78 height 13
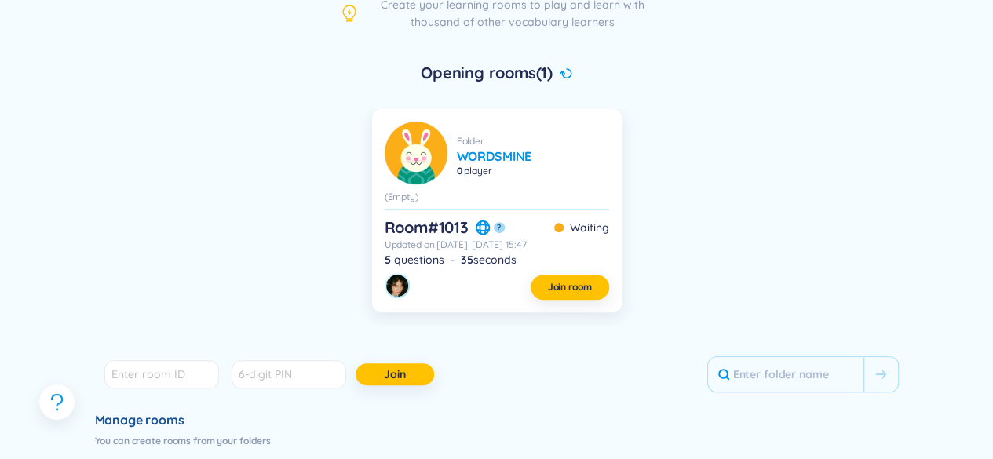
scroll to position [0, 0]
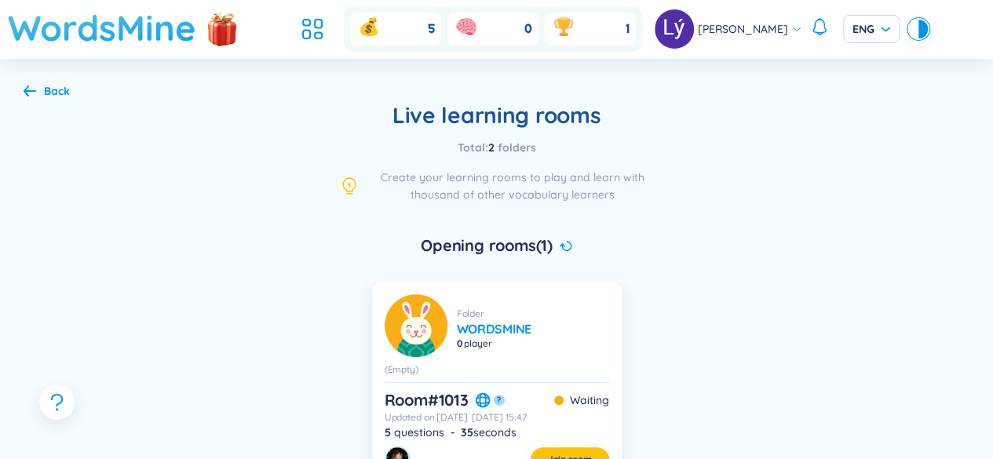
click at [144, 42] on h1 "WordsMine" at bounding box center [102, 28] width 188 height 56
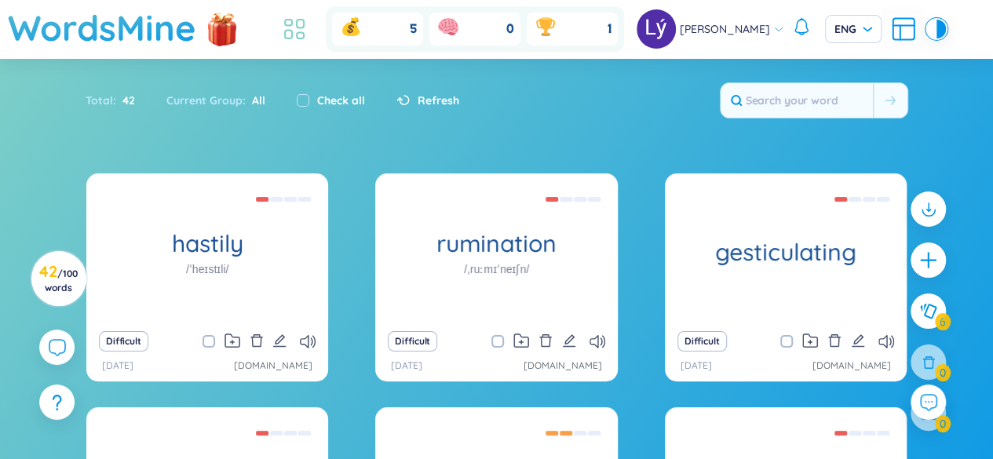
click at [304, 33] on icon at bounding box center [300, 36] width 7 height 6
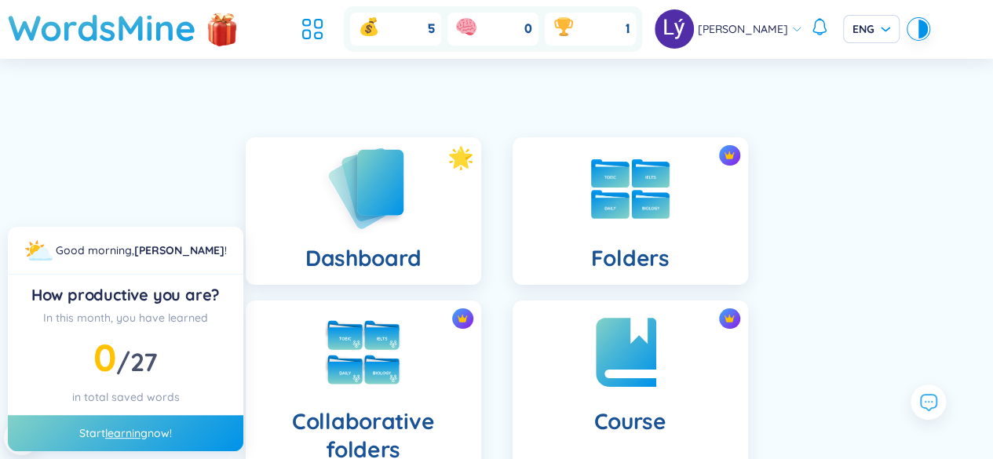
click at [427, 224] on div "Dashboard" at bounding box center [363, 211] width 235 height 148
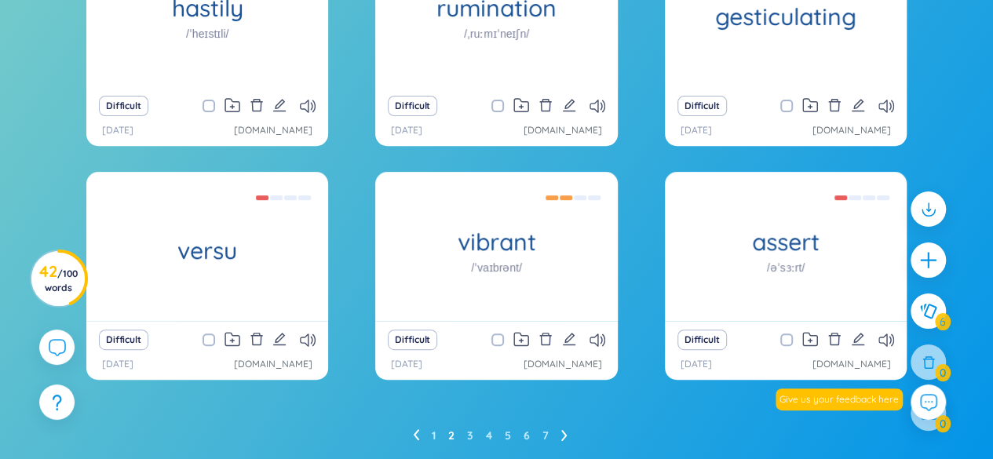
scroll to position [286, 0]
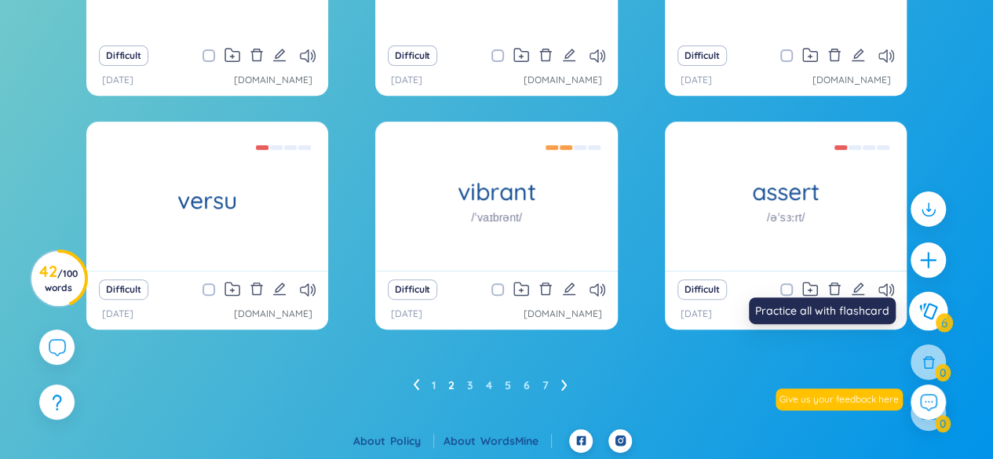
click at [937, 309] on button at bounding box center [928, 311] width 39 height 39
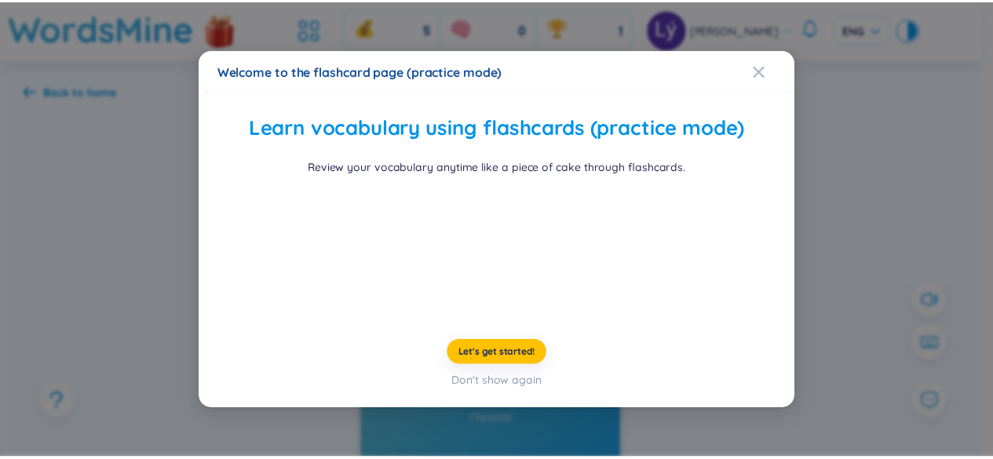
scroll to position [82, 0]
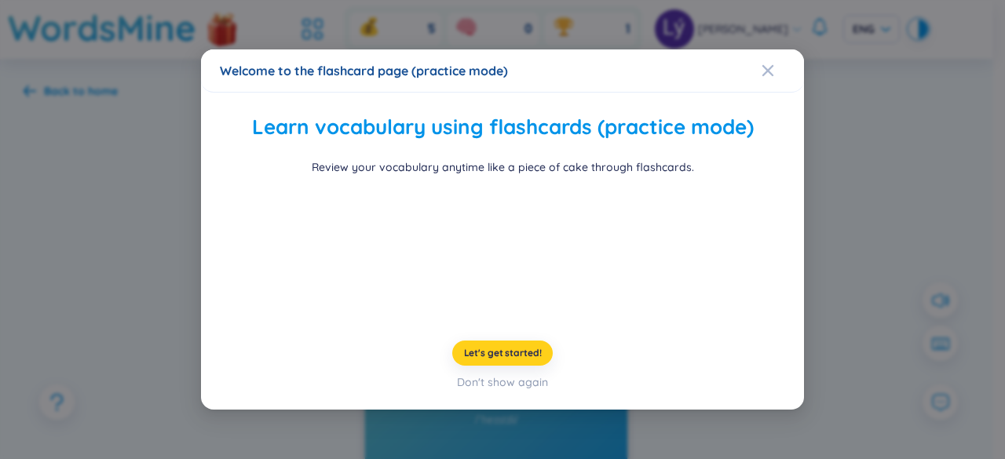
click at [505, 359] on span "Let's get started!" at bounding box center [503, 353] width 78 height 13
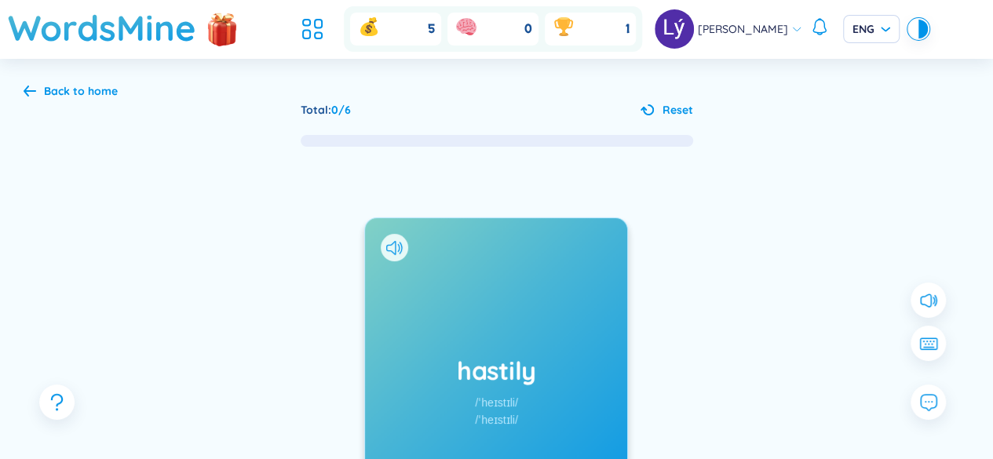
click at [334, 112] on span "0 / 6" at bounding box center [341, 110] width 20 height 14
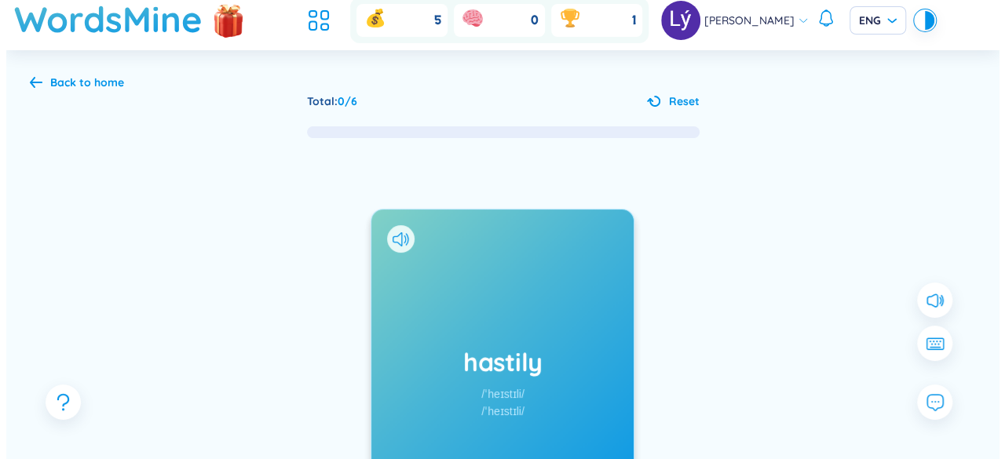
scroll to position [0, 0]
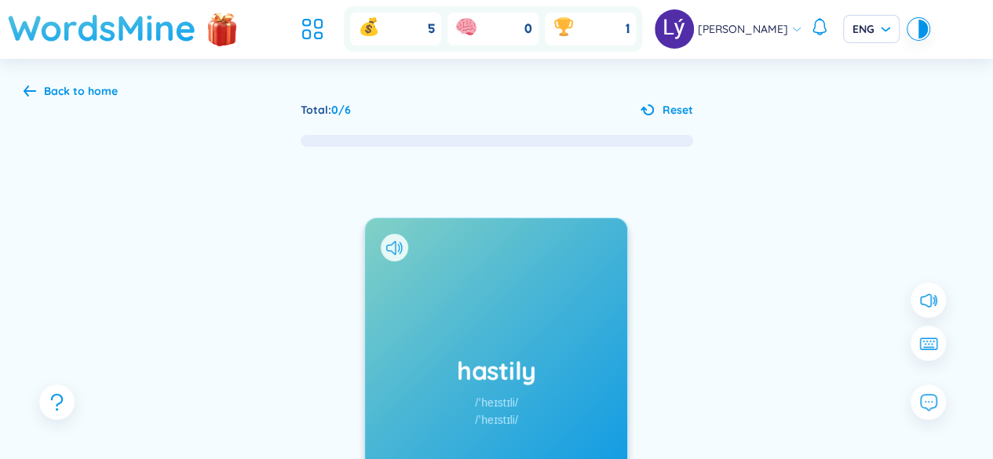
click at [107, 30] on h1 "WordsMine" at bounding box center [102, 28] width 188 height 56
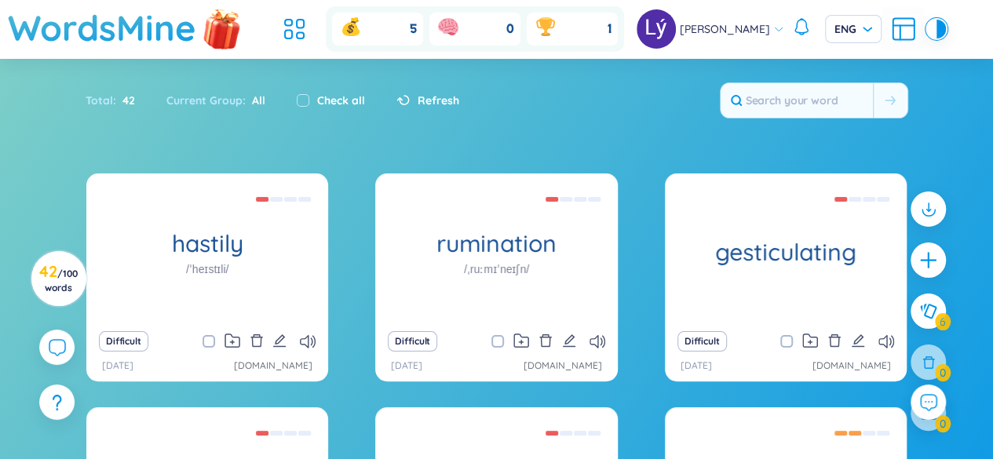
click at [216, 41] on img at bounding box center [222, 29] width 47 height 62
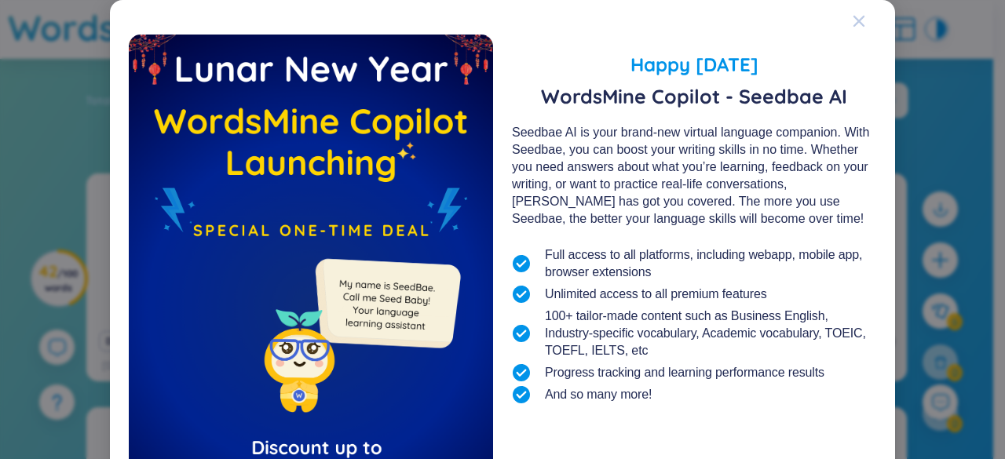
click at [853, 22] on icon "Close" at bounding box center [858, 21] width 11 height 11
